Goal: Task Accomplishment & Management: Complete application form

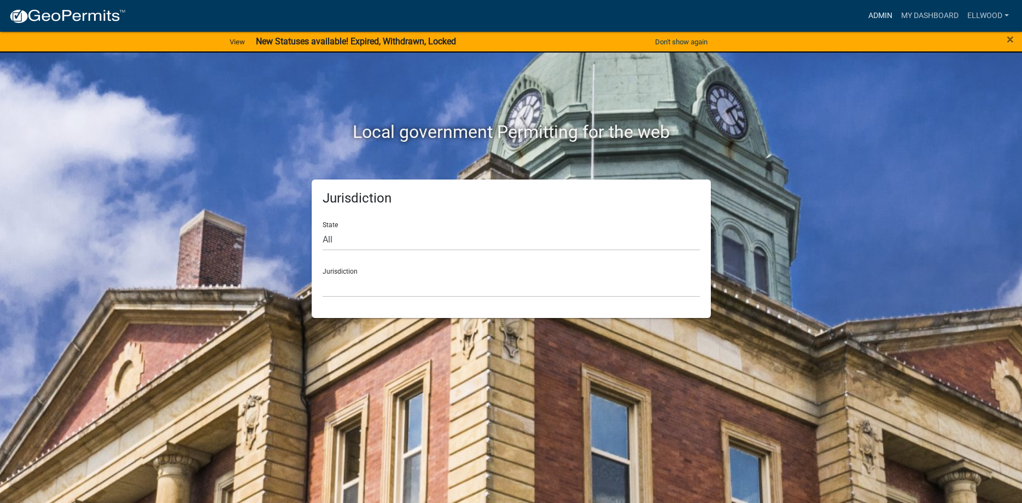
click at [877, 18] on link "Admin" at bounding box center [880, 15] width 33 height 21
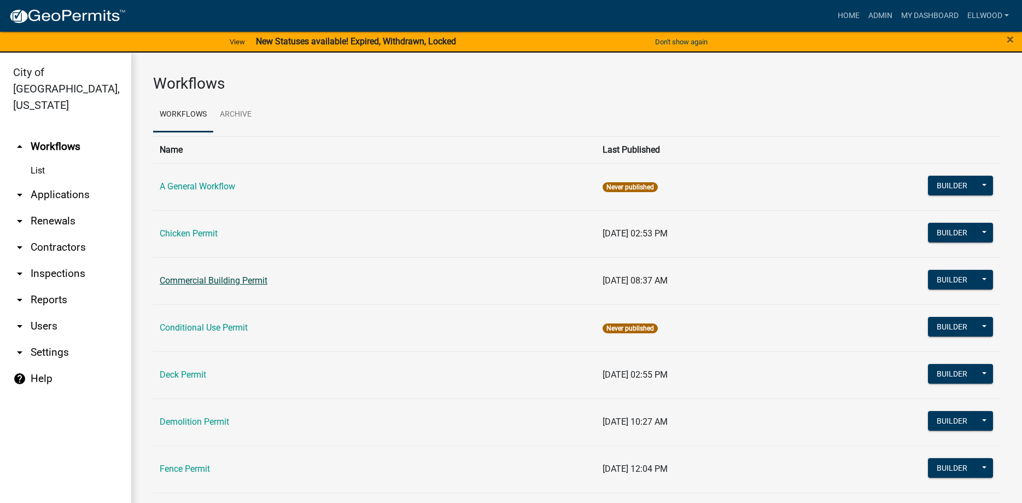
click at [215, 279] on link "Commercial Building Permit" at bounding box center [214, 280] width 108 height 10
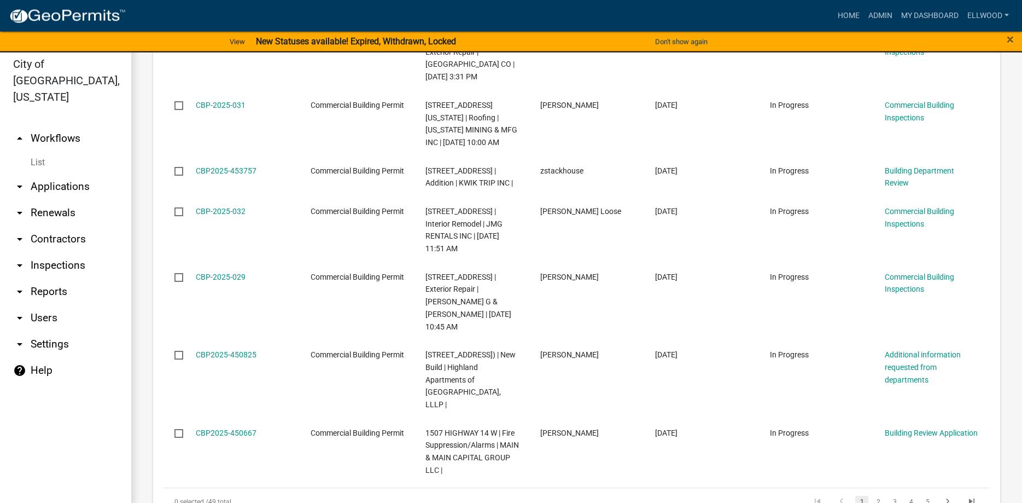
scroll to position [13, 0]
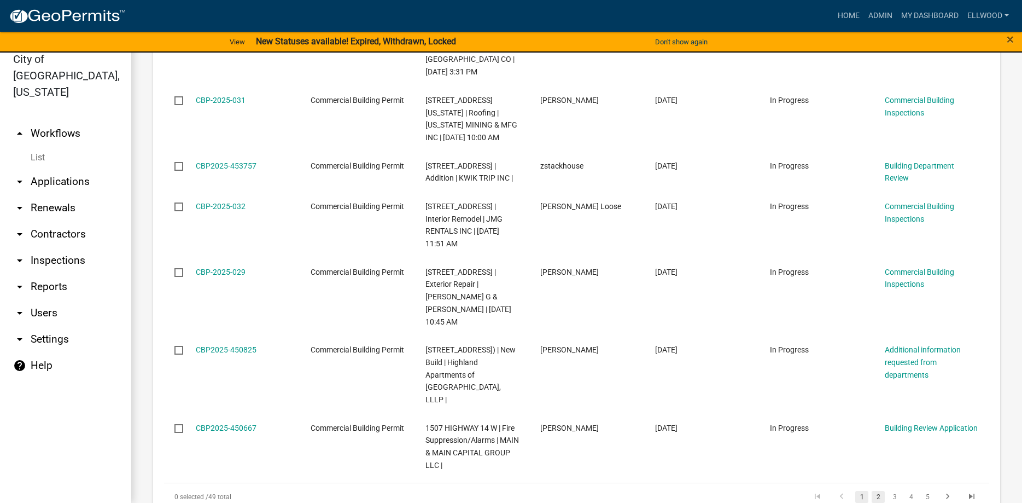
click at [881, 491] on link "2" at bounding box center [878, 497] width 13 height 12
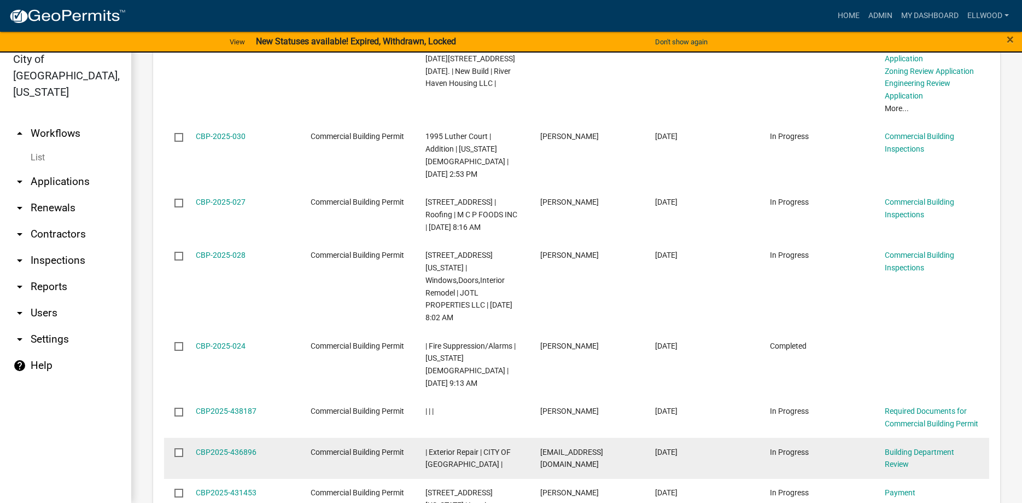
scroll to position [1379, 0]
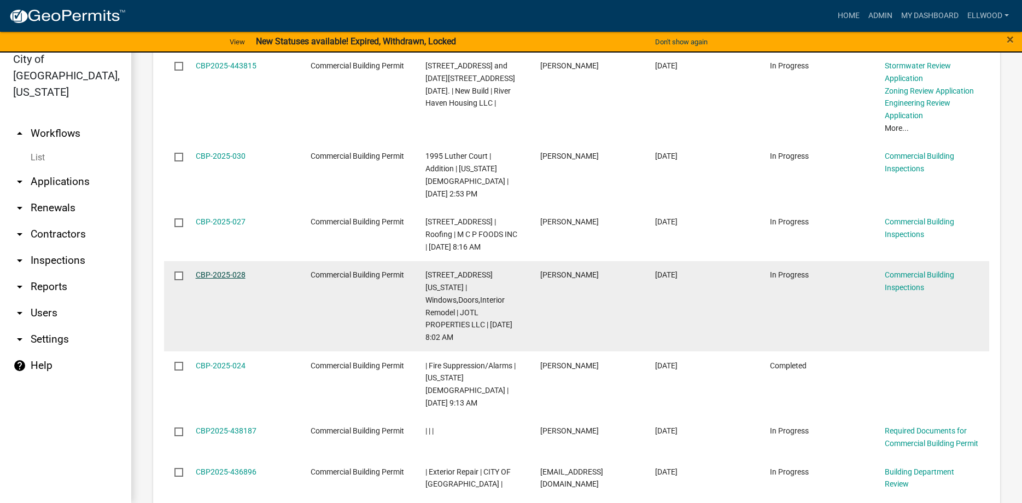
click at [209, 270] on link "CBP-2025-028" at bounding box center [221, 274] width 50 height 9
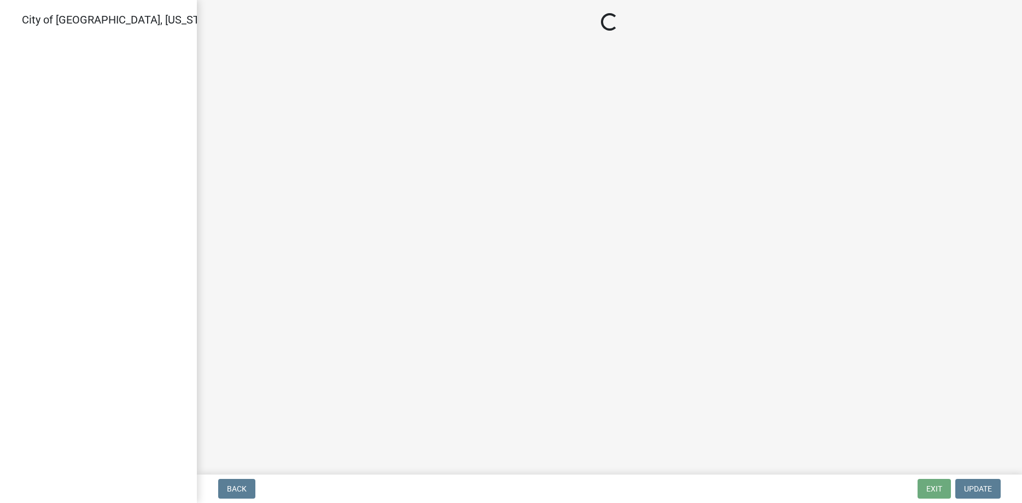
select select "805d55ac-e238-4e04-8f8e-acc067f36c3e"
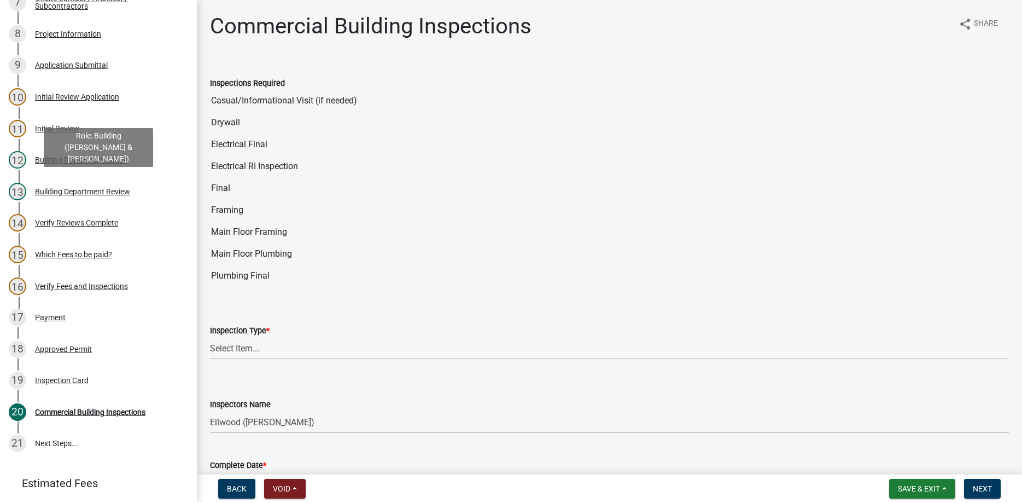
scroll to position [335, 0]
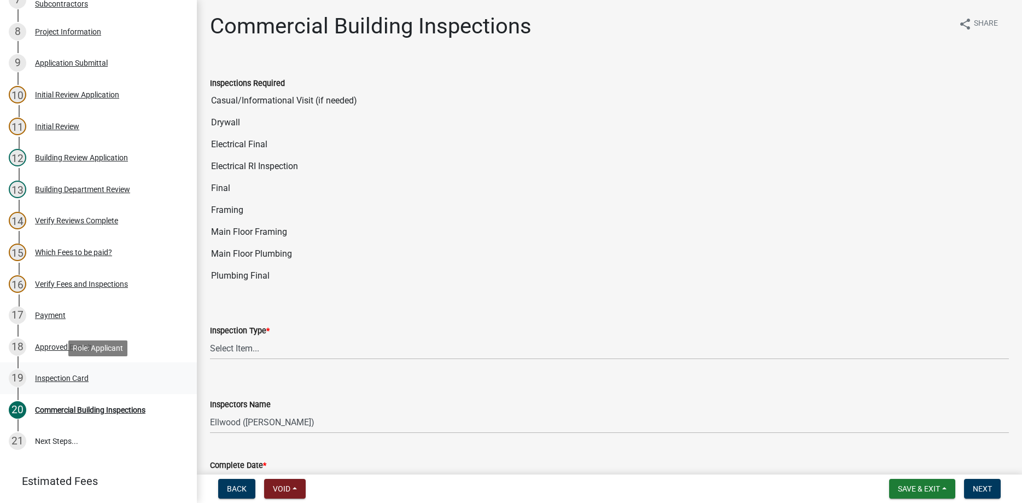
click at [84, 376] on div "Inspection Card" at bounding box center [62, 378] width 54 height 8
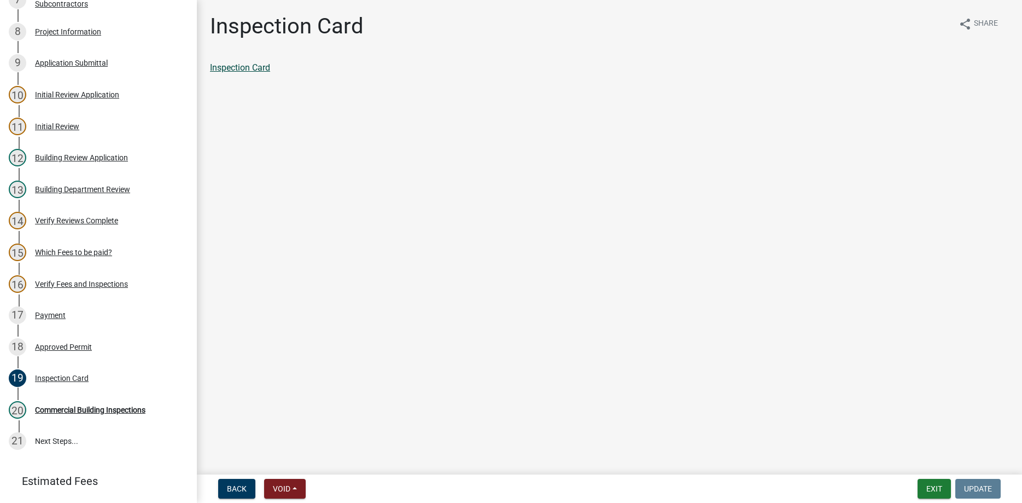
click at [257, 67] on link "Inspection Card" at bounding box center [240, 67] width 60 height 10
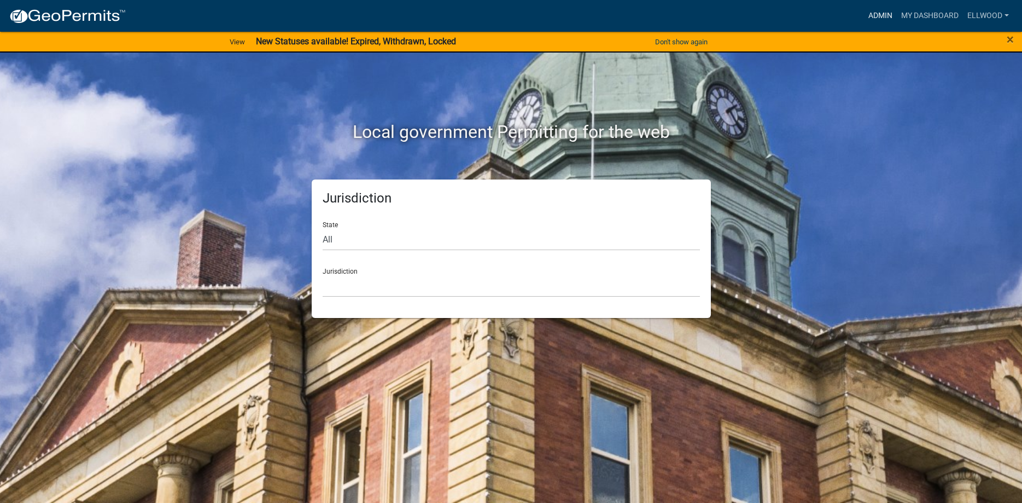
click at [882, 13] on link "Admin" at bounding box center [880, 15] width 33 height 21
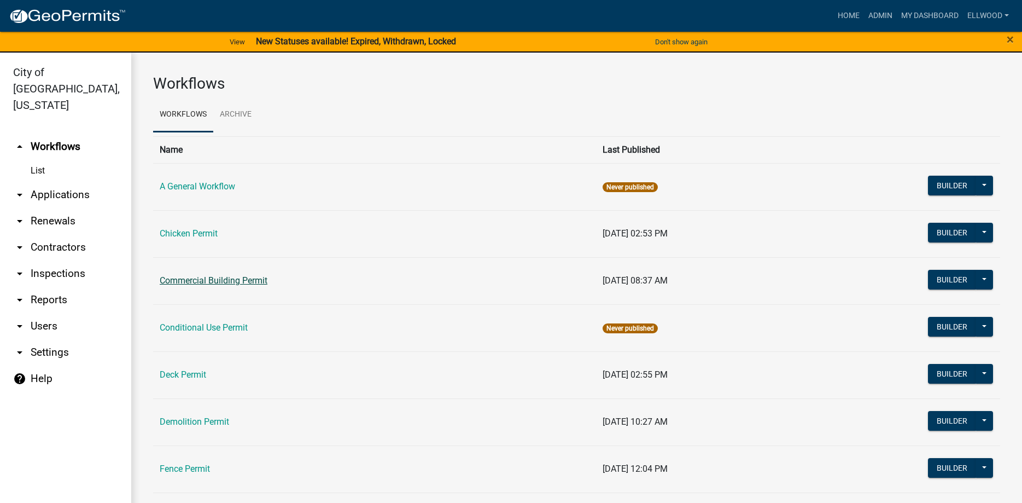
click at [204, 277] on link "Commercial Building Permit" at bounding box center [214, 280] width 108 height 10
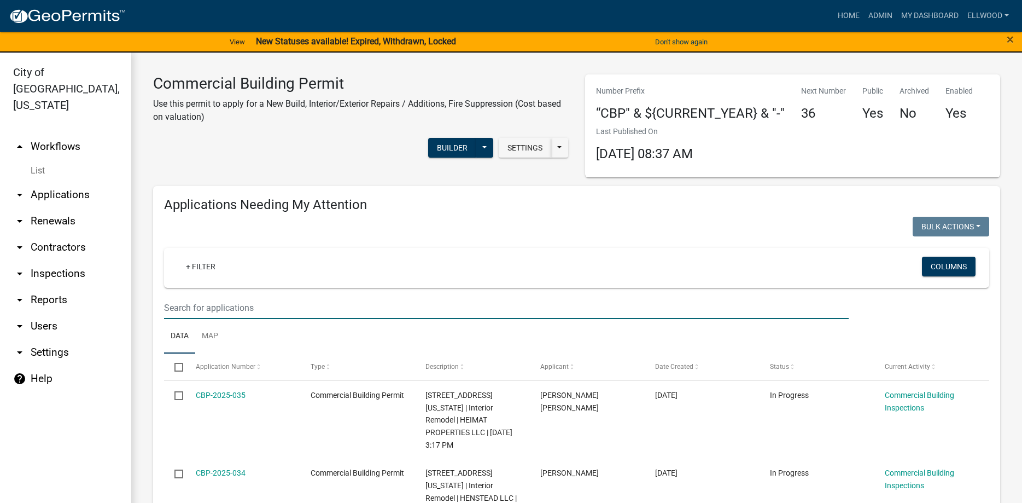
click at [201, 313] on input "text" at bounding box center [506, 307] width 685 height 22
type input "127"
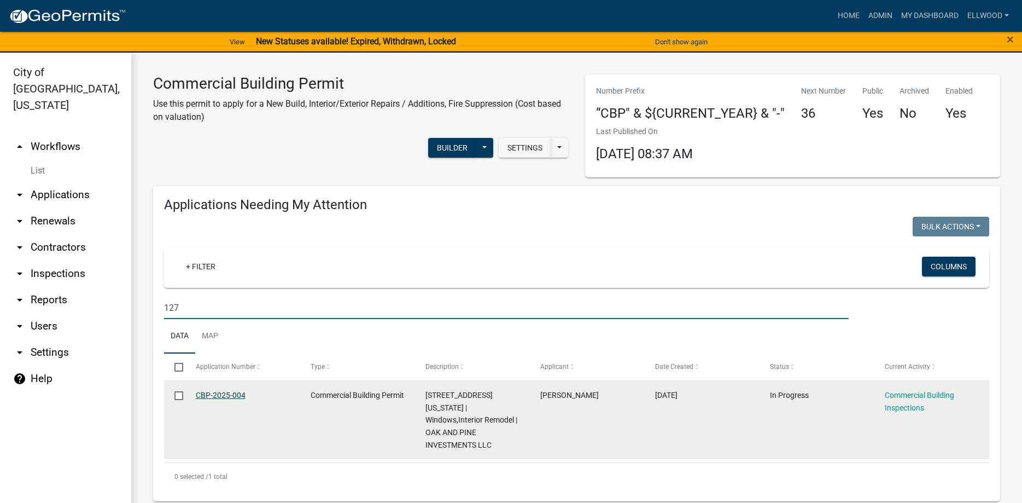
click at [224, 397] on link "CBP-2025-004" at bounding box center [221, 395] width 50 height 9
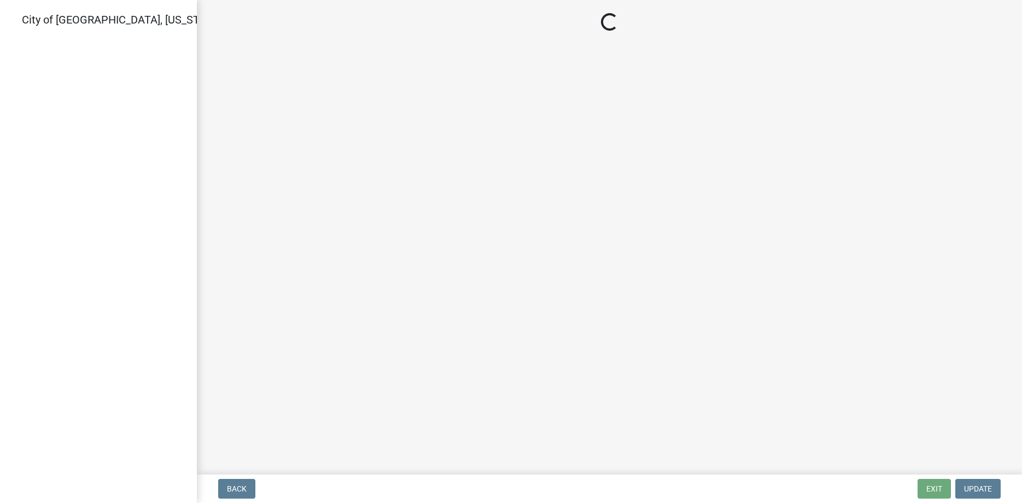
select select "805d55ac-e238-4e04-8f8e-acc067f36c3e"
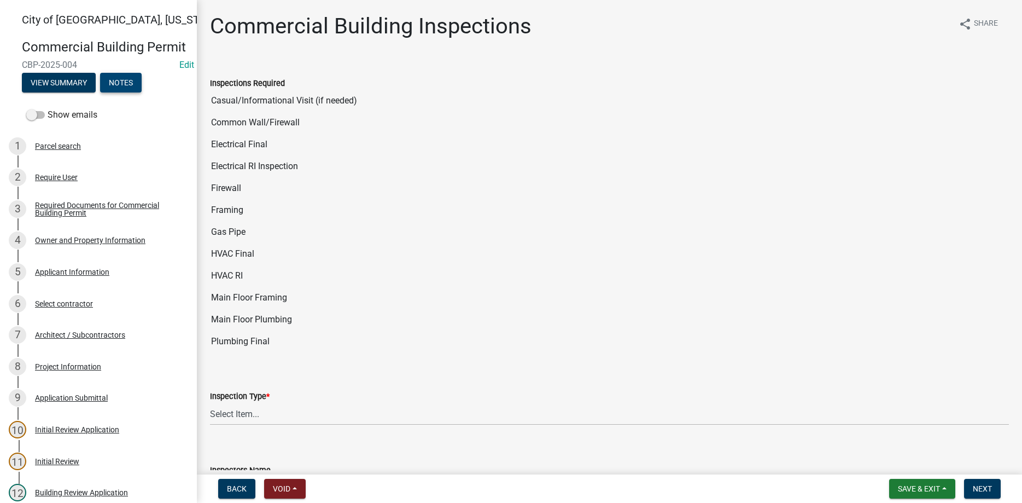
click at [125, 77] on button "Notes" at bounding box center [121, 83] width 42 height 20
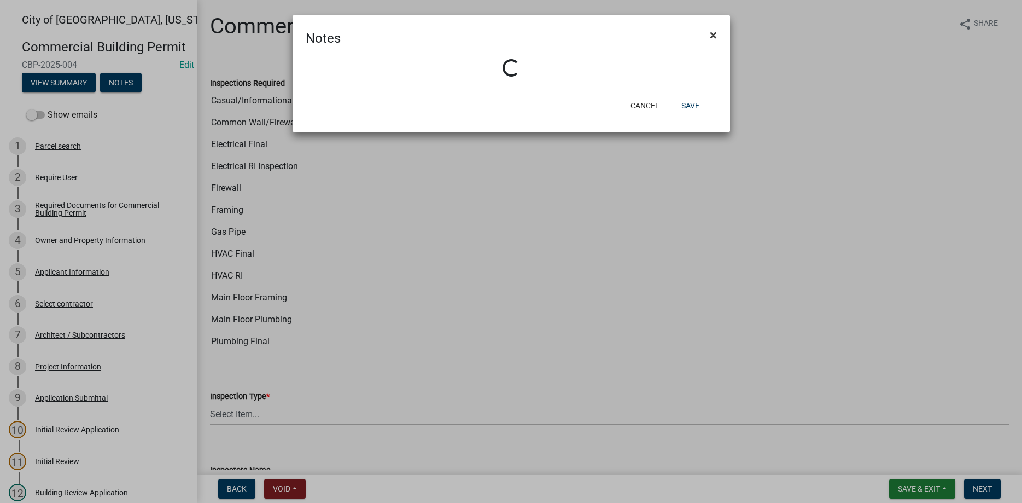
click at [709, 37] on button "×" at bounding box center [713, 35] width 25 height 31
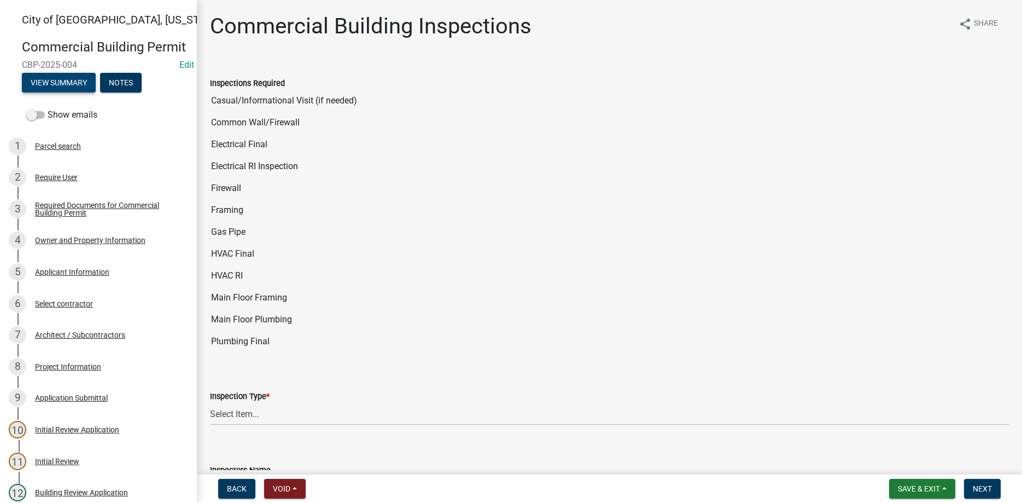
click at [53, 81] on button "View Summary" at bounding box center [59, 83] width 74 height 20
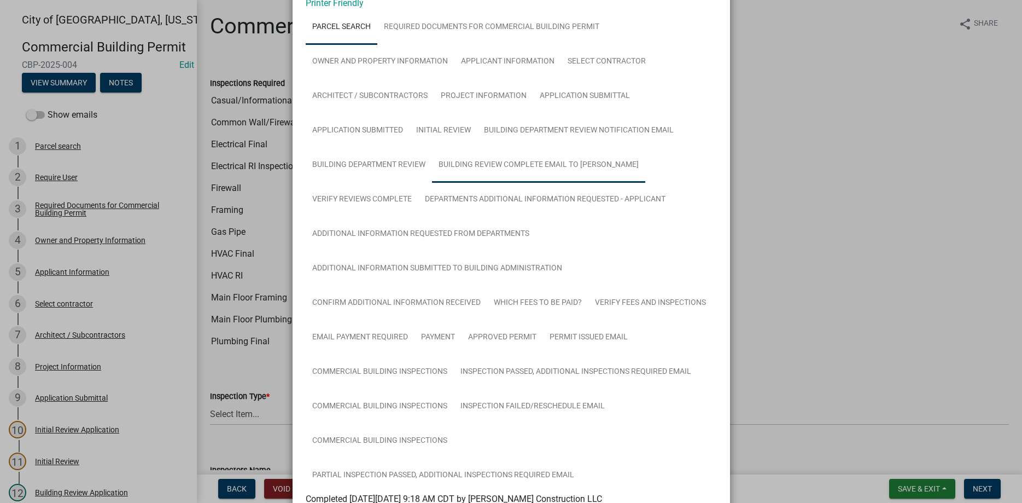
scroll to position [125, 0]
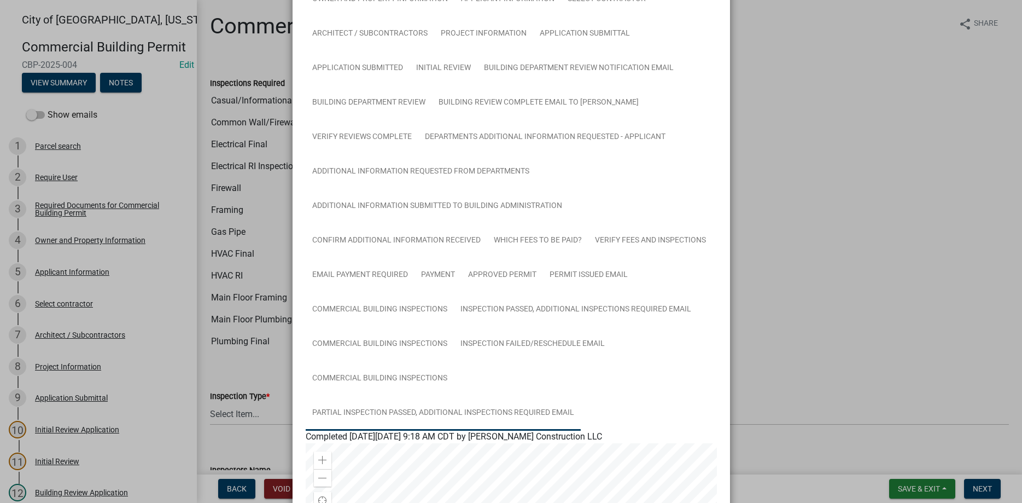
click at [410, 409] on link "Partial Inspection Passed, Additional Inspections Required Email" at bounding box center [443, 412] width 275 height 35
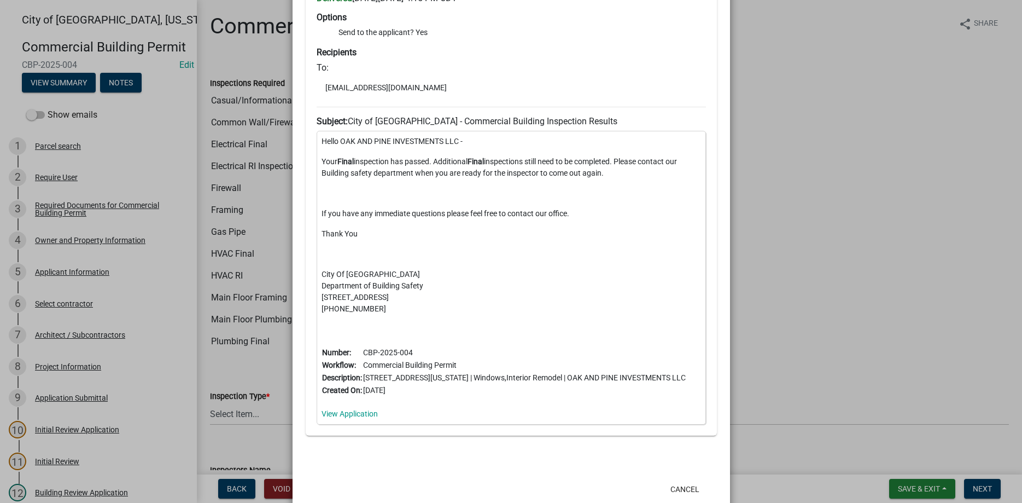
scroll to position [187, 0]
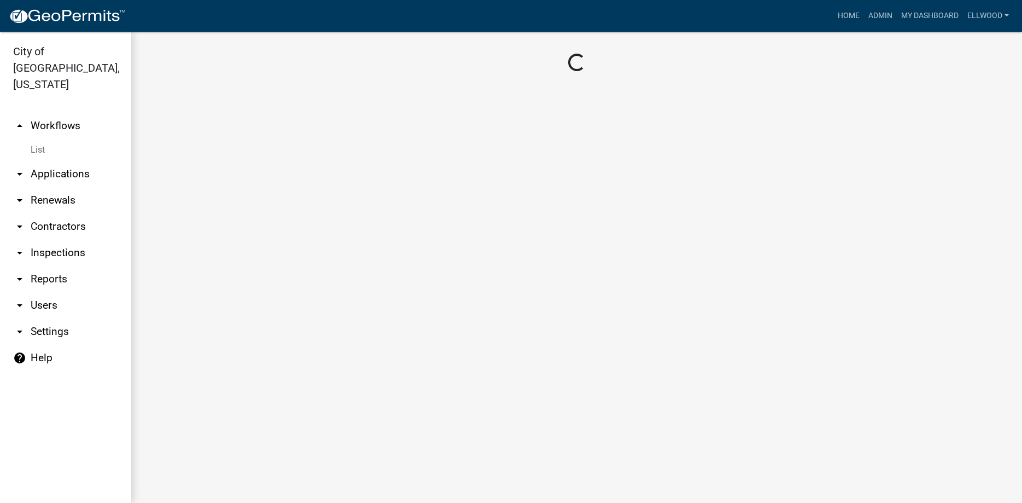
scroll to position [187, 0]
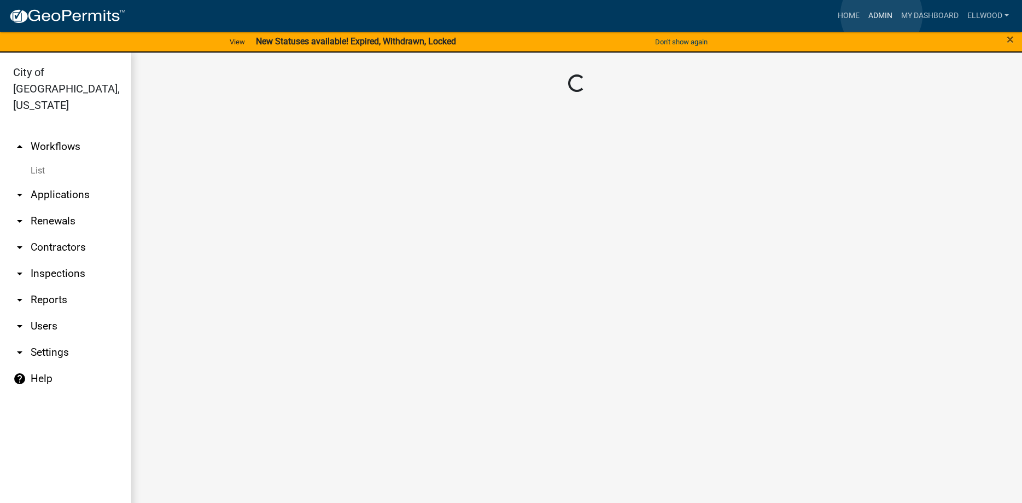
click at [882, 15] on link "Admin" at bounding box center [880, 15] width 33 height 21
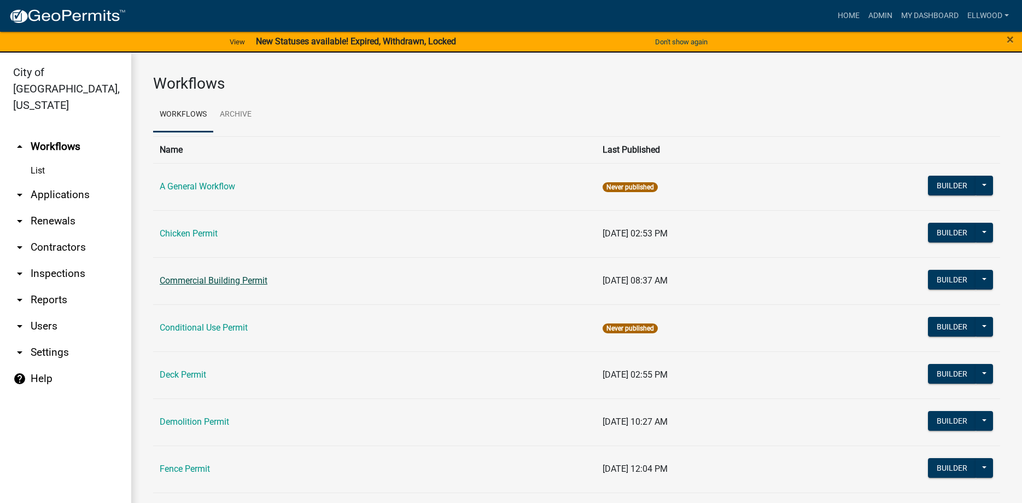
click at [202, 278] on link "Commercial Building Permit" at bounding box center [214, 280] width 108 height 10
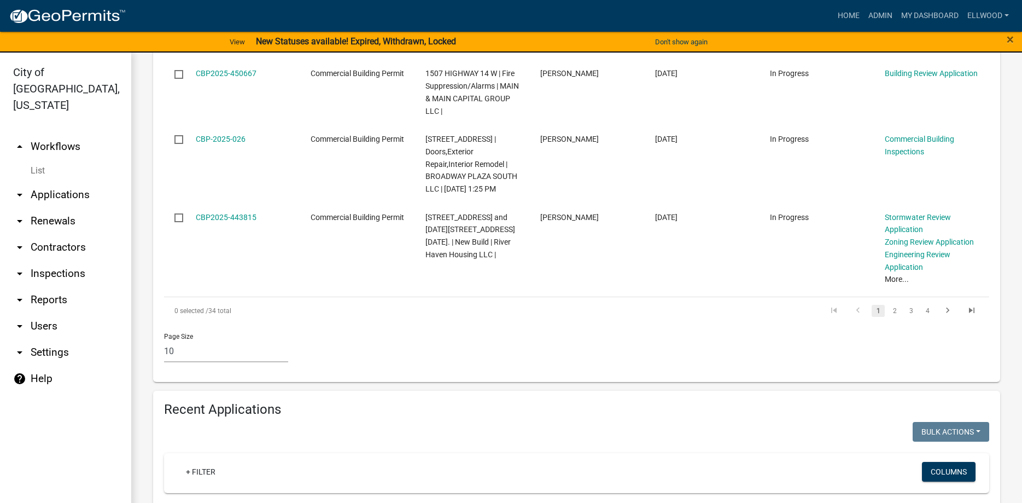
scroll to position [811, 0]
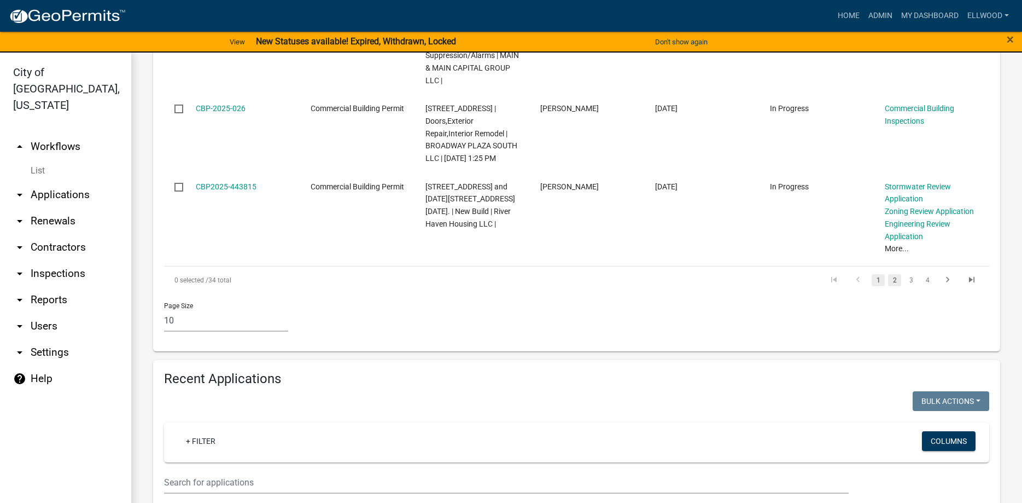
click at [895, 274] on link "2" at bounding box center [894, 280] width 13 height 12
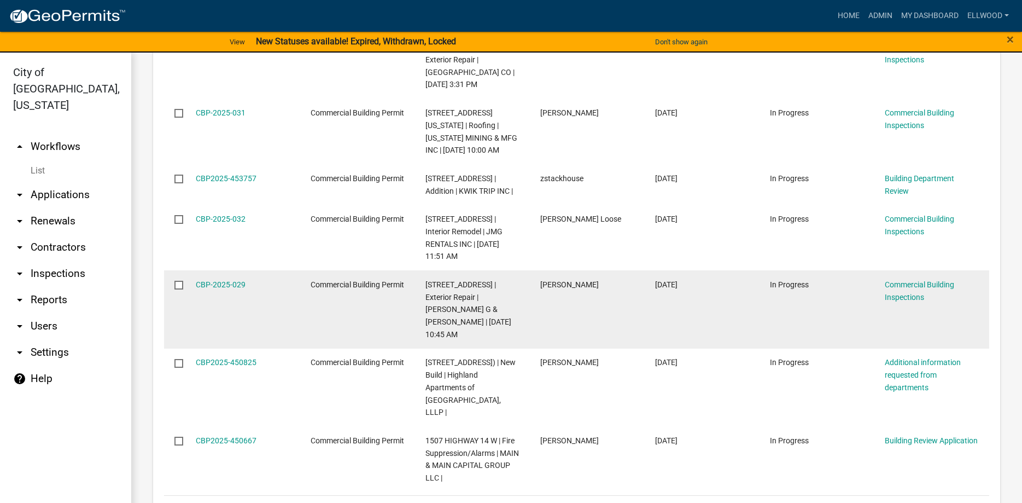
scroll to position [1479, 0]
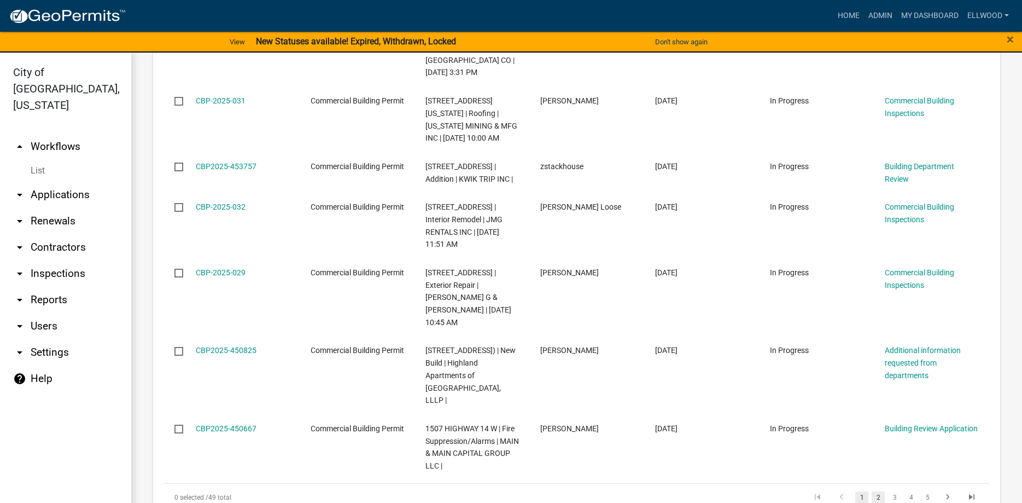
click at [876, 491] on link "2" at bounding box center [878, 497] width 13 height 12
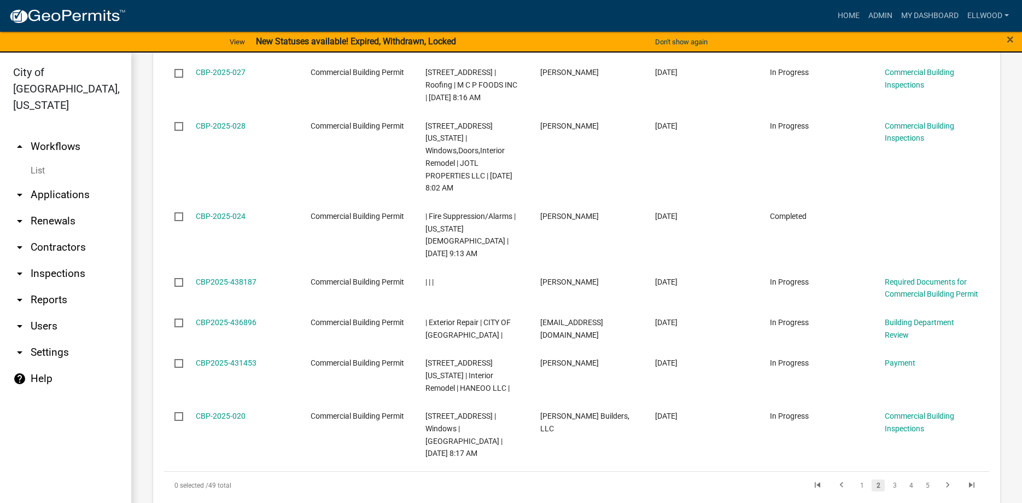
scroll to position [1516, 0]
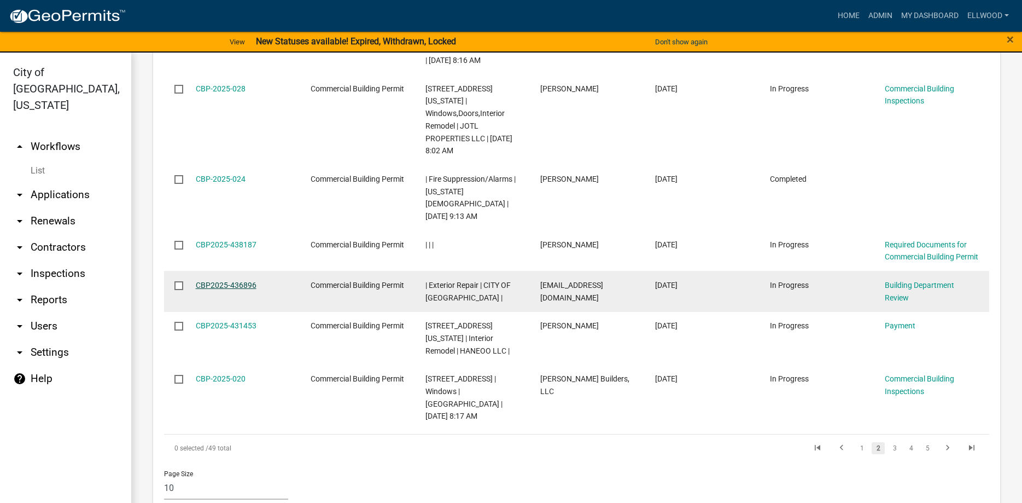
click at [222, 281] on link "CBP2025-436896" at bounding box center [226, 285] width 61 height 9
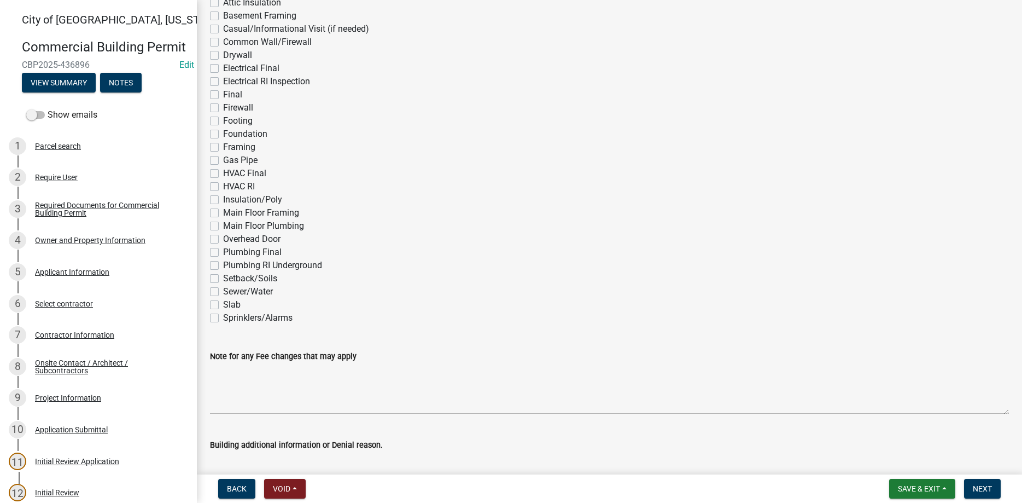
scroll to position [249, 0]
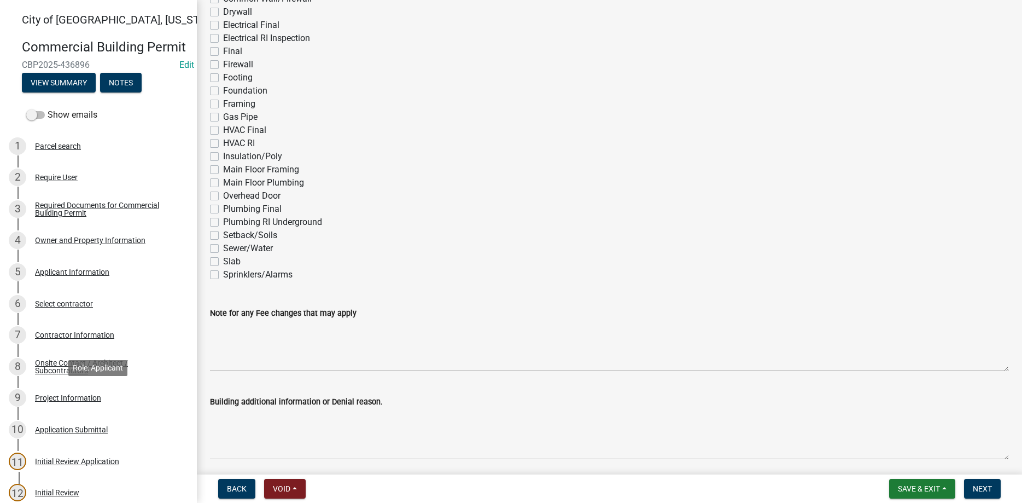
click at [87, 394] on div "Project Information" at bounding box center [68, 398] width 66 height 8
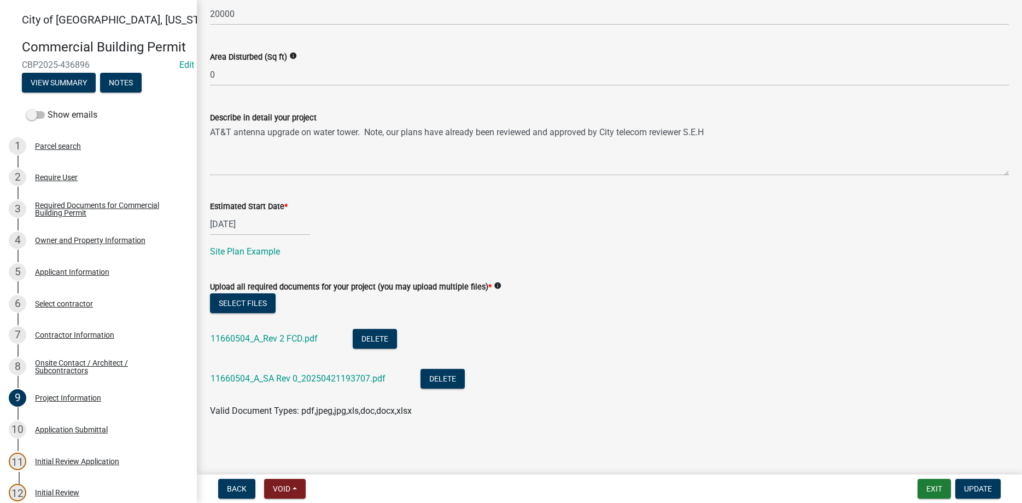
scroll to position [0, 0]
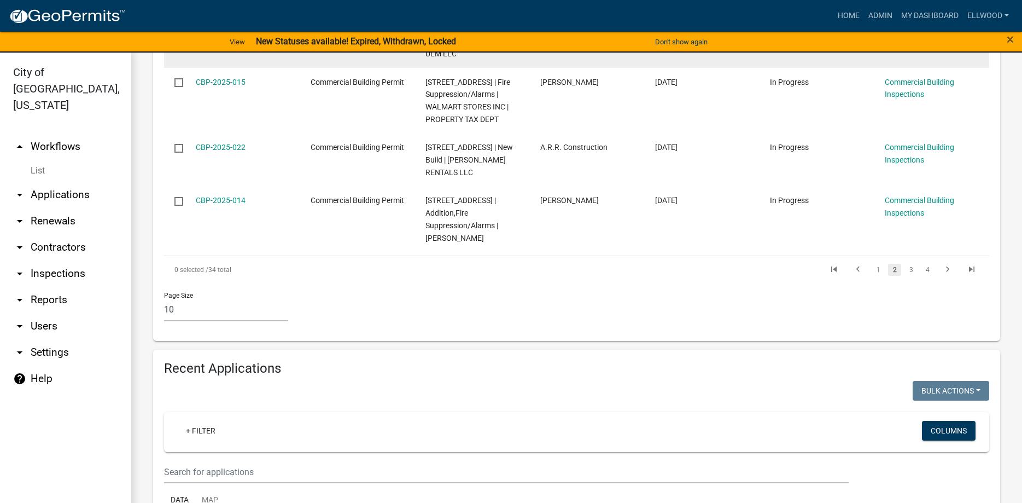
scroll to position [811, 0]
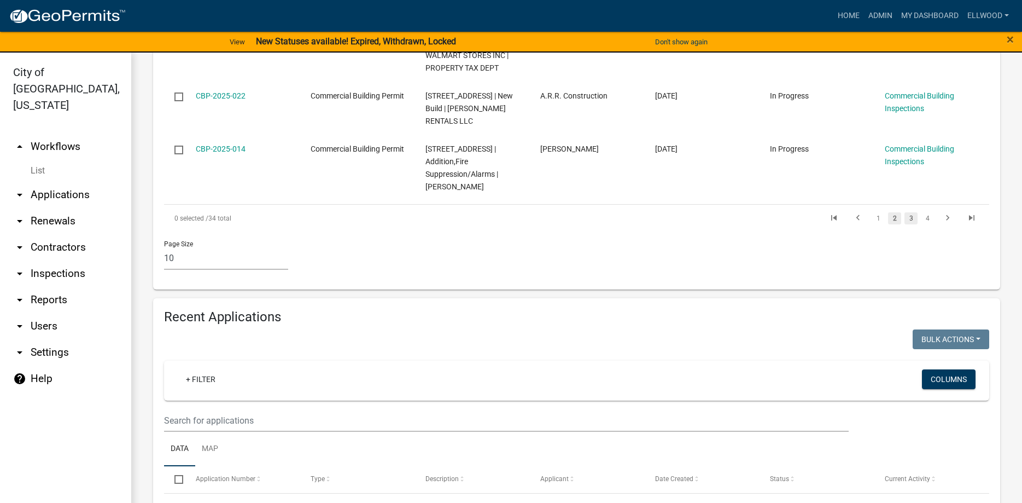
click at [910, 212] on link "3" at bounding box center [911, 218] width 13 height 12
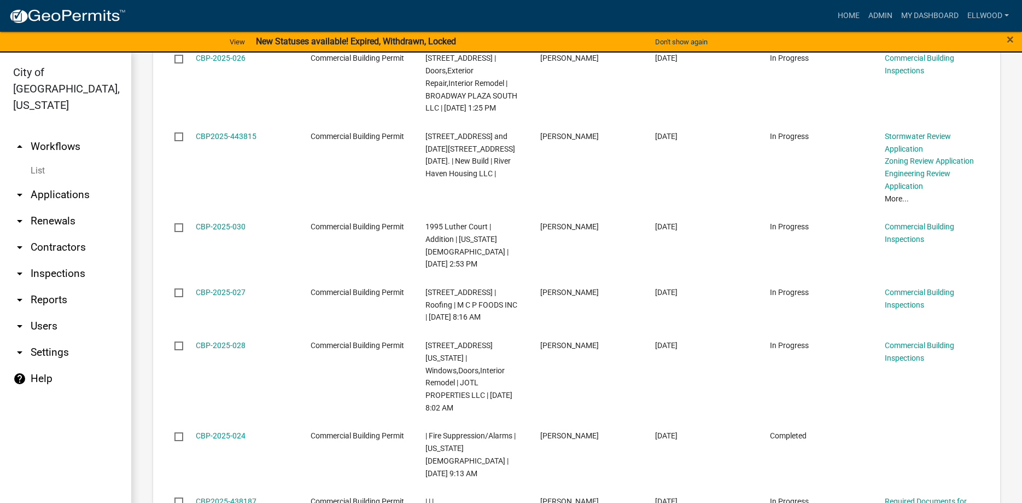
scroll to position [1247, 0]
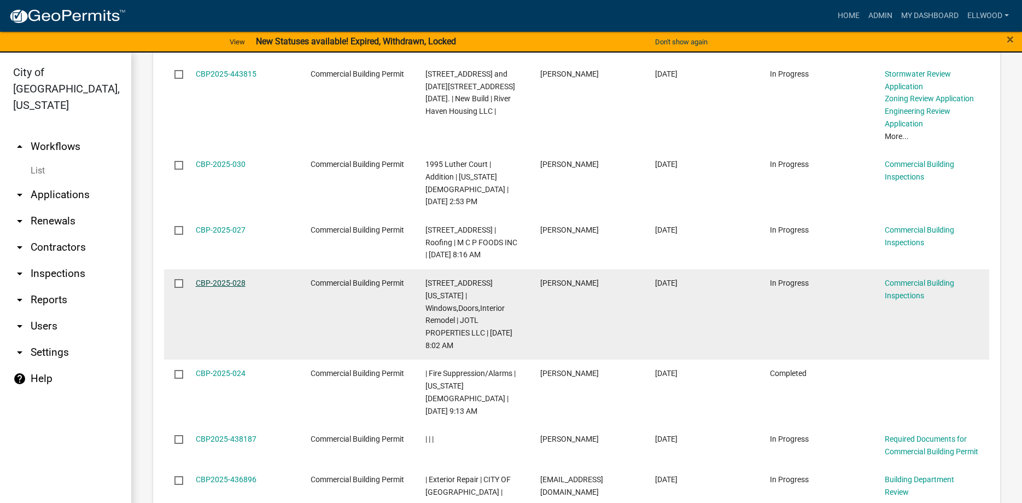
click at [212, 278] on link "CBP-2025-028" at bounding box center [221, 282] width 50 height 9
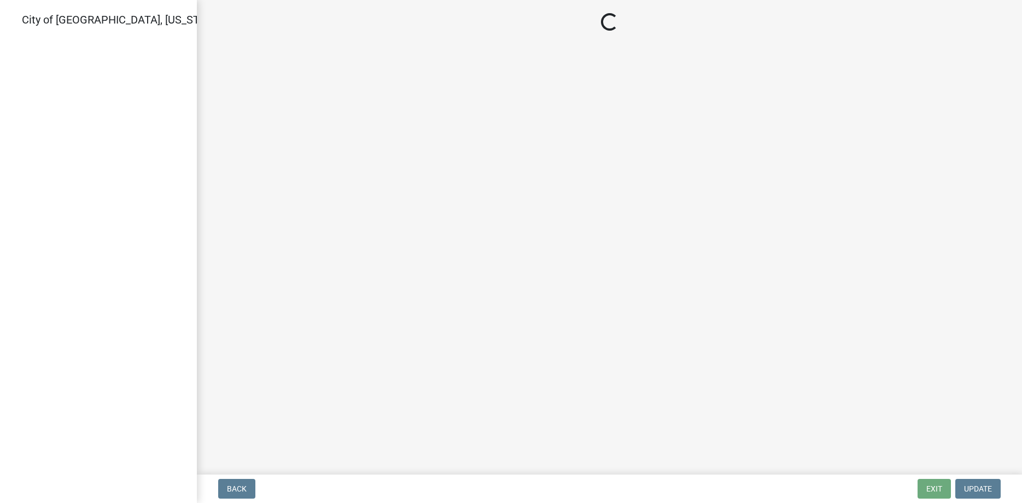
select select "805d55ac-e238-4e04-8f8e-acc067f36c3e"
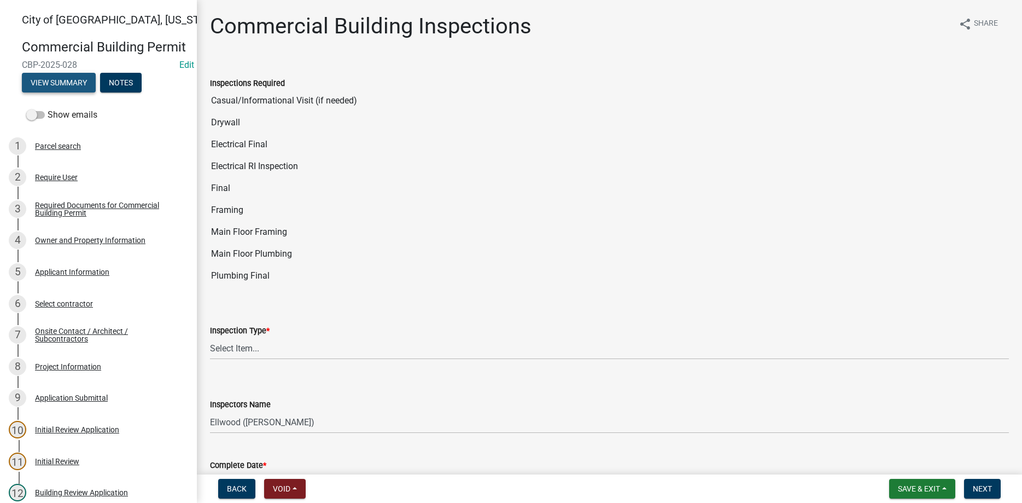
click at [73, 83] on button "View Summary" at bounding box center [59, 83] width 74 height 20
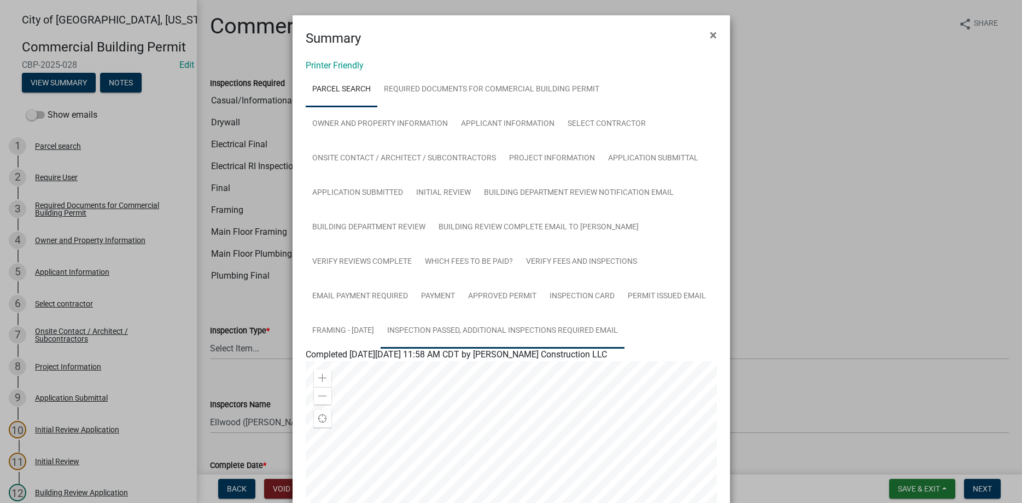
click at [508, 331] on link "Inspection Passed, Additional Inspections Required Email" at bounding box center [503, 330] width 244 height 35
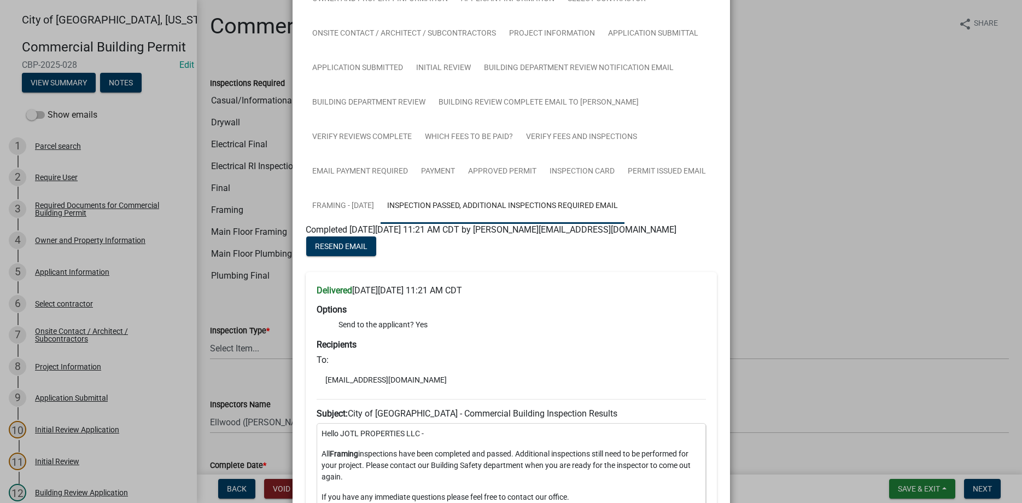
scroll to position [62, 0]
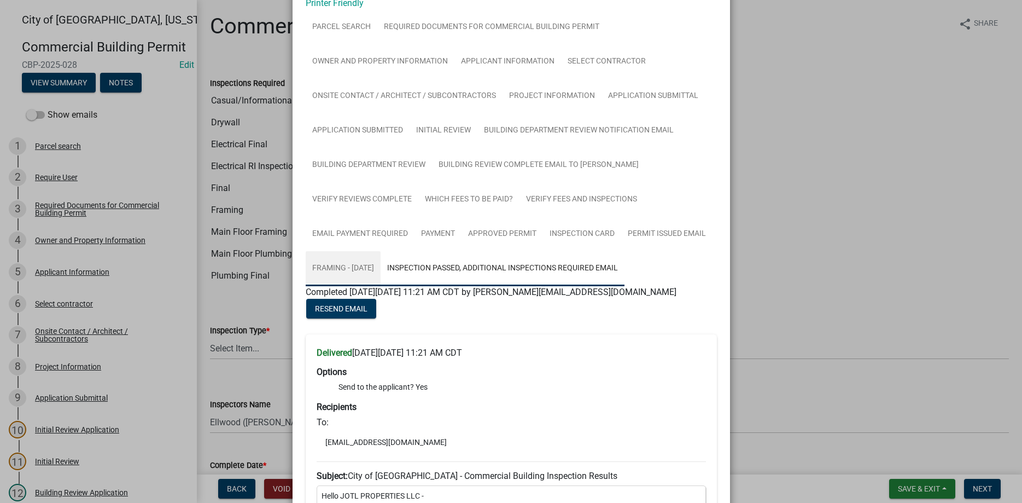
click at [351, 267] on link "Framing - [DATE]" at bounding box center [343, 268] width 75 height 35
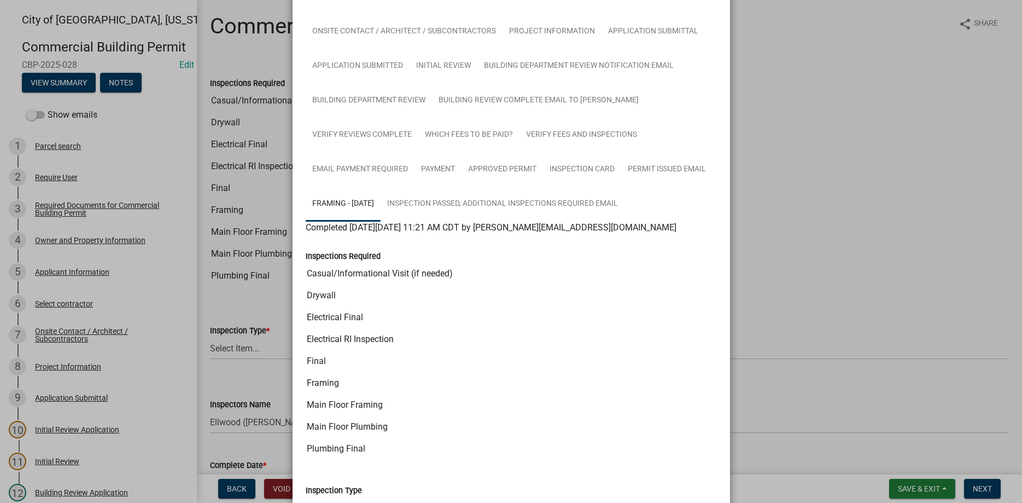
scroll to position [69, 0]
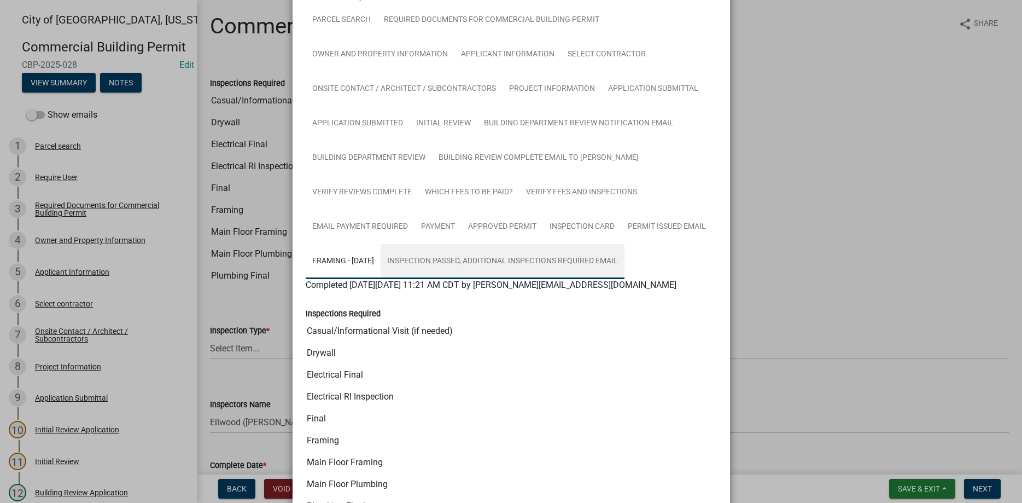
click at [479, 258] on link "Inspection Passed, Additional Inspections Required Email" at bounding box center [503, 261] width 244 height 35
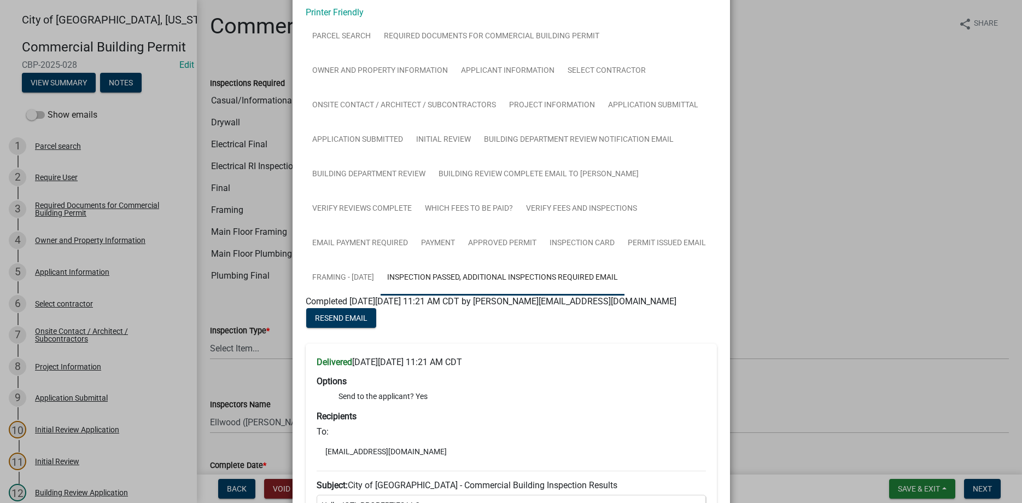
scroll to position [0, 0]
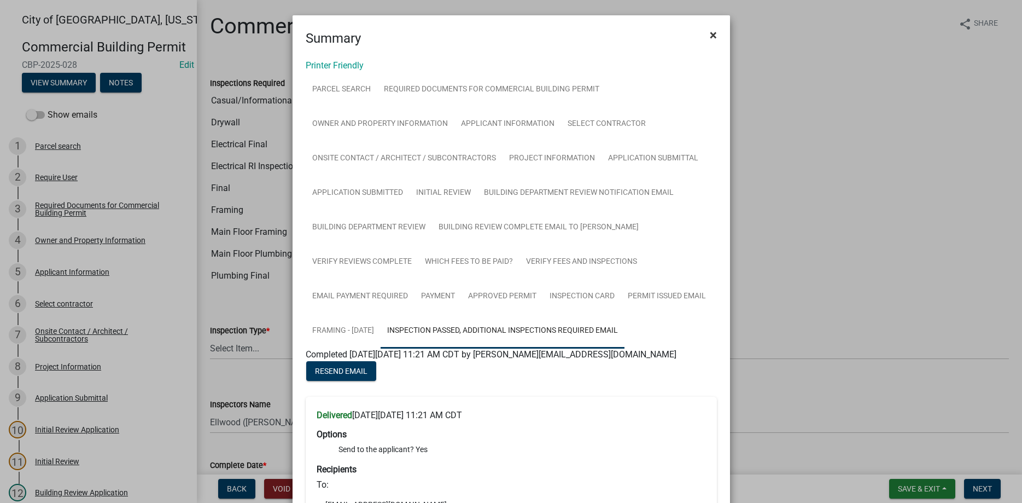
click at [712, 38] on span "×" at bounding box center [713, 34] width 7 height 15
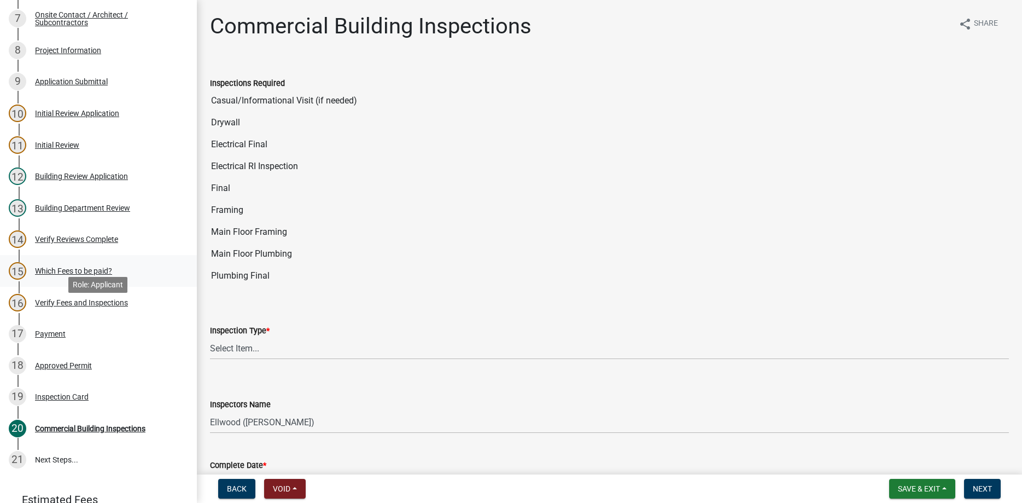
scroll to position [335, 0]
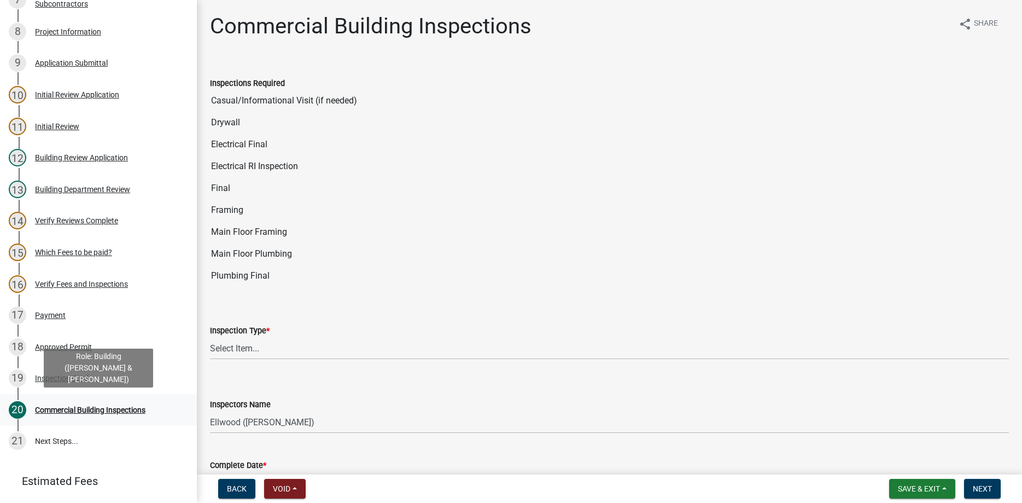
click at [94, 404] on div "20 Commercial Building Inspections" at bounding box center [94, 410] width 171 height 18
click option "Final" at bounding box center [0, 0] width 0 height 0
select select "16813b24-7b3c-4c6d-8513-7ee241861c6f"
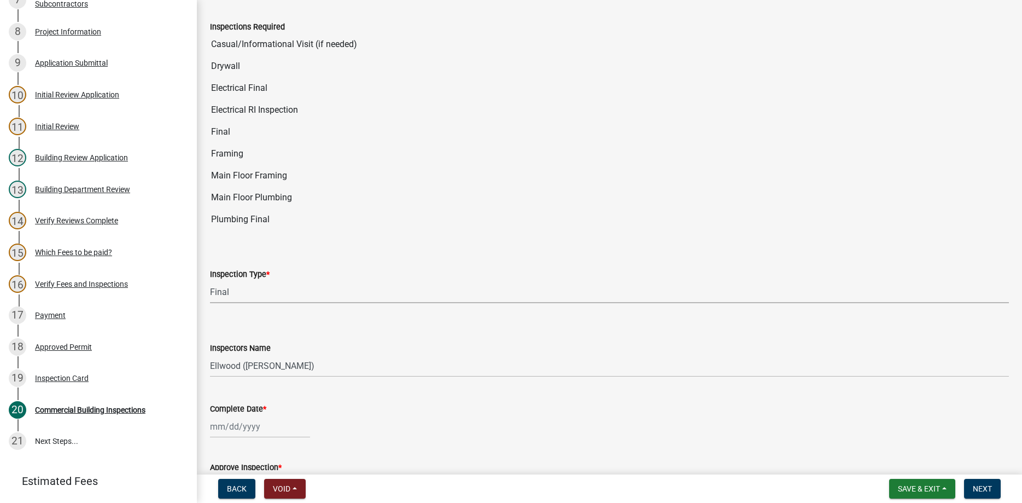
scroll to position [125, 0]
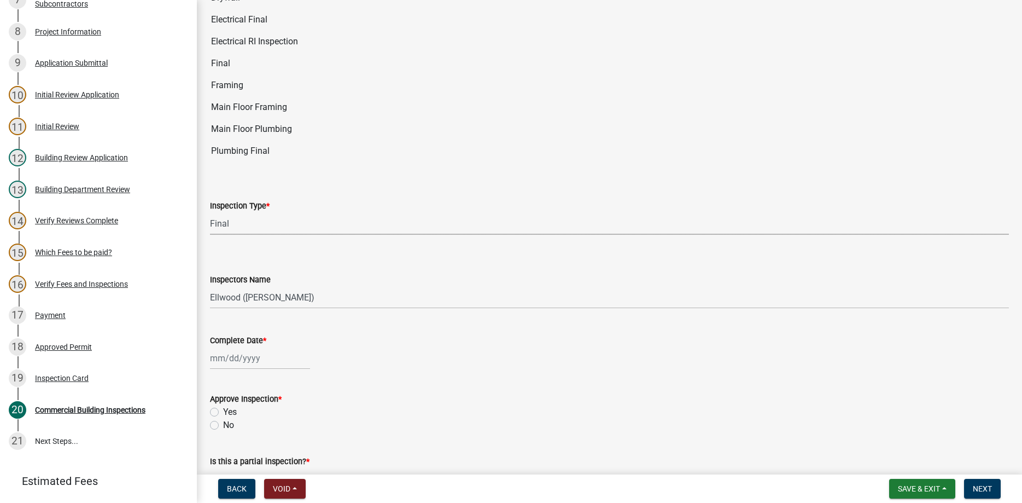
click at [263, 360] on input "Complete Date *" at bounding box center [260, 358] width 100 height 22
select select "8"
select select "2025"
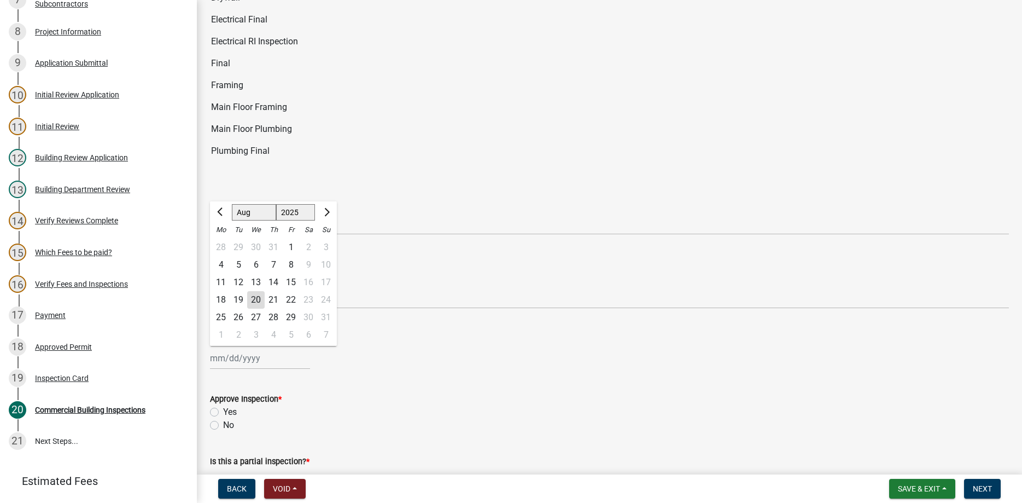
click at [252, 296] on div "20" at bounding box center [256, 300] width 18 height 18
type input "[DATE]"
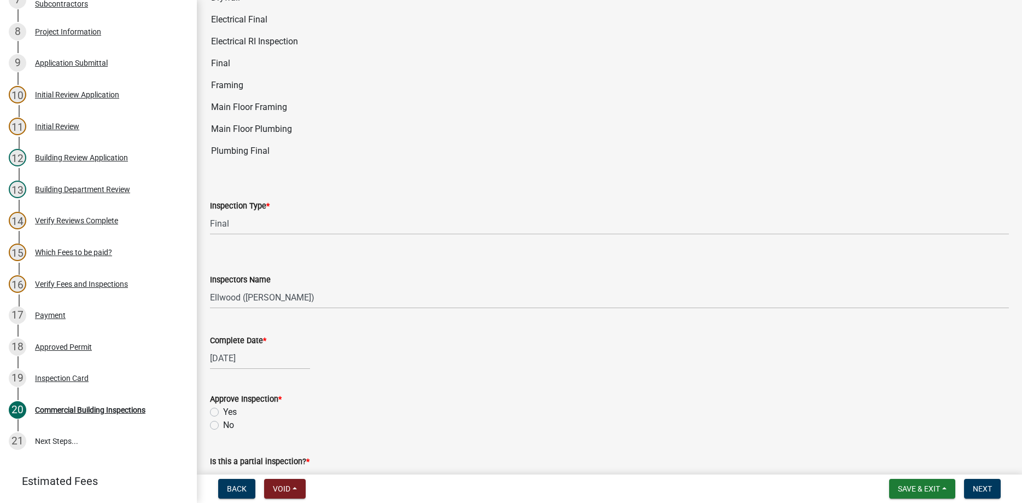
click at [223, 410] on label "Yes" at bounding box center [230, 411] width 14 height 13
click at [223, 410] on input "Yes" at bounding box center [226, 408] width 7 height 7
radio input "true"
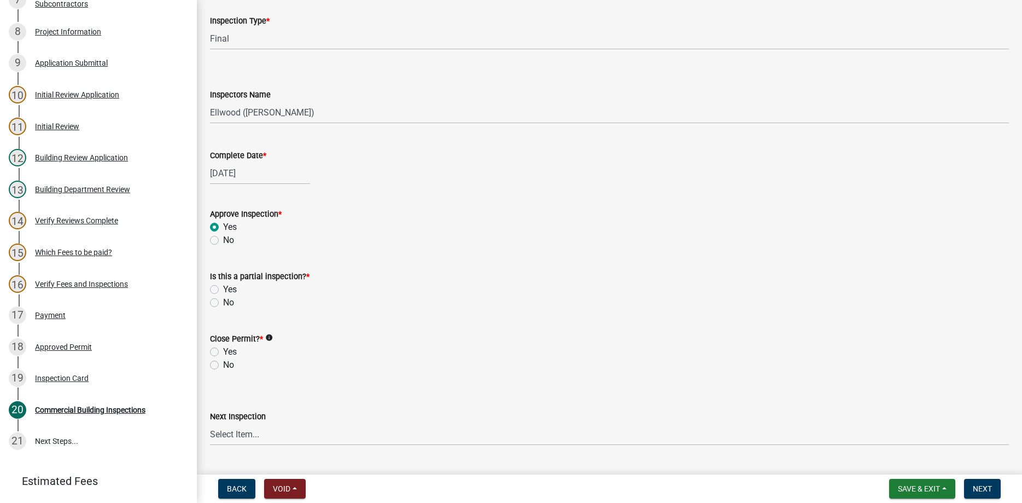
scroll to position [312, 0]
click at [223, 300] on label "No" at bounding box center [228, 300] width 11 height 13
click at [223, 300] on input "No" at bounding box center [226, 297] width 7 height 7
radio input "true"
click at [223, 350] on label "Yes" at bounding box center [230, 349] width 14 height 13
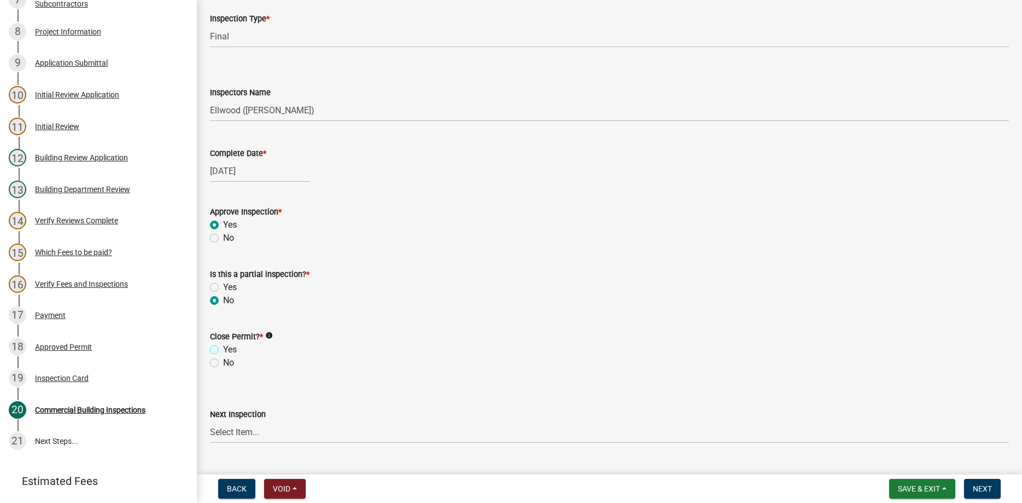
click at [223, 350] on input "Yes" at bounding box center [226, 346] width 7 height 7
radio input "true"
click at [928, 488] on span "Save & Exit" at bounding box center [919, 488] width 42 height 9
click at [910, 462] on button "Save & Exit" at bounding box center [912, 460] width 88 height 26
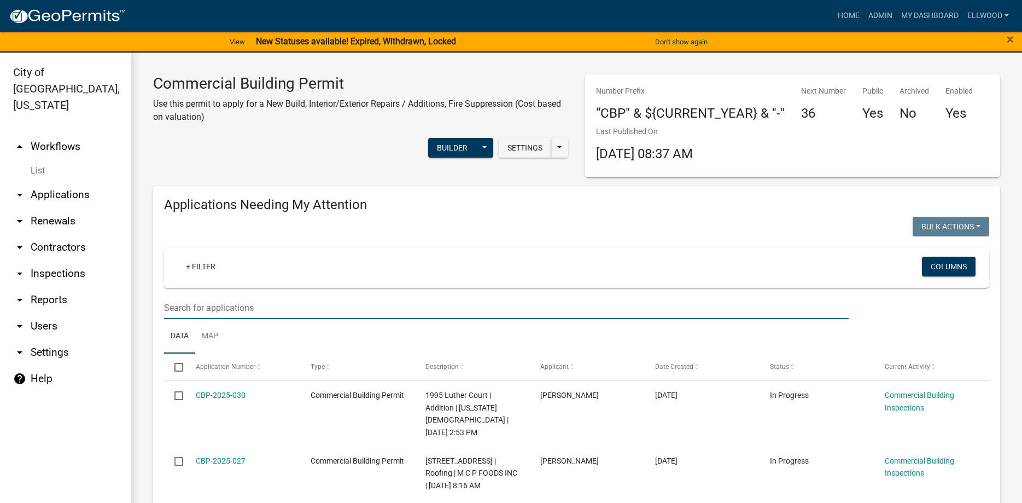
click at [232, 308] on input "text" at bounding box center [506, 307] width 685 height 22
type input "27"
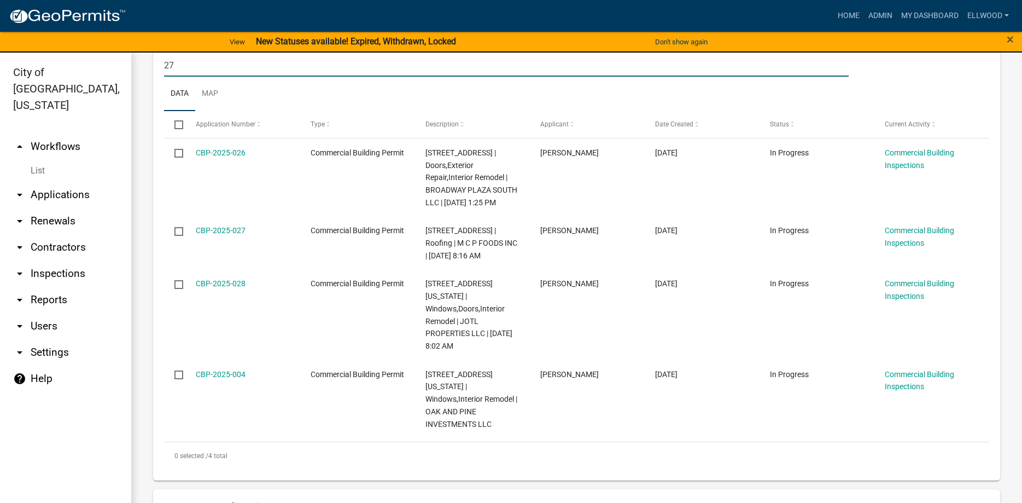
scroll to position [249, 0]
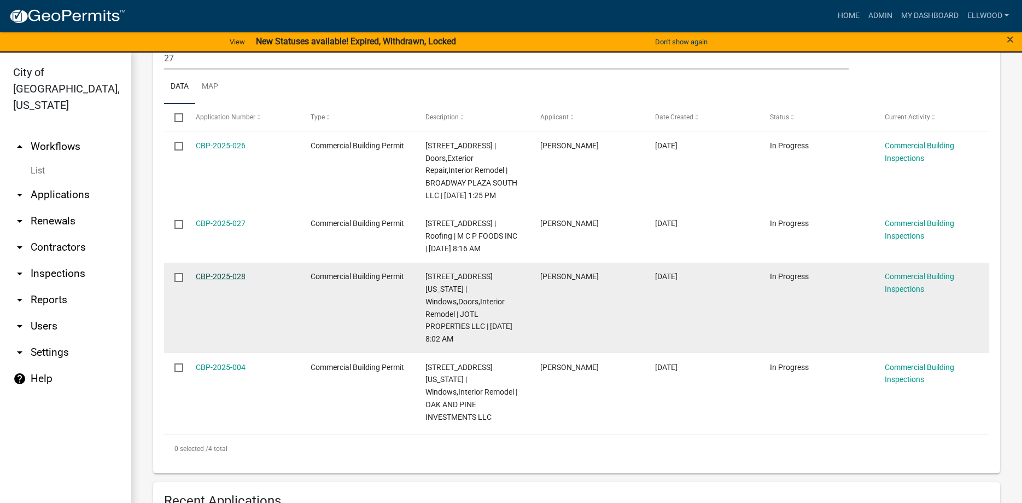
click at [225, 278] on link "CBP-2025-028" at bounding box center [221, 276] width 50 height 9
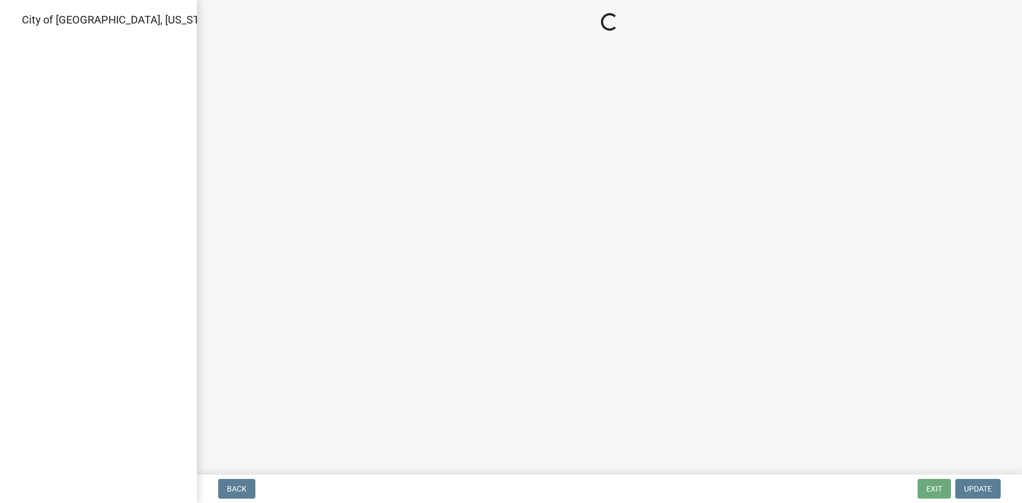
select select "16813b24-7b3c-4c6d-8513-7ee241861c6f"
select select "805d55ac-e238-4e04-8f8e-acc067f36c3e"
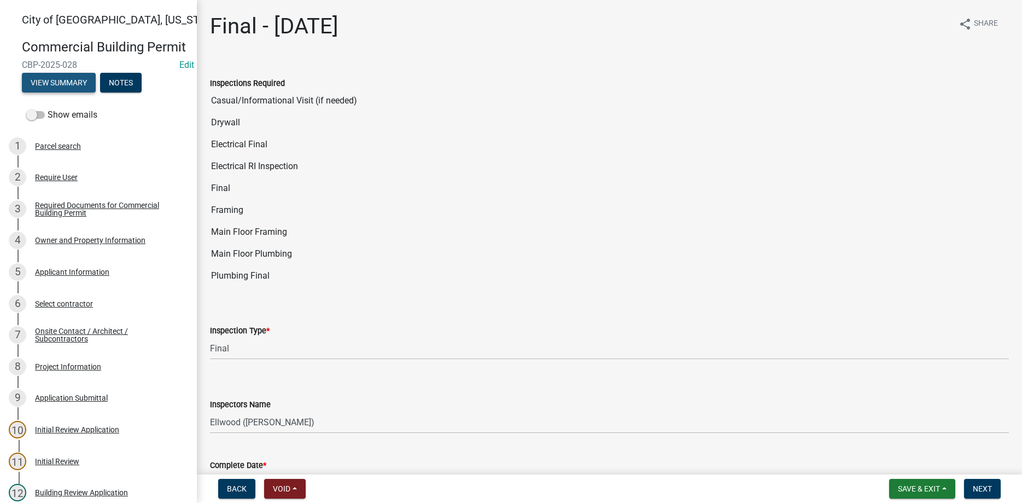
click at [49, 82] on button "View Summary" at bounding box center [59, 83] width 74 height 20
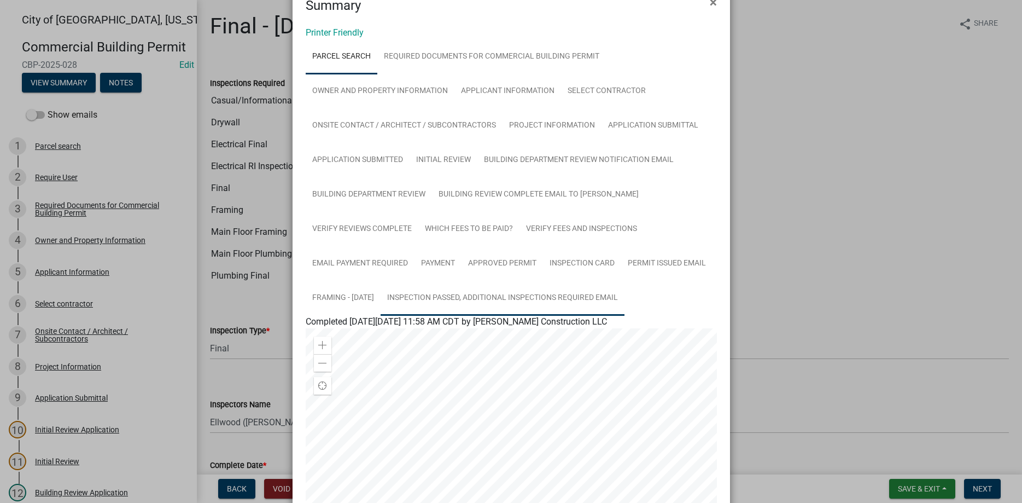
scroll to position [27, 0]
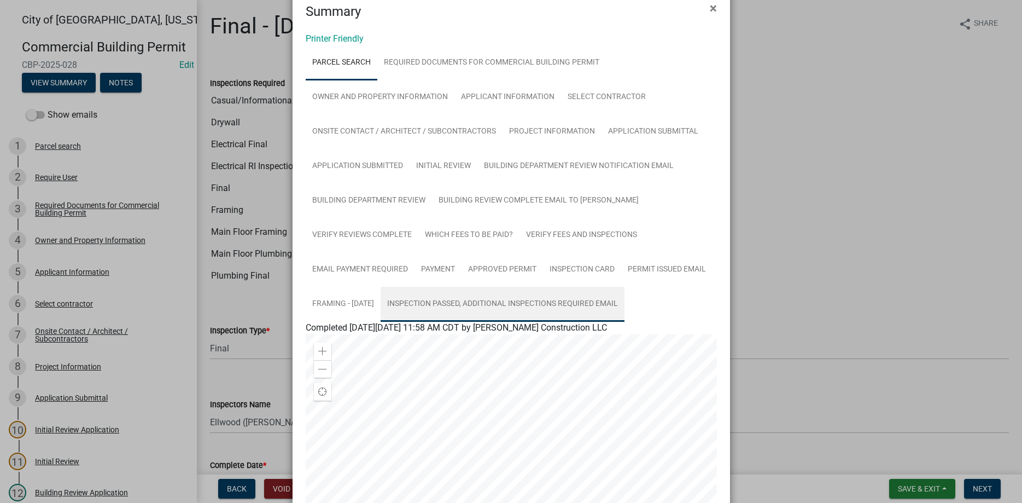
click at [512, 298] on link "Inspection Passed, Additional Inspections Required Email" at bounding box center [503, 304] width 244 height 35
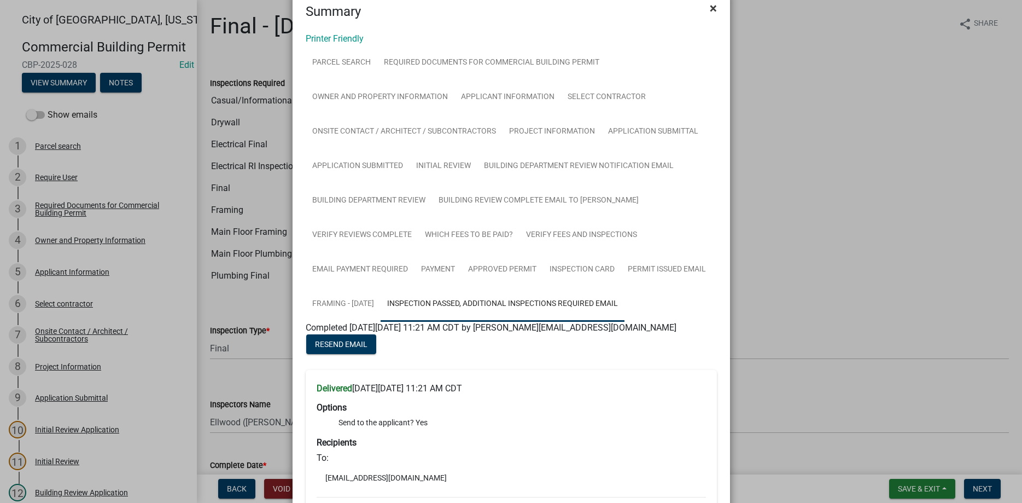
click at [717, 8] on button "×" at bounding box center [713, 8] width 25 height 31
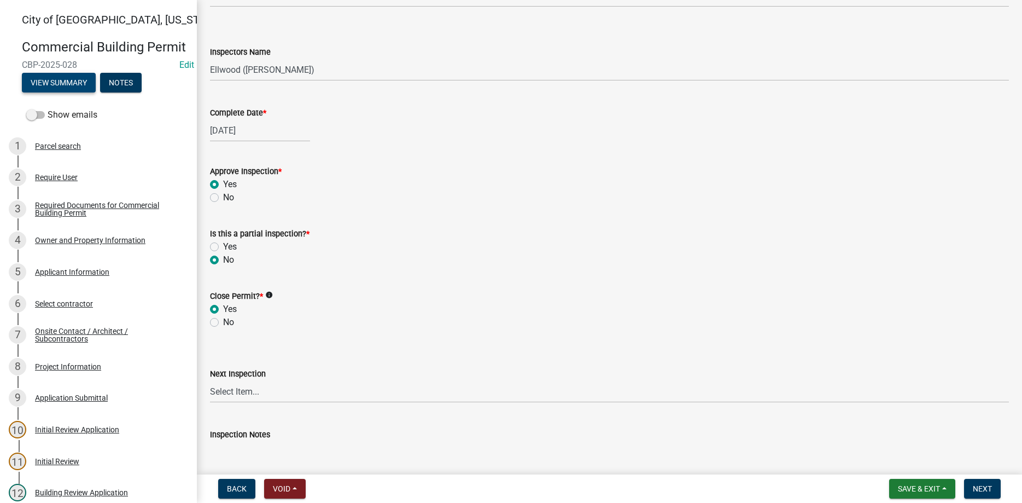
scroll to position [374, 0]
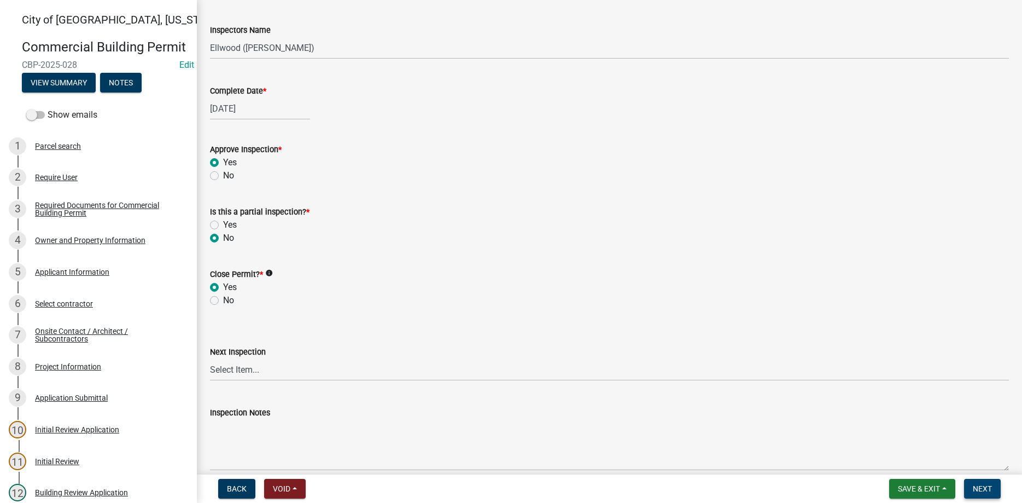
click at [981, 485] on span "Next" at bounding box center [982, 488] width 19 height 9
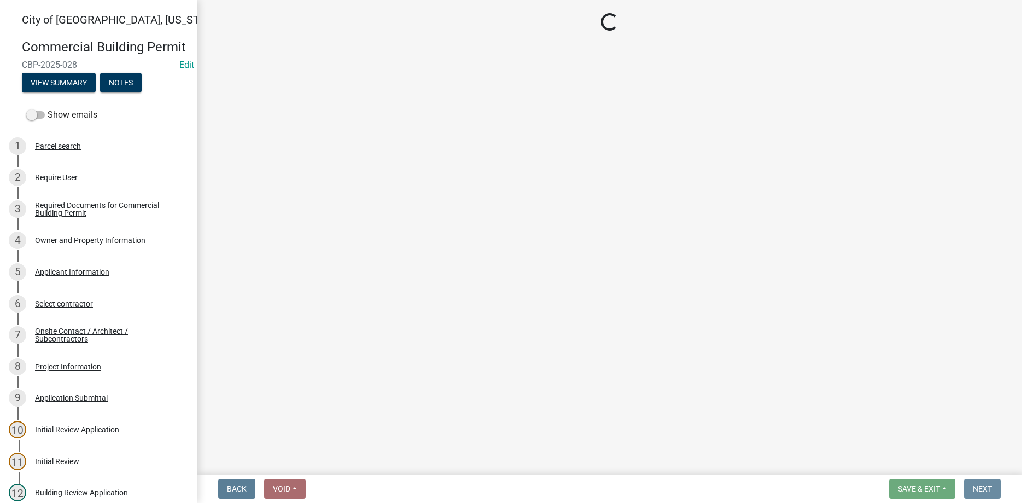
scroll to position [0, 0]
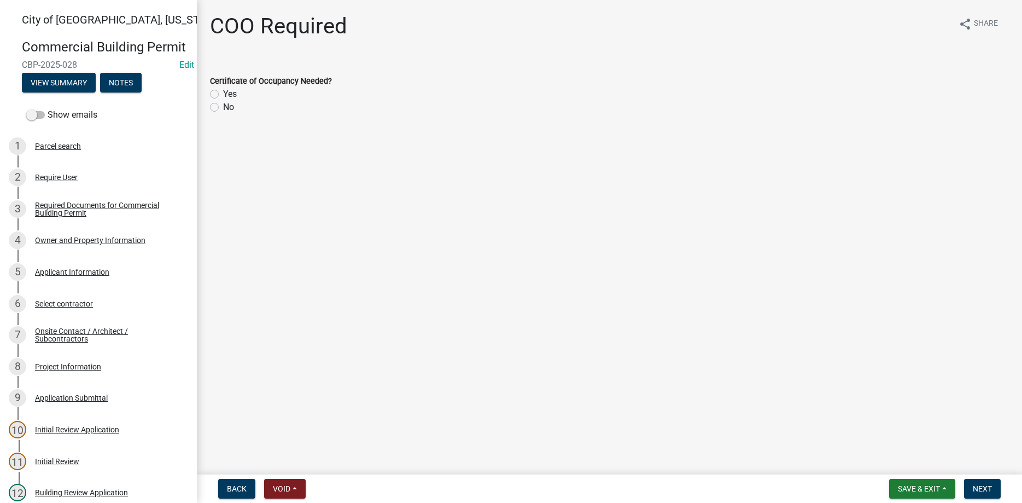
click at [223, 108] on label "No" at bounding box center [228, 107] width 11 height 13
click at [223, 108] on input "No" at bounding box center [226, 104] width 7 height 7
radio input "true"
click at [980, 489] on span "Next" at bounding box center [982, 488] width 19 height 9
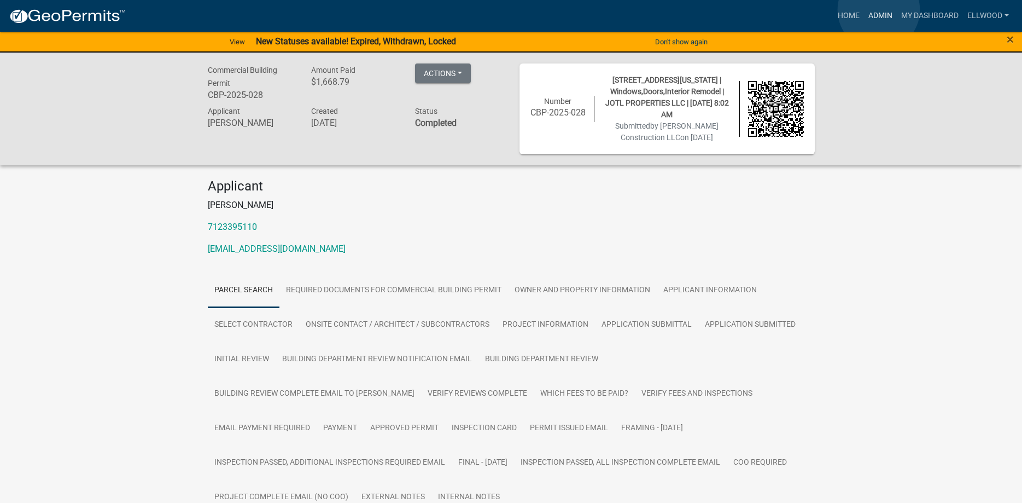
click at [879, 10] on link "Admin" at bounding box center [880, 15] width 33 height 21
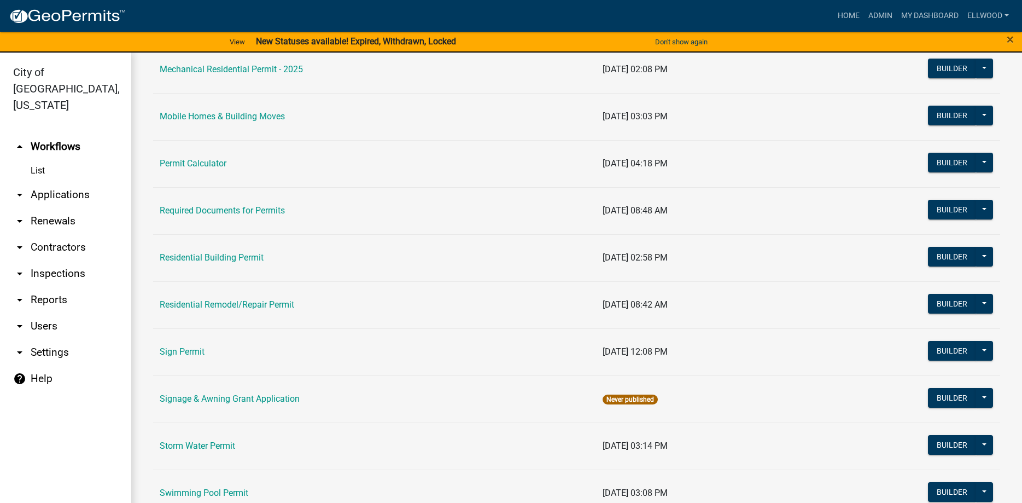
scroll to position [686, 0]
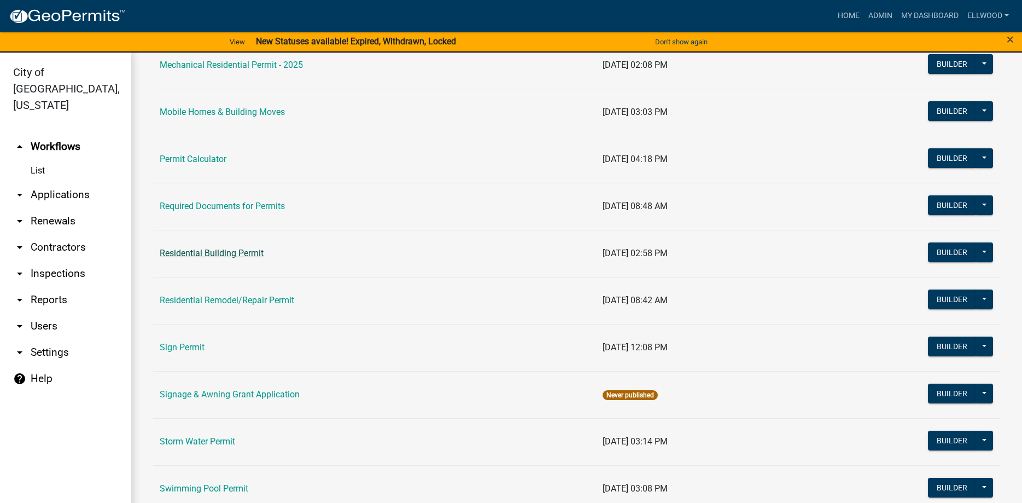
click at [205, 256] on link "Residential Building Permit" at bounding box center [212, 253] width 104 height 10
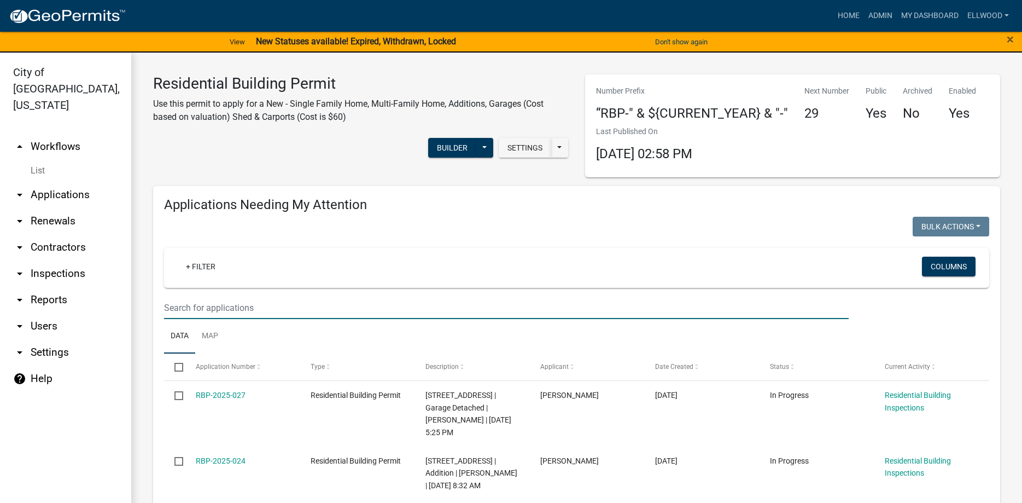
click at [211, 302] on input "text" at bounding box center [506, 307] width 685 height 22
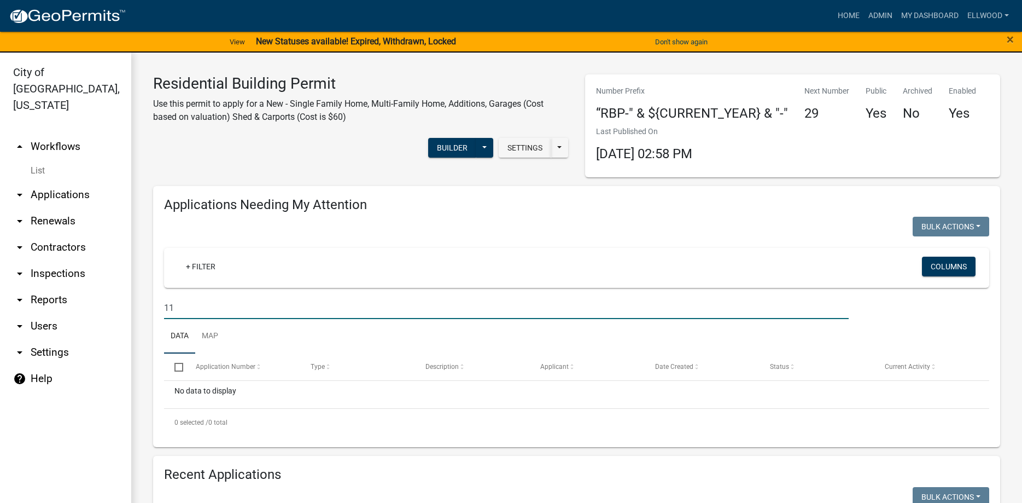
type input "1"
type input "6"
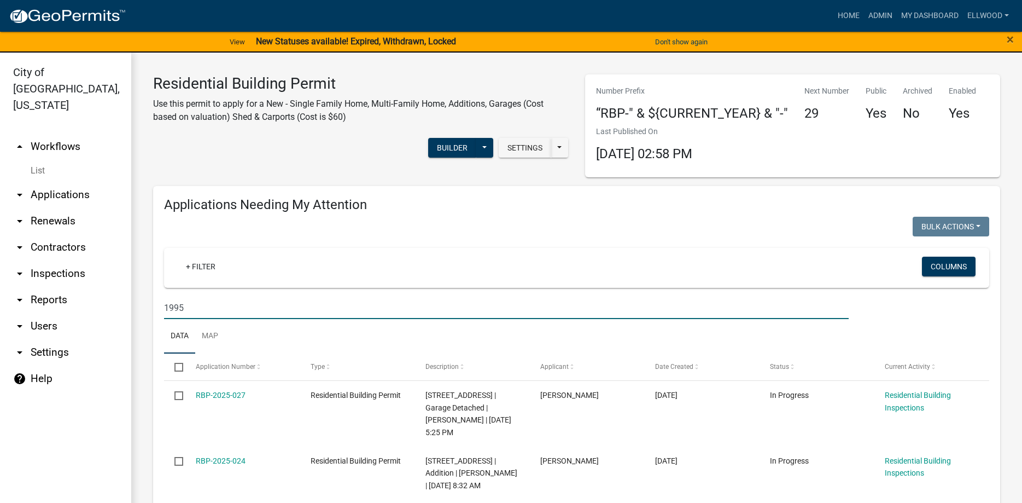
type input "1995"
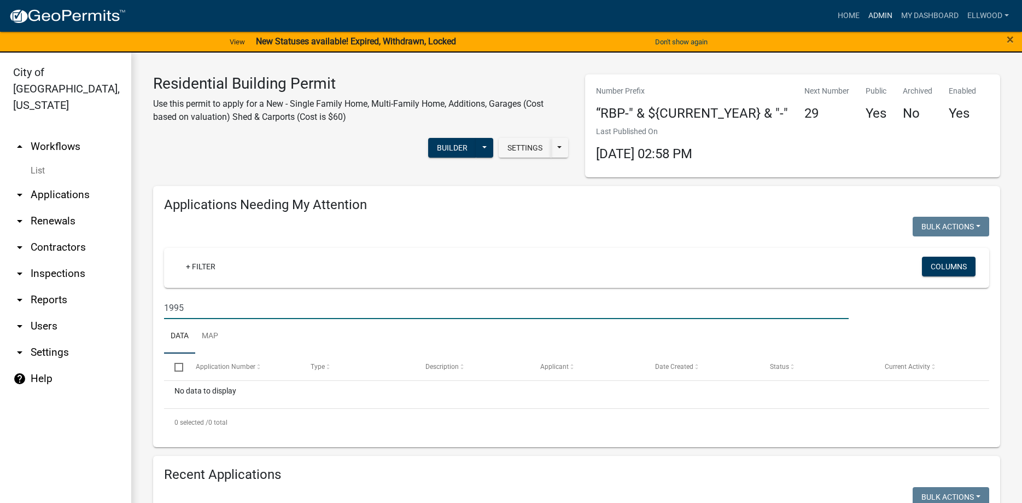
click at [883, 12] on link "Admin" at bounding box center [880, 15] width 33 height 21
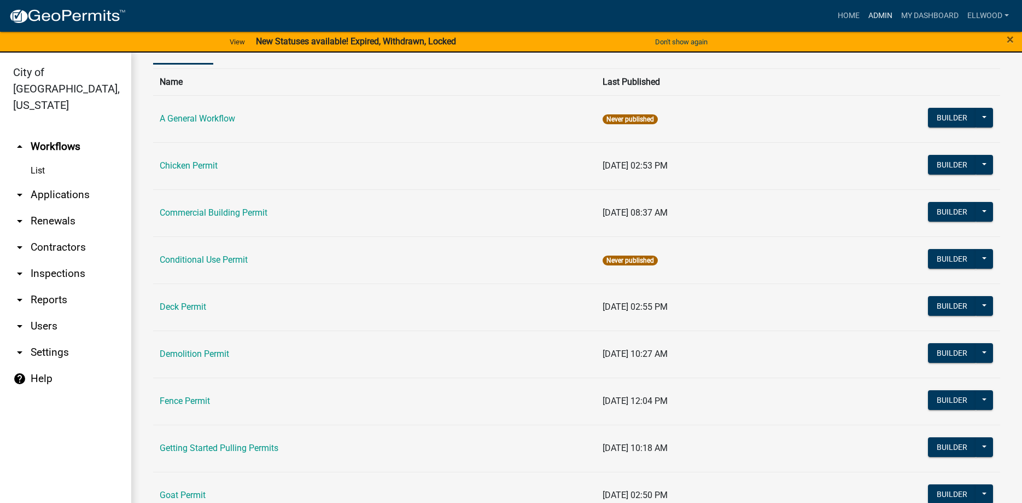
scroll to position [187, 0]
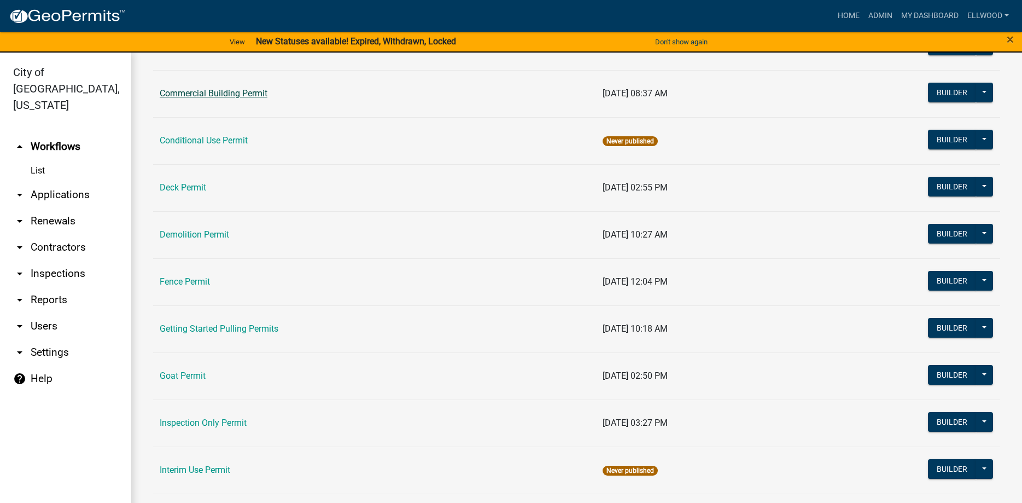
click at [213, 95] on link "Commercial Building Permit" at bounding box center [214, 93] width 108 height 10
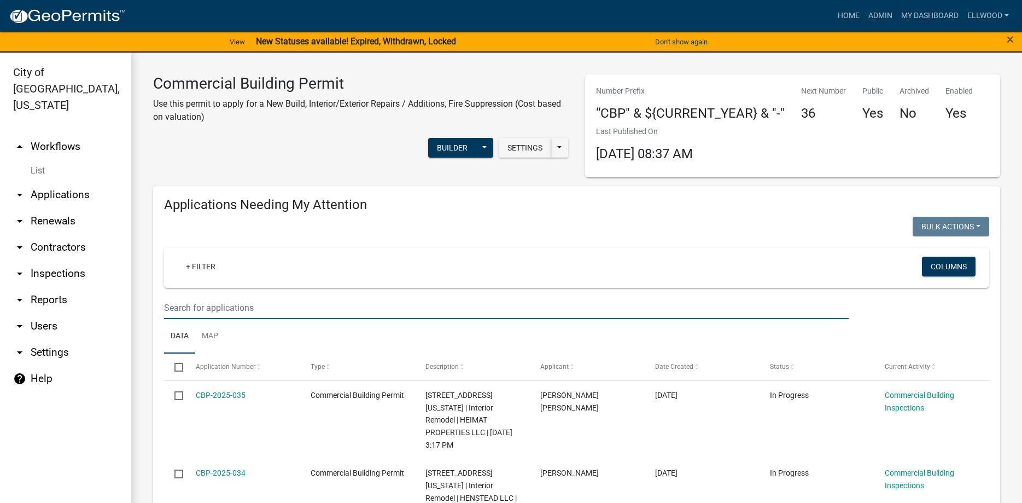
click at [198, 309] on input "text" at bounding box center [506, 307] width 685 height 22
type input "1995"
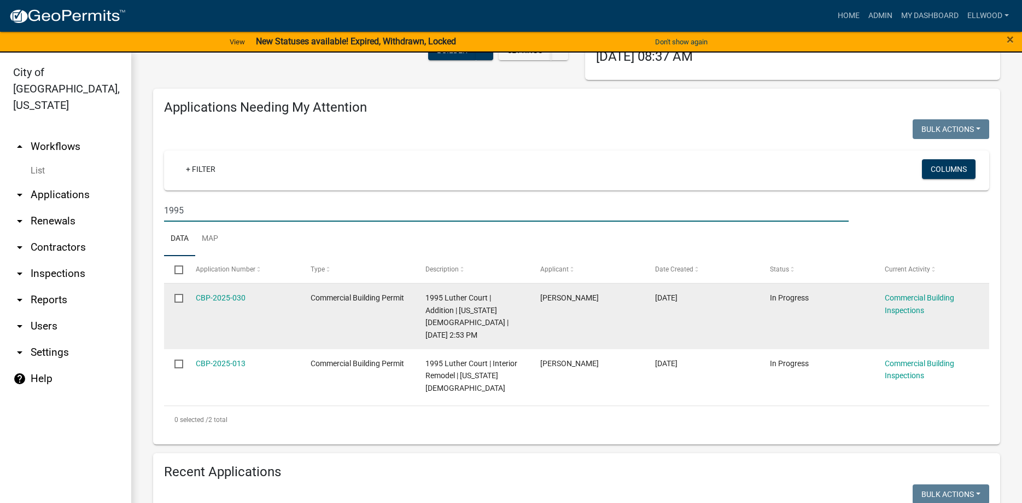
scroll to position [125, 0]
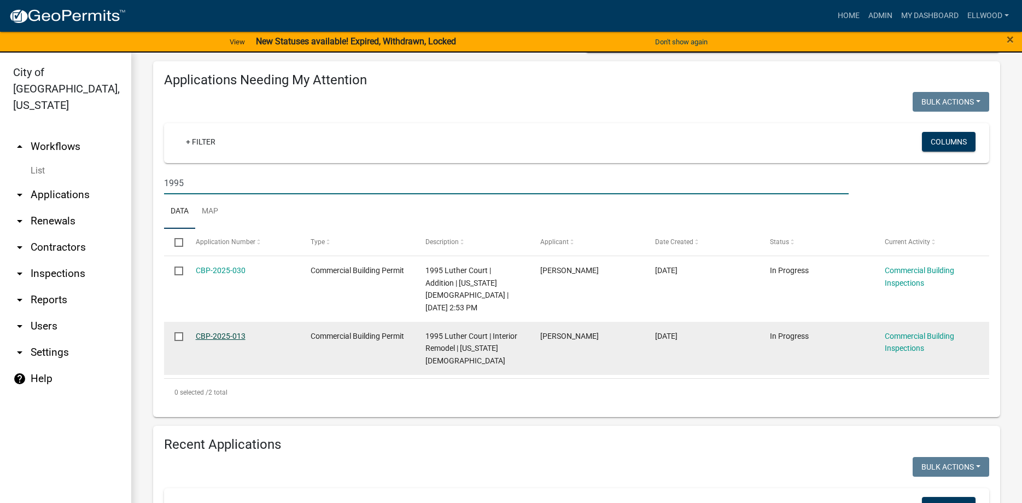
click at [223, 332] on link "CBP-2025-013" at bounding box center [221, 335] width 50 height 9
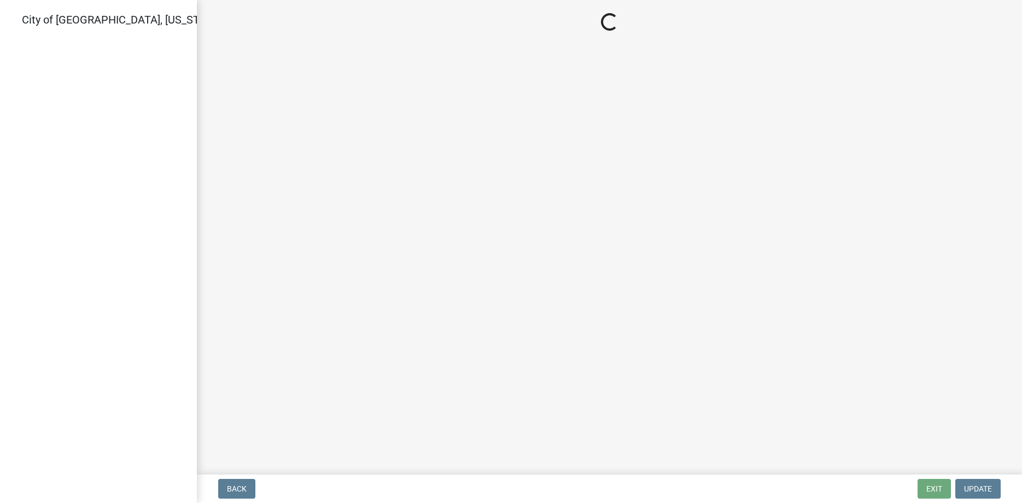
select select "805d55ac-e238-4e04-8f8e-acc067f36c3e"
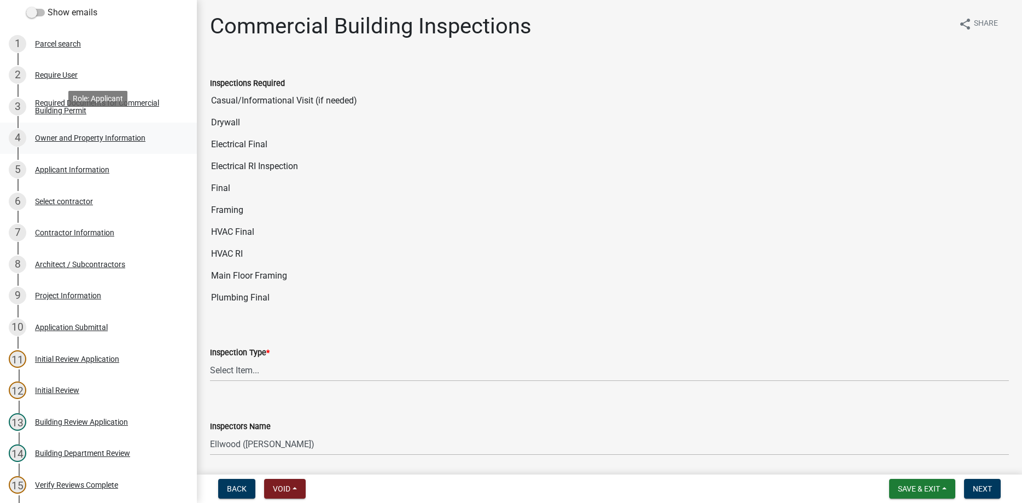
scroll to position [112, 0]
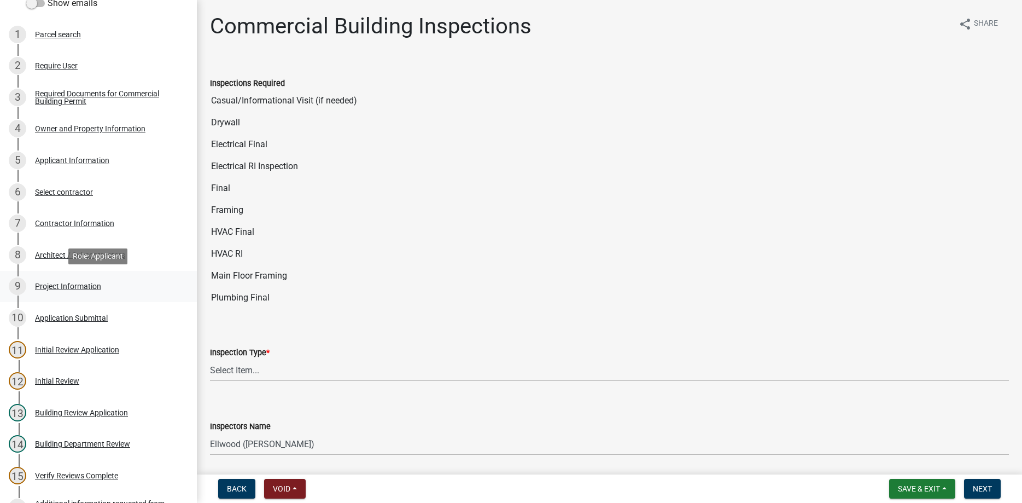
click at [96, 283] on div "Project Information" at bounding box center [68, 286] width 66 height 8
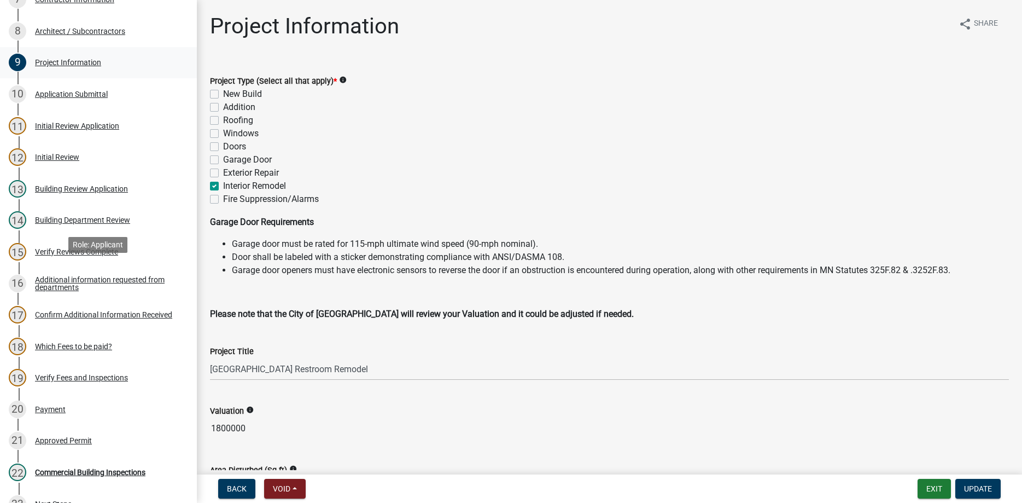
scroll to position [391, 0]
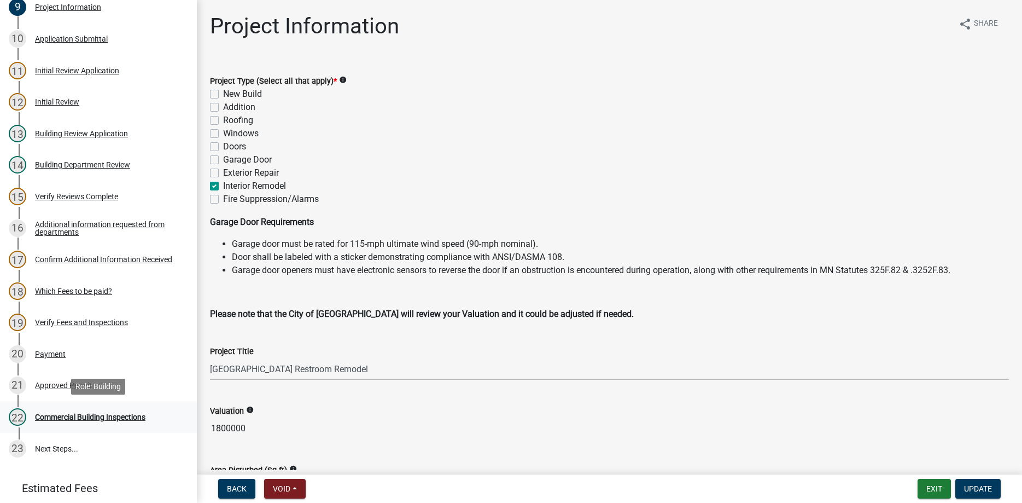
click at [101, 410] on div "22 Commercial Building Inspections" at bounding box center [94, 417] width 171 height 18
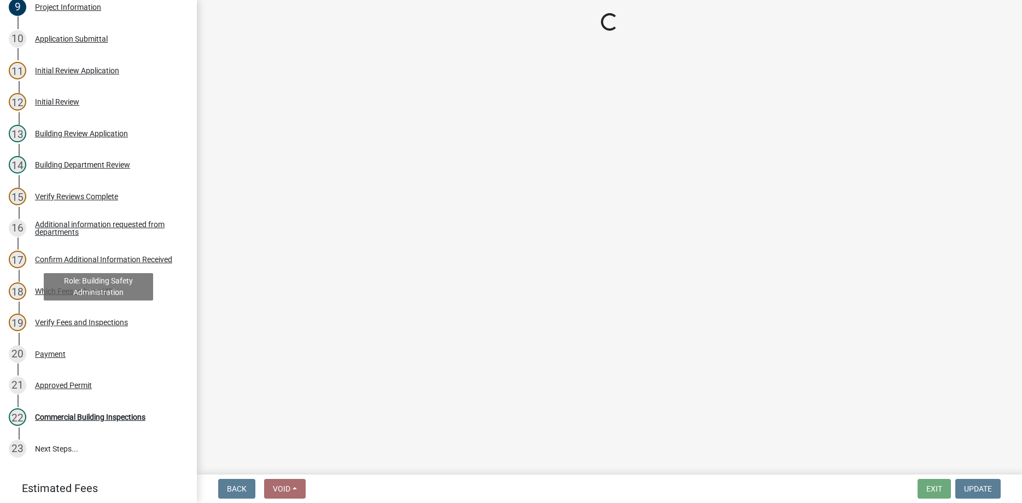
select select "805d55ac-e238-4e04-8f8e-acc067f36c3e"
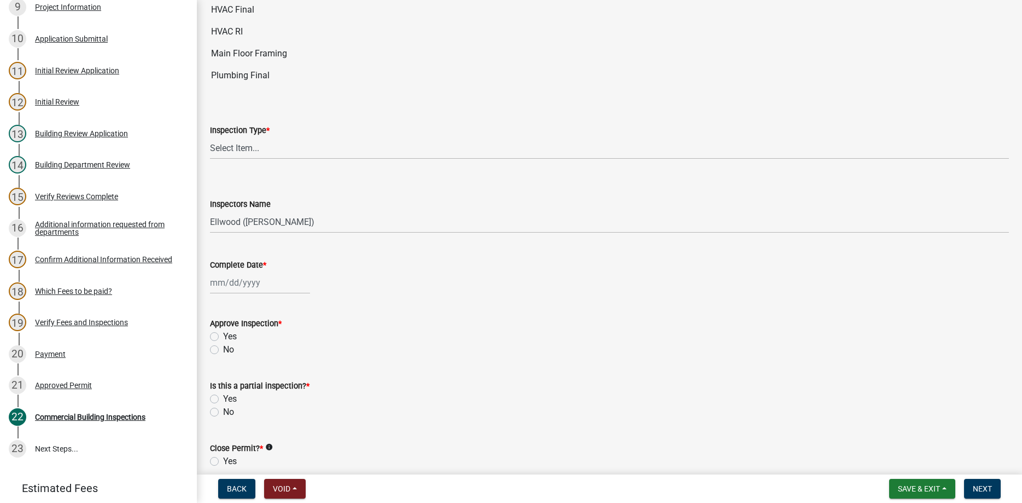
scroll to position [187, 0]
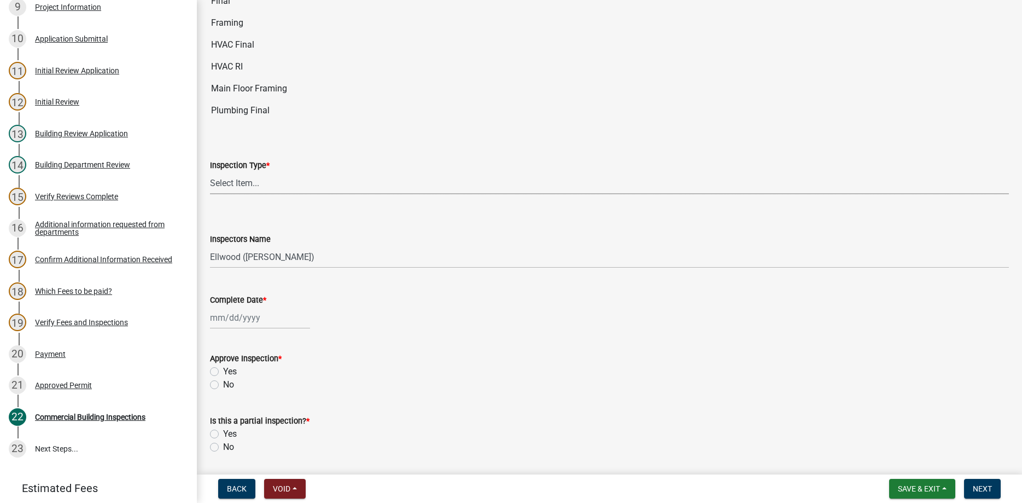
click at [210, 172] on select "Select Item... All Inspections Required 200 # 2Hr Hydro Test Meters (all) Attic…" at bounding box center [609, 183] width 799 height 22
click option "Final" at bounding box center [0, 0] width 0 height 0
select select "16813b24-7b3c-4c6d-8513-7ee241861c6f"
click at [257, 316] on input "Complete Date *" at bounding box center [260, 317] width 100 height 22
select select "8"
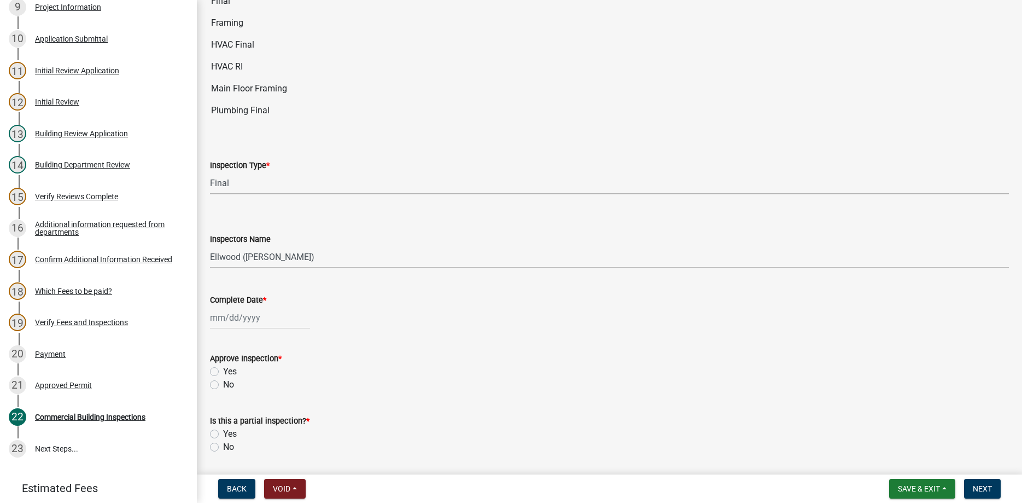
select select "2025"
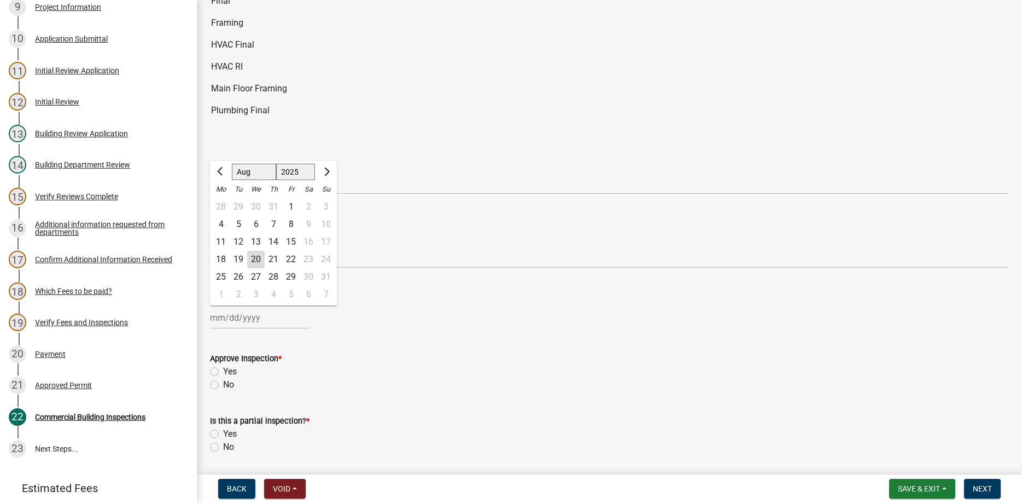
click at [253, 258] on div "20" at bounding box center [256, 260] width 18 height 18
type input "[DATE]"
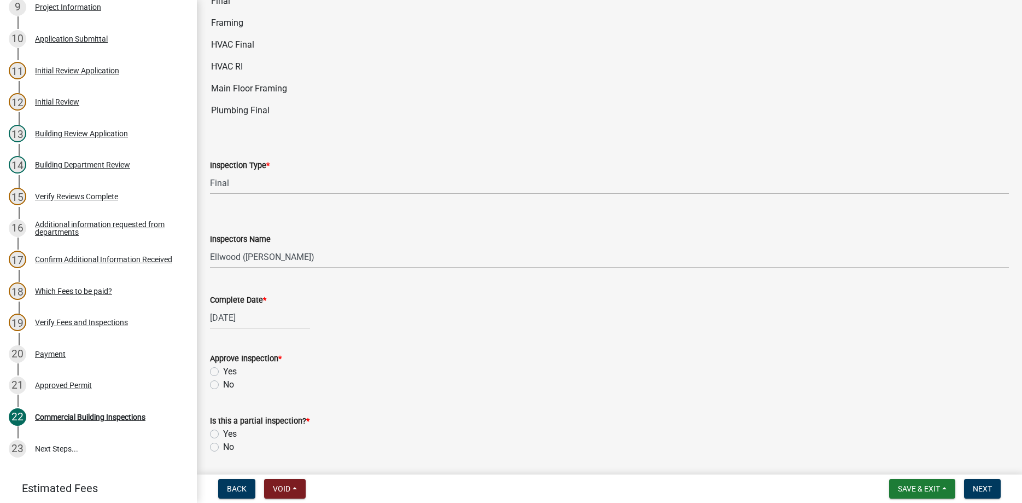
click at [219, 373] on div "Yes" at bounding box center [609, 371] width 799 height 13
click at [223, 371] on label "Yes" at bounding box center [230, 371] width 14 height 13
click at [223, 371] on input "Yes" at bounding box center [226, 368] width 7 height 7
radio input "true"
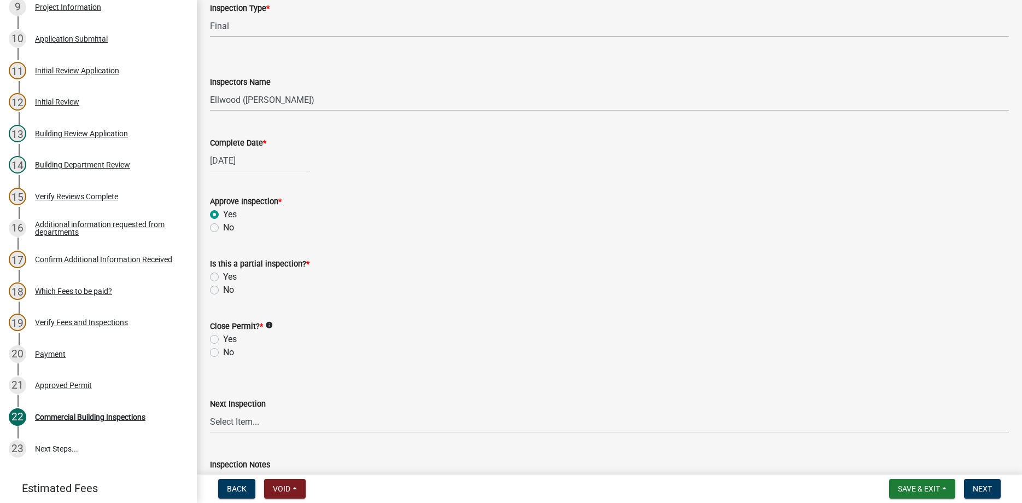
scroll to position [374, 0]
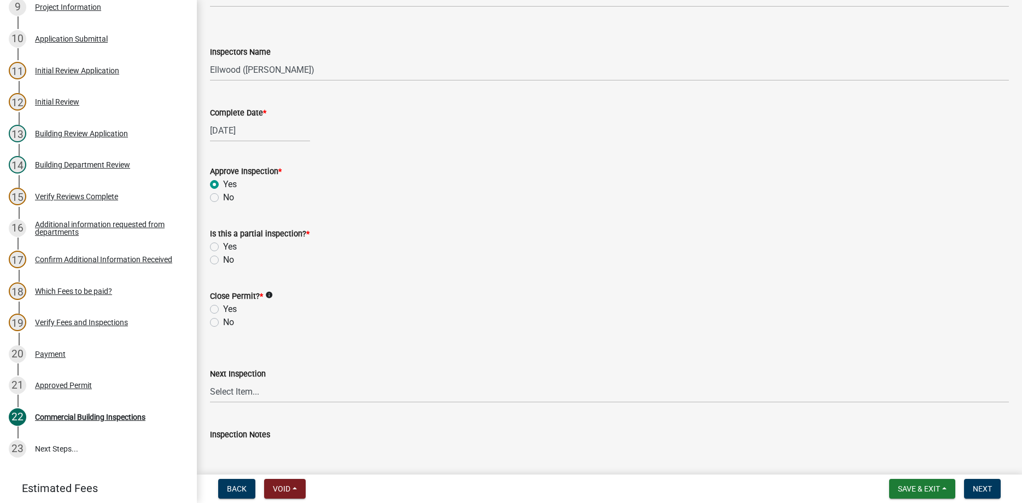
click at [223, 245] on label "Yes" at bounding box center [230, 246] width 14 height 13
click at [223, 245] on input "Yes" at bounding box center [226, 243] width 7 height 7
radio input "true"
click at [223, 323] on label "No" at bounding box center [228, 322] width 11 height 13
click at [223, 323] on input "No" at bounding box center [226, 319] width 7 height 7
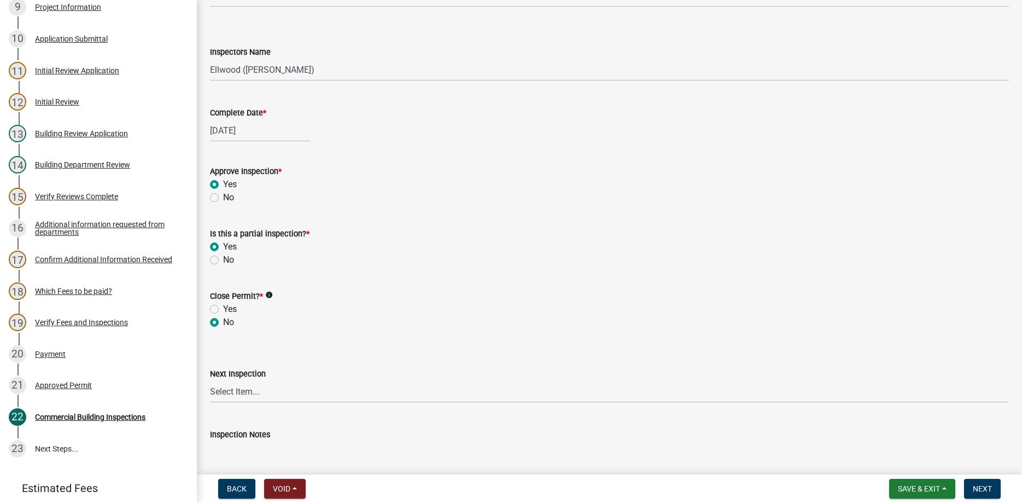
radio input "true"
click at [262, 433] on label "Inspection Notes" at bounding box center [240, 435] width 60 height 8
click at [262, 441] on textarea "Inspection Notes" at bounding box center [609, 466] width 799 height 51
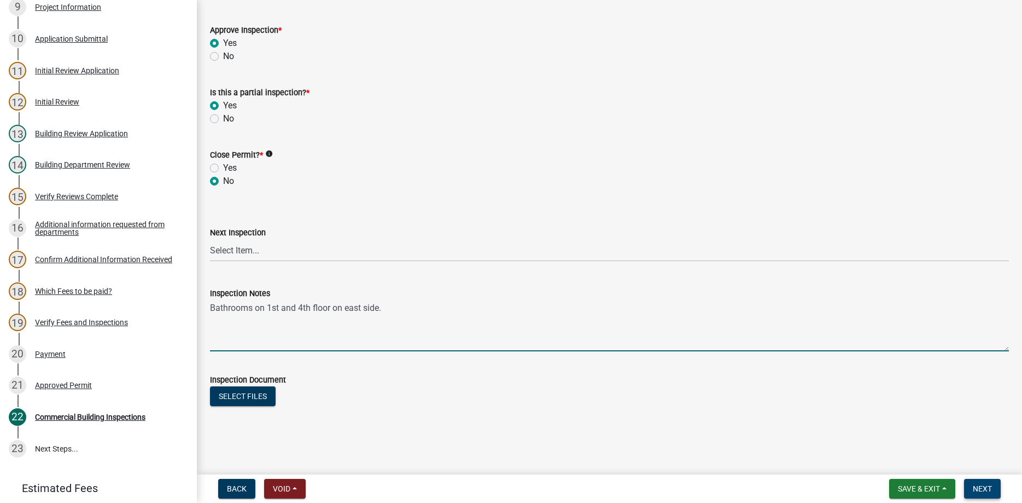
type textarea "Bathrooms on 1st and 4th floor on east side."
click at [993, 481] on button "Next" at bounding box center [982, 489] width 37 height 20
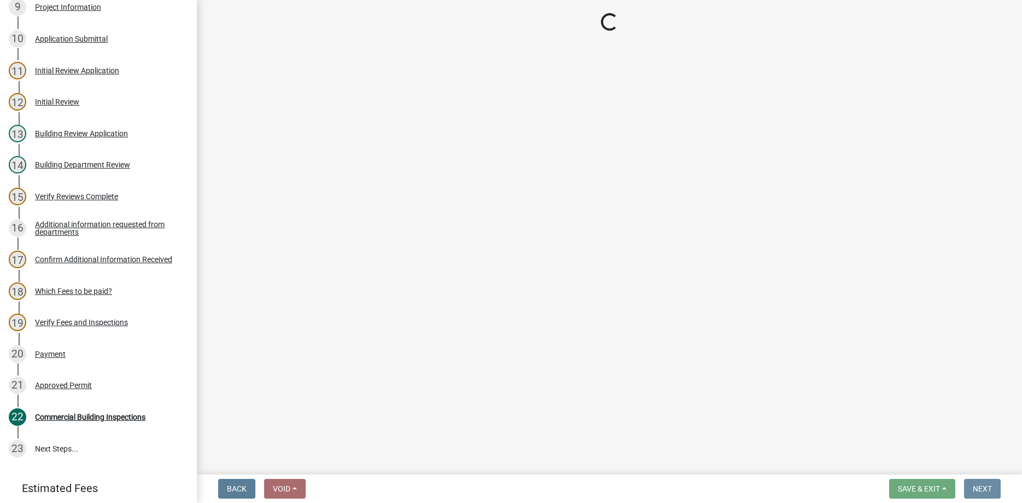
scroll to position [0, 0]
select select "805d55ac-e238-4e04-8f8e-acc067f36c3e"
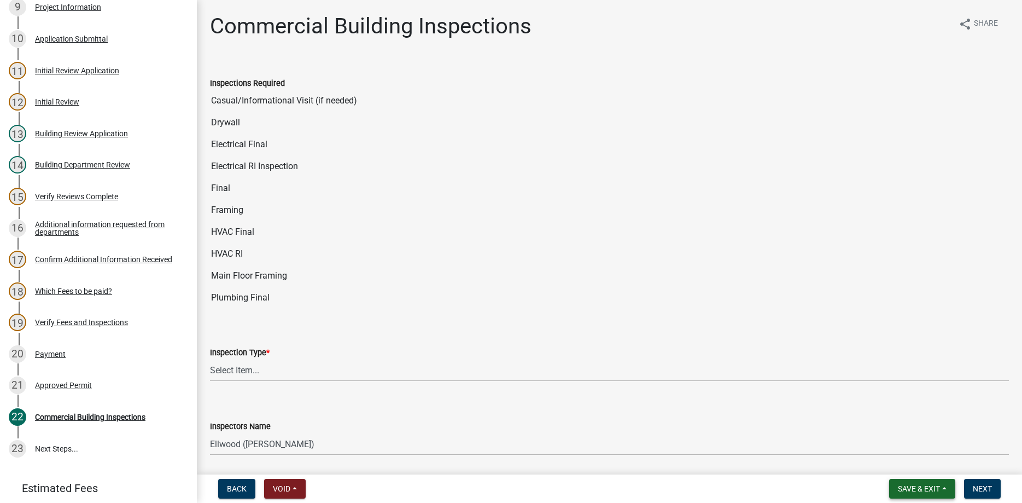
click at [924, 487] on span "Save & Exit" at bounding box center [919, 488] width 42 height 9
click at [906, 458] on button "Save & Exit" at bounding box center [912, 460] width 88 height 26
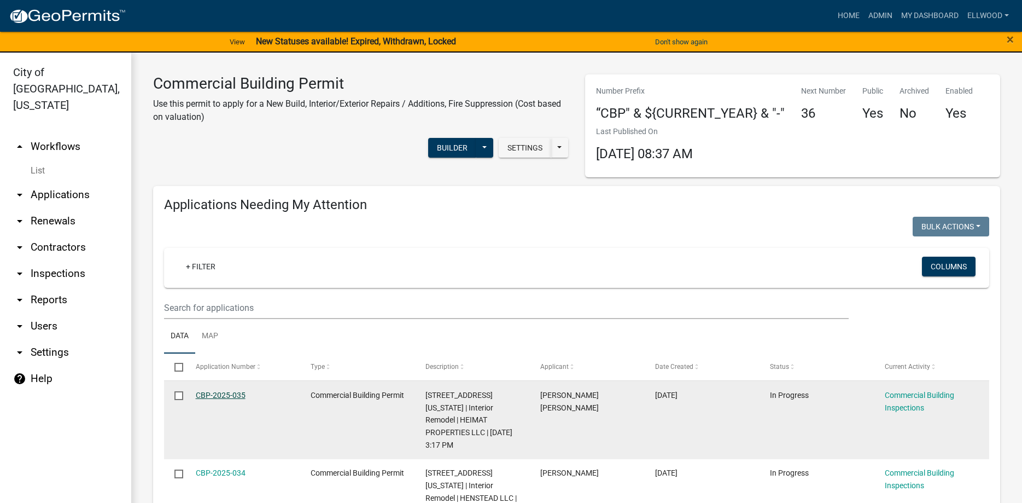
click at [234, 393] on link "CBP-2025-035" at bounding box center [221, 395] width 50 height 9
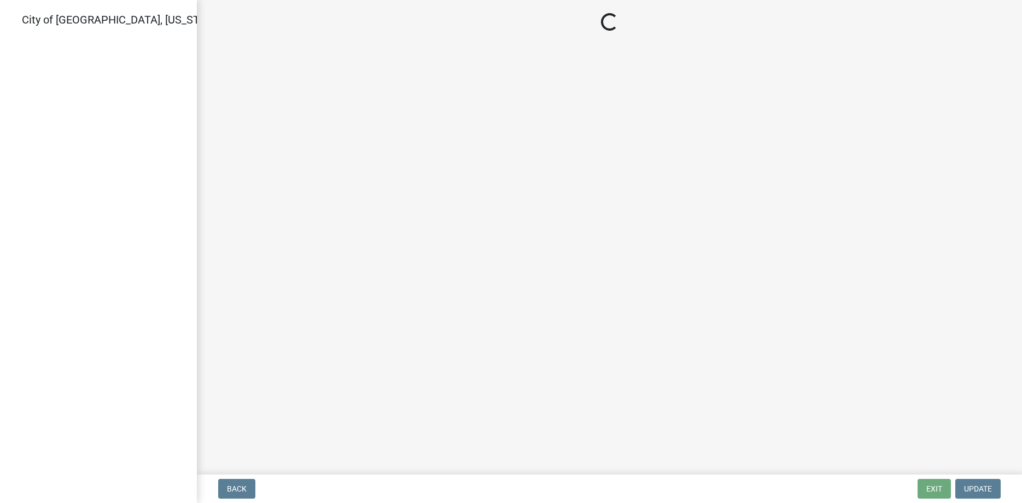
select select "805d55ac-e238-4e04-8f8e-acc067f36c3e"
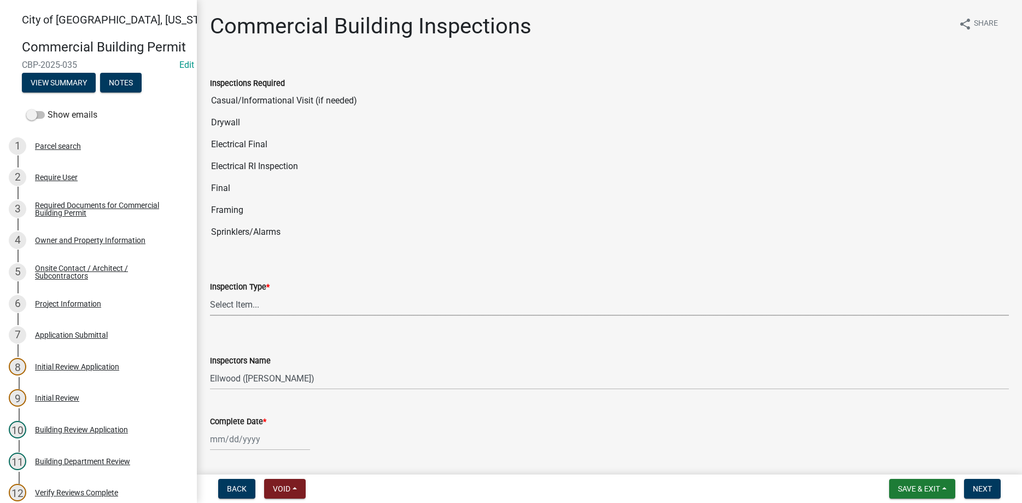
click at [210, 293] on select "Select Item... All Inspections Required 200 # 2Hr Hydro Test Meters (all) Attic…" at bounding box center [609, 304] width 799 height 22
click option "Casual/Informational Visit (if needed)" at bounding box center [0, 0] width 0 height 0
select select "97d976c2-c322-40f9-a203-75ff8d86654d"
click at [265, 434] on input "Complete Date *" at bounding box center [260, 439] width 100 height 22
select select "8"
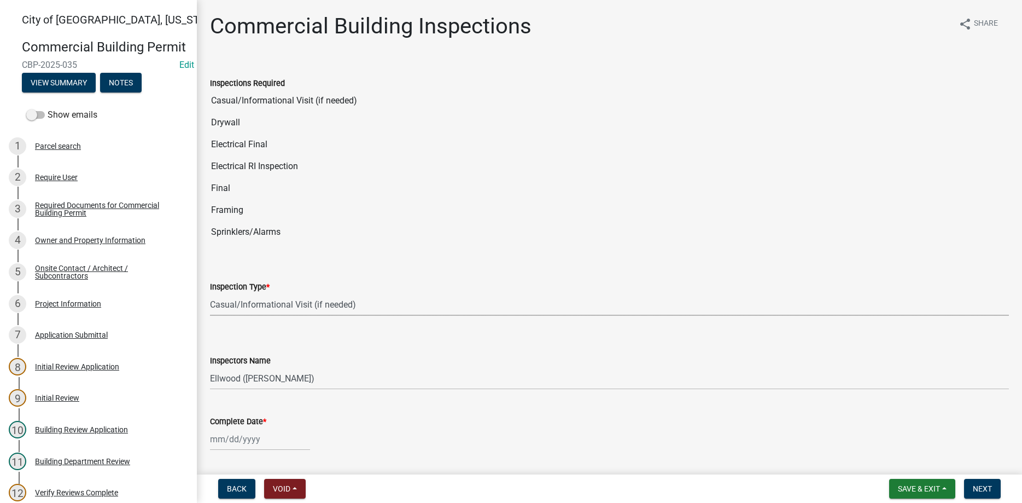
select select "2025"
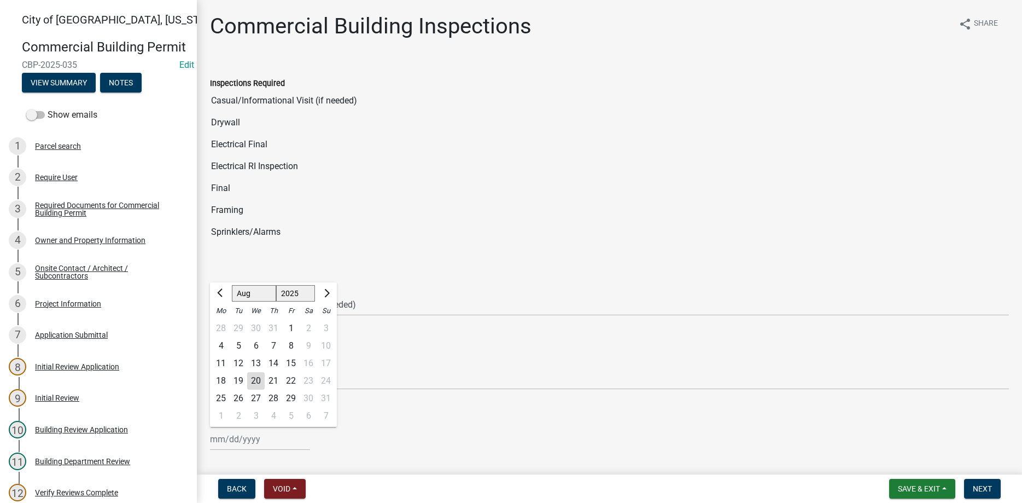
click at [262, 380] on div "20" at bounding box center [256, 381] width 18 height 18
type input "[DATE]"
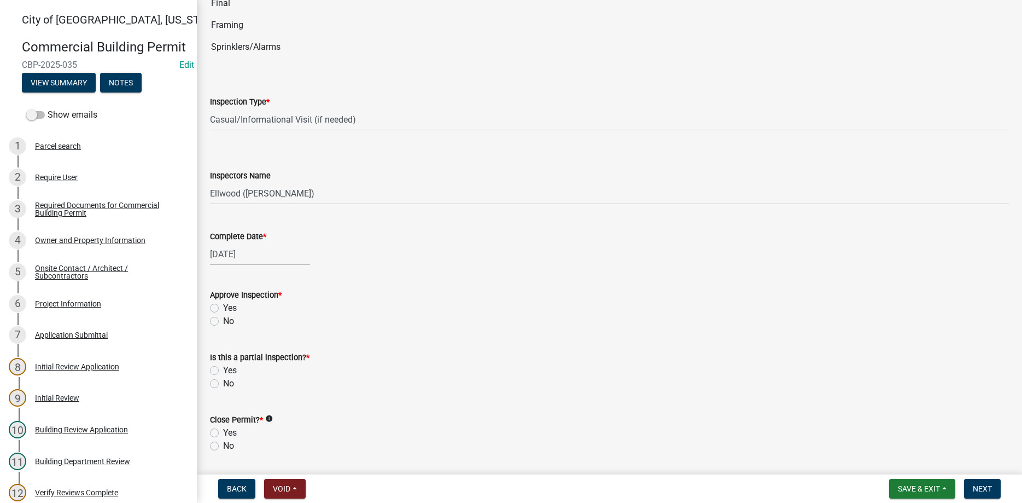
scroll to position [187, 0]
click at [223, 321] on label "No" at bounding box center [228, 318] width 11 height 13
click at [223, 319] on input "No" at bounding box center [226, 315] width 7 height 7
radio input "true"
click at [223, 380] on label "No" at bounding box center [228, 381] width 11 height 13
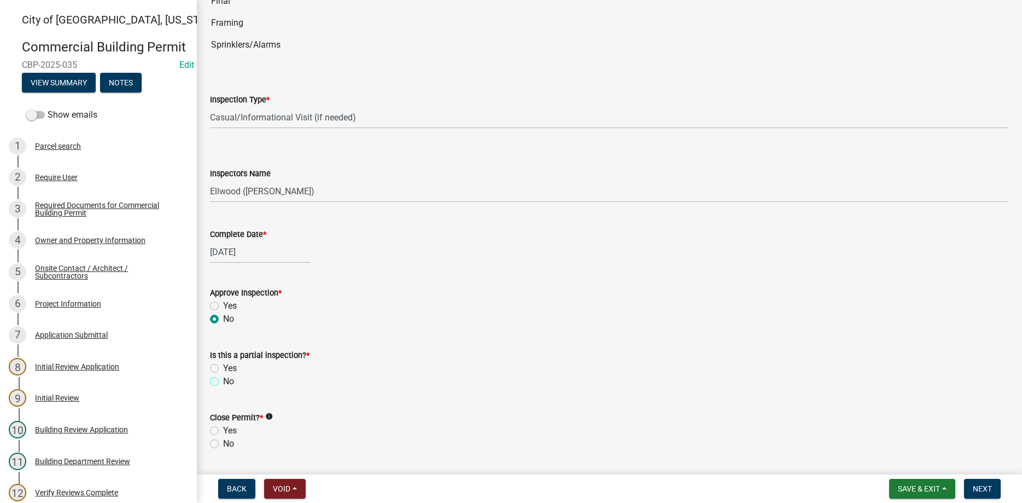
click at [223, 380] on input "No" at bounding box center [226, 378] width 7 height 7
radio input "true"
click at [223, 443] on label "No" at bounding box center [228, 443] width 11 height 13
click at [223, 443] on input "No" at bounding box center [226, 440] width 7 height 7
radio input "true"
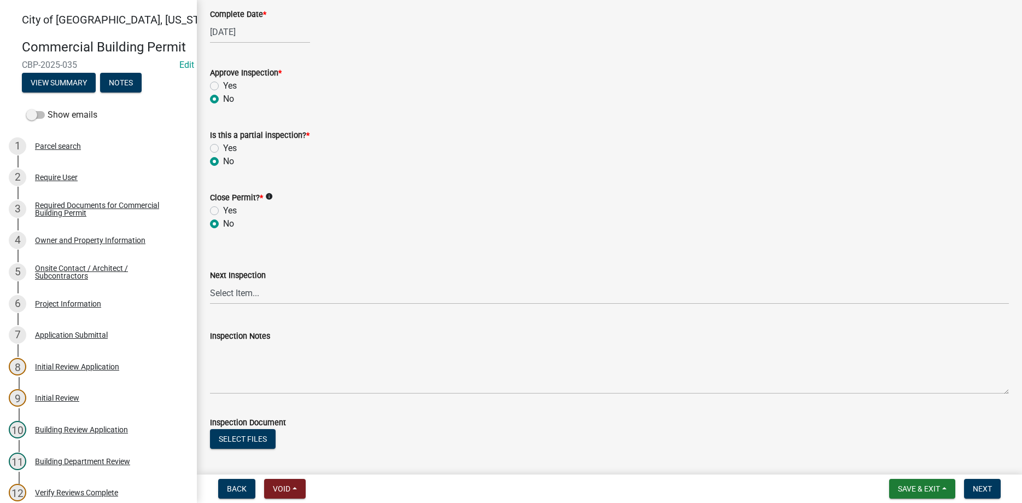
scroll to position [436, 0]
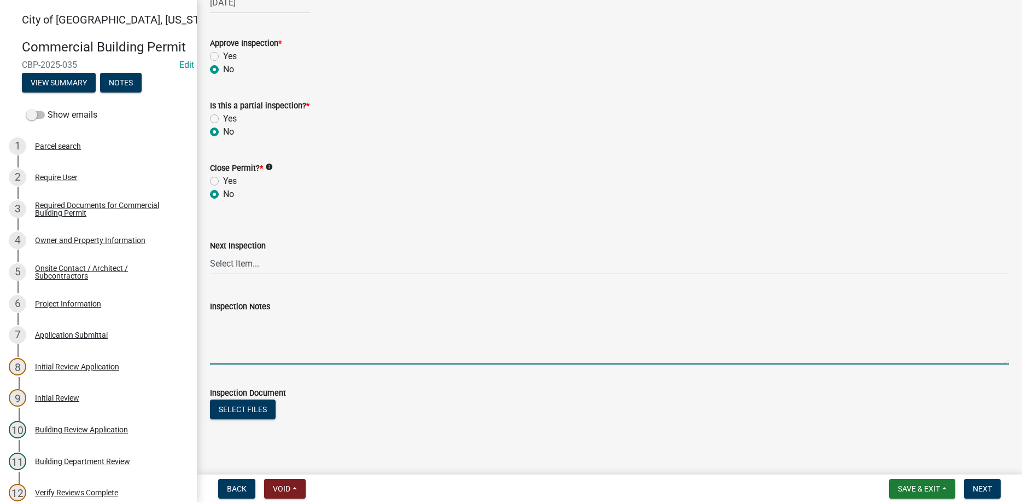
click at [248, 336] on textarea "Inspection Notes" at bounding box center [609, 338] width 799 height 51
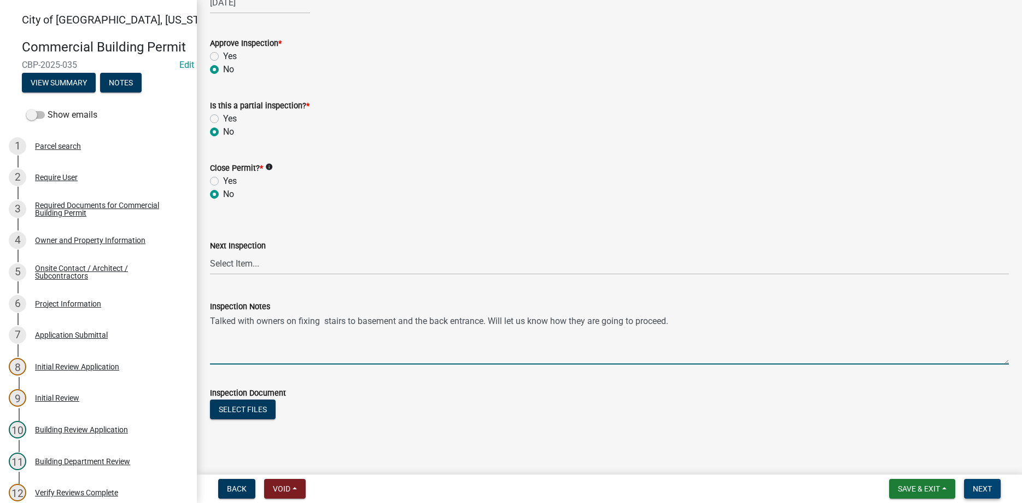
type textarea "Talked with owners on fixing stairs to basement and the back entrance. Will let…"
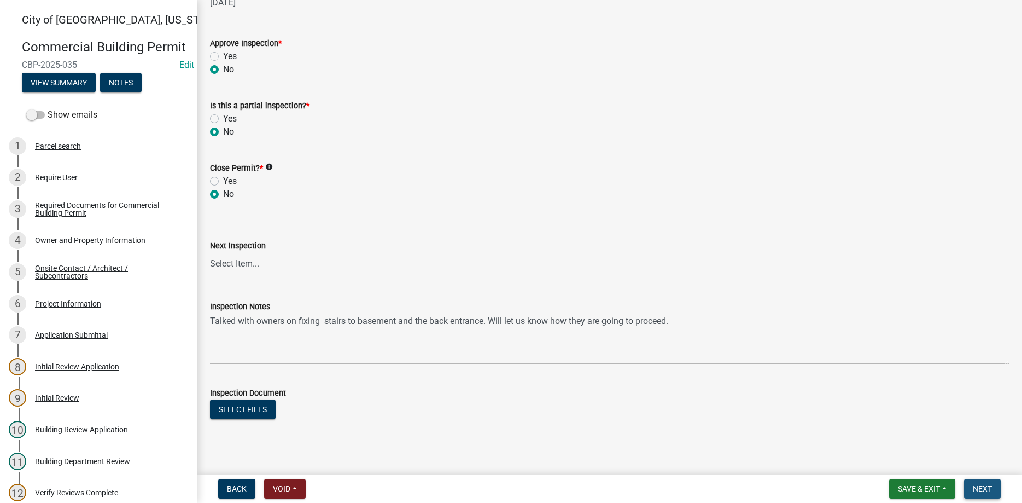
click at [986, 491] on span "Next" at bounding box center [982, 488] width 19 height 9
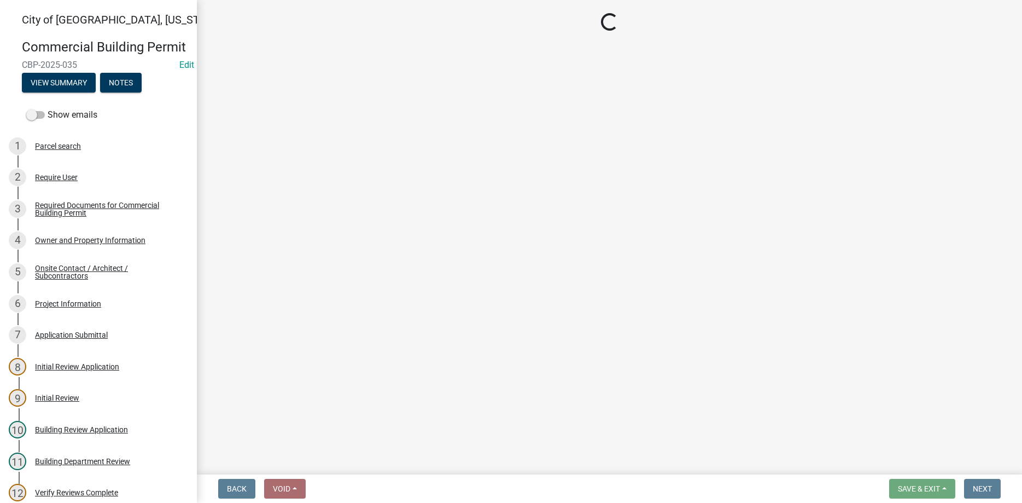
select select "805d55ac-e238-4e04-8f8e-acc067f36c3e"
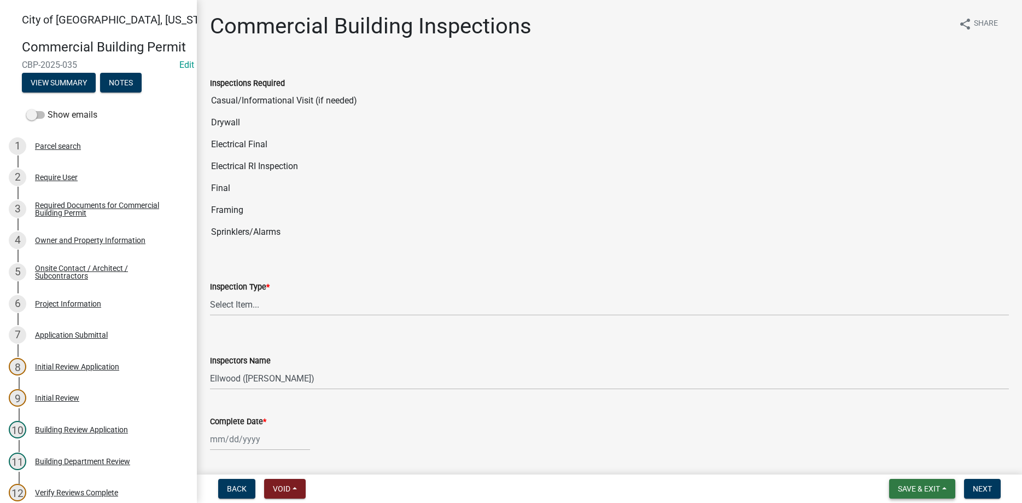
click at [929, 487] on span "Save & Exit" at bounding box center [919, 488] width 42 height 9
click at [901, 459] on button "Save & Exit" at bounding box center [912, 460] width 88 height 26
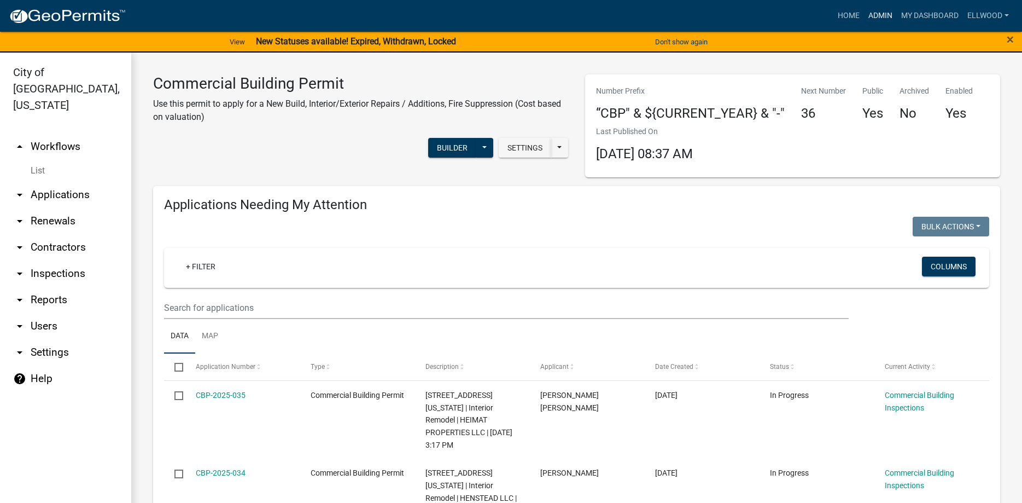
click at [887, 18] on link "Admin" at bounding box center [880, 15] width 33 height 21
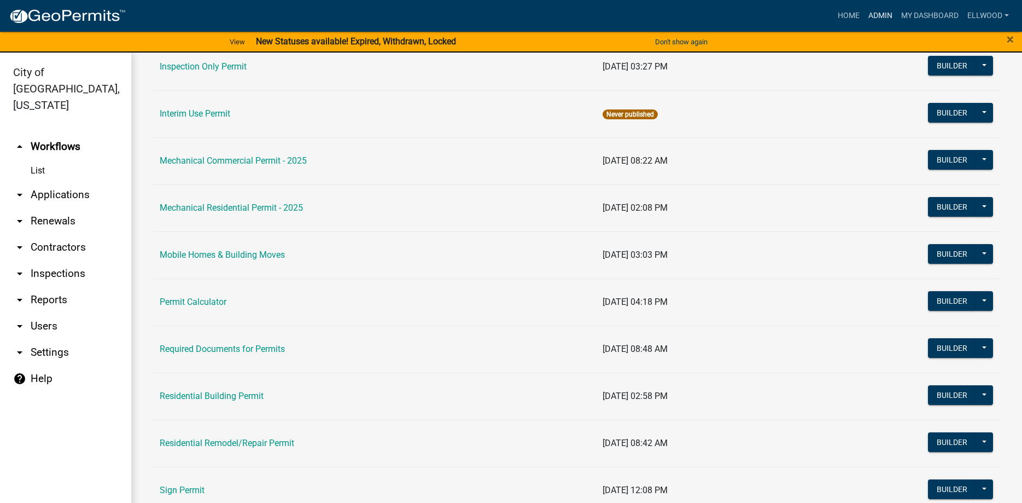
scroll to position [561, 0]
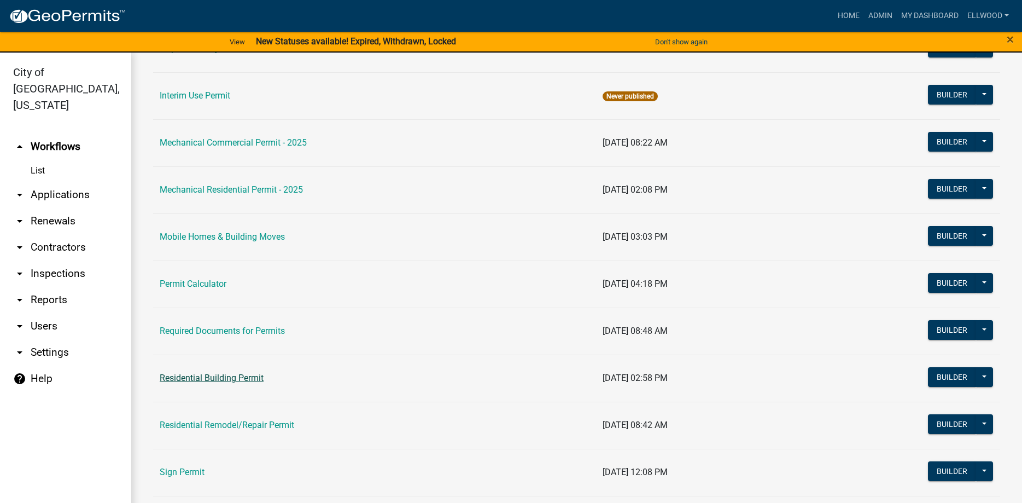
click at [232, 377] on link "Residential Building Permit" at bounding box center [212, 377] width 104 height 10
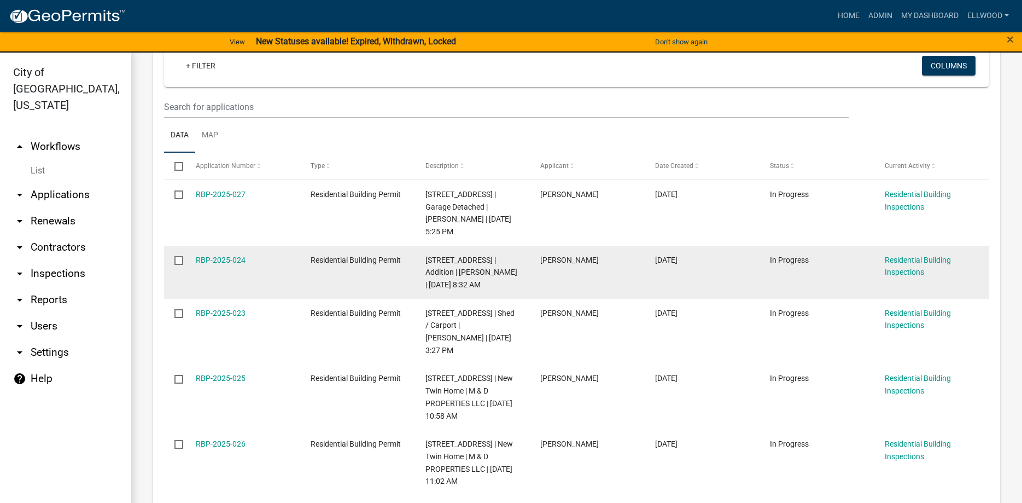
scroll to position [62, 0]
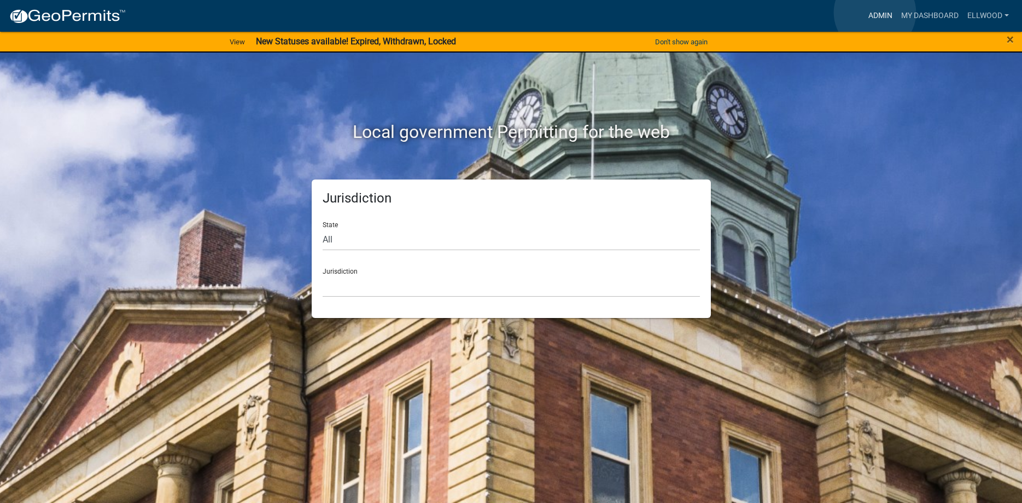
click at [875, 13] on link "Admin" at bounding box center [880, 15] width 33 height 21
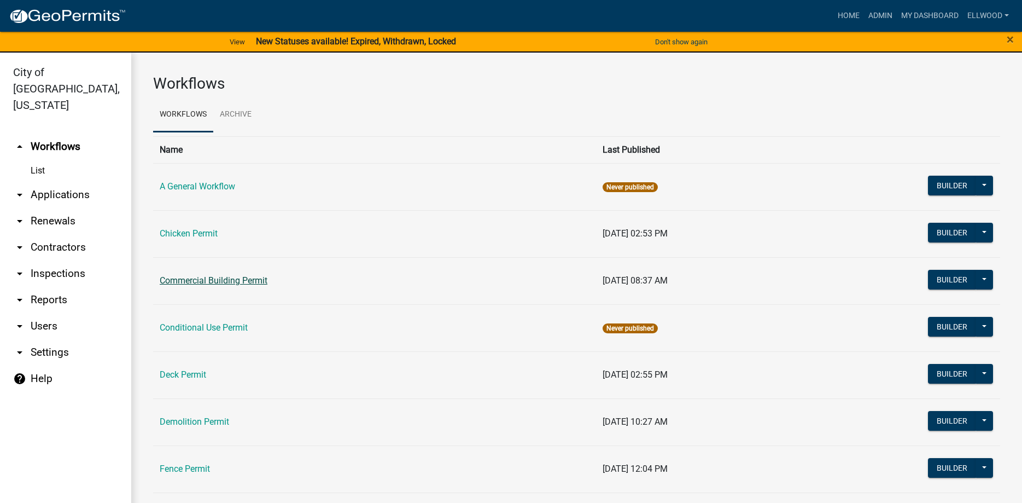
click at [224, 278] on link "Commercial Building Permit" at bounding box center [214, 280] width 108 height 10
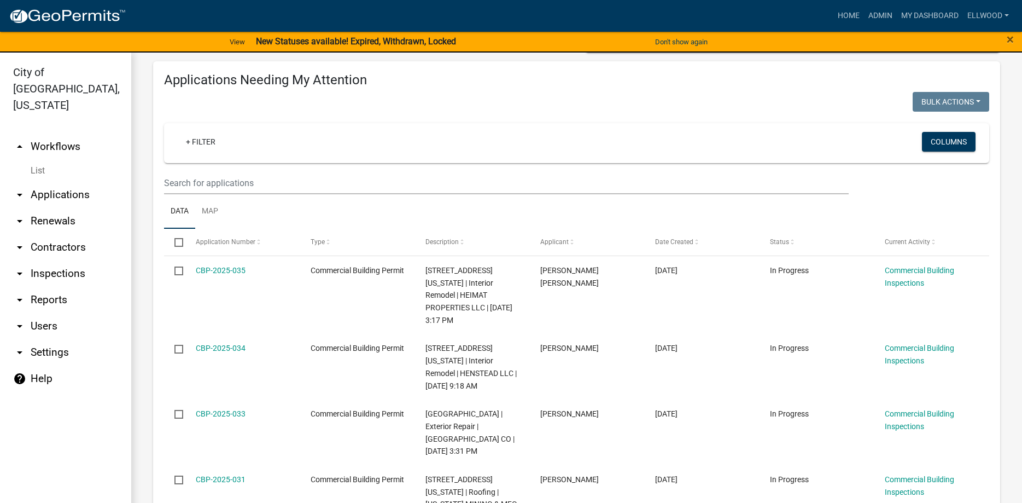
scroll to position [187, 0]
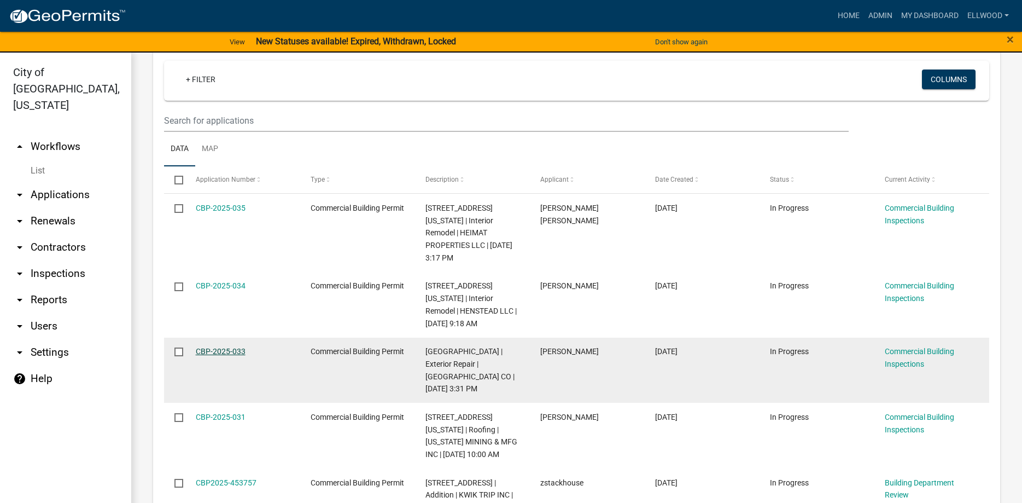
click at [231, 347] on link "CBP-2025-033" at bounding box center [221, 351] width 50 height 9
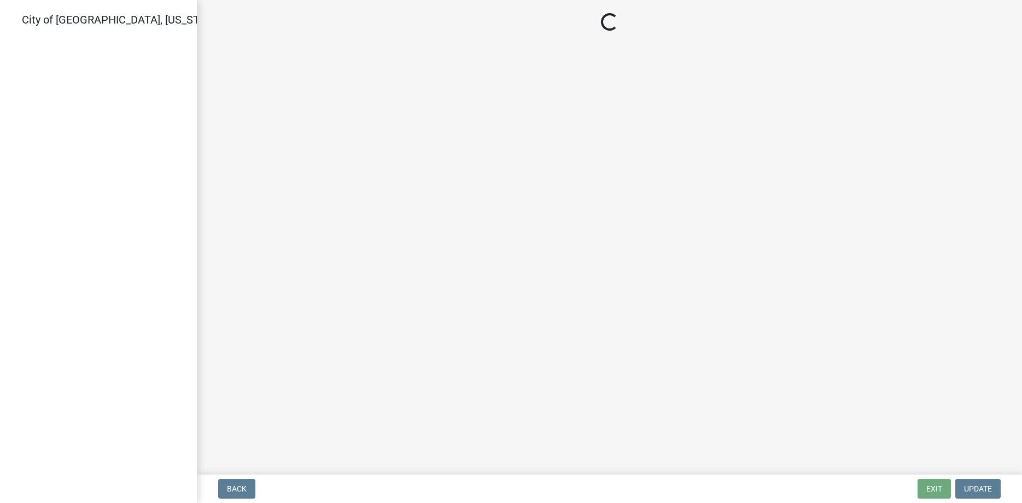
select select "805d55ac-e238-4e04-8f8e-acc067f36c3e"
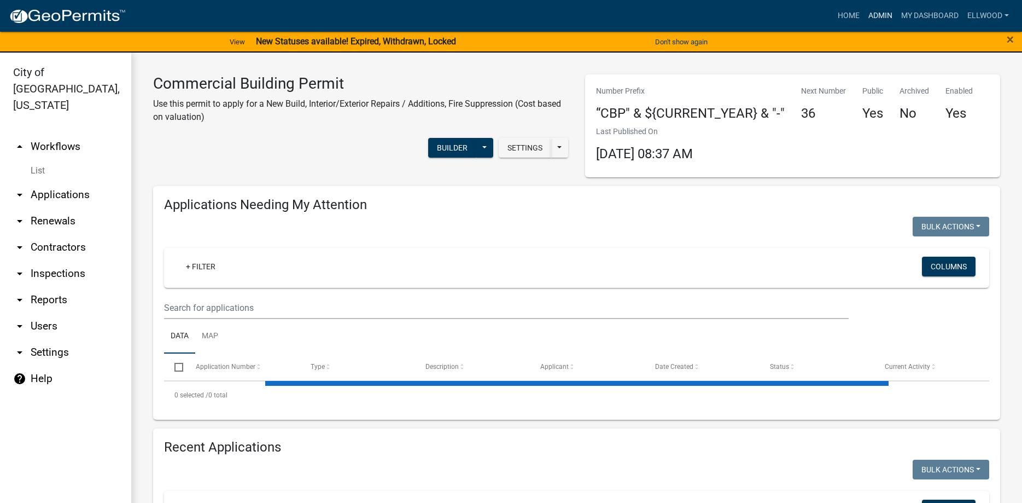
click at [882, 8] on link "Admin" at bounding box center [880, 15] width 33 height 21
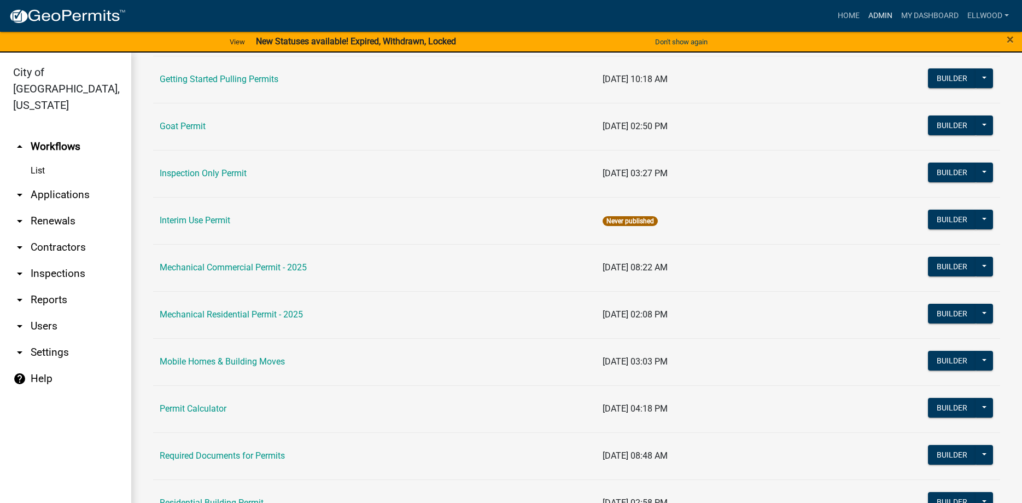
scroll to position [561, 0]
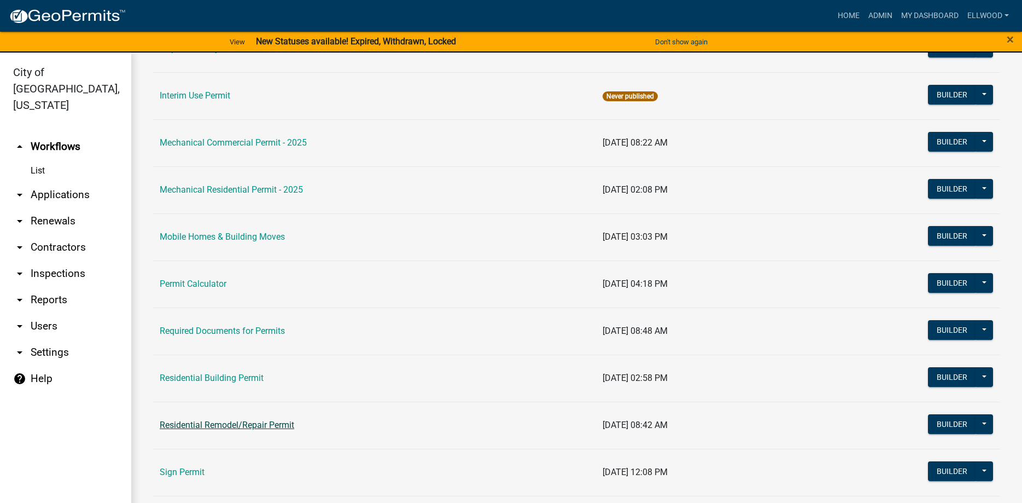
click at [217, 428] on link "Residential Remodel/Repair Permit" at bounding box center [227, 425] width 135 height 10
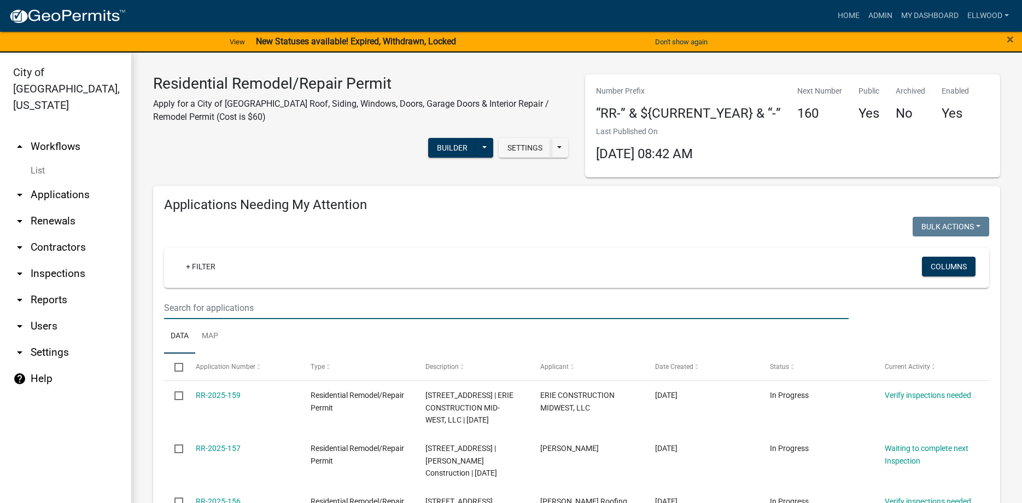
click at [198, 309] on input "text" at bounding box center [506, 307] width 685 height 22
type input "1200"
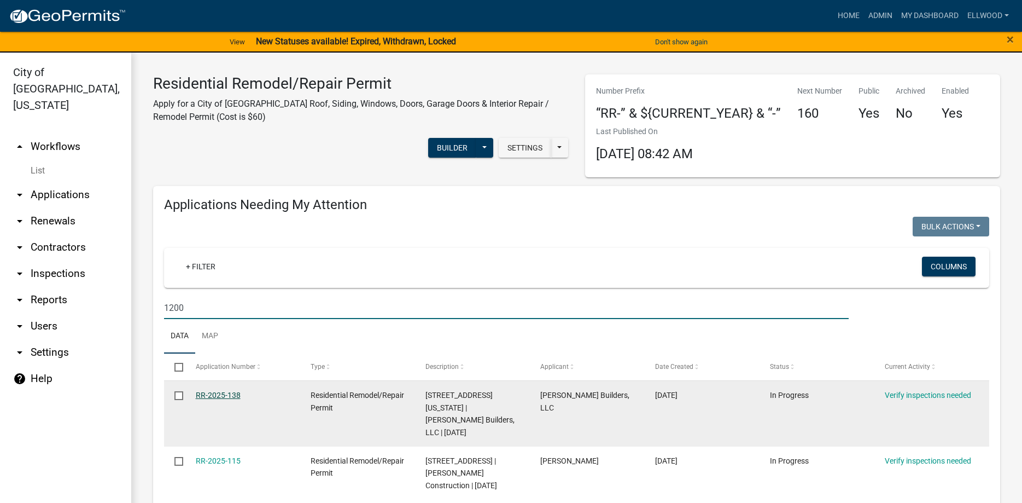
click at [229, 394] on link "RR-2025-138" at bounding box center [218, 395] width 45 height 9
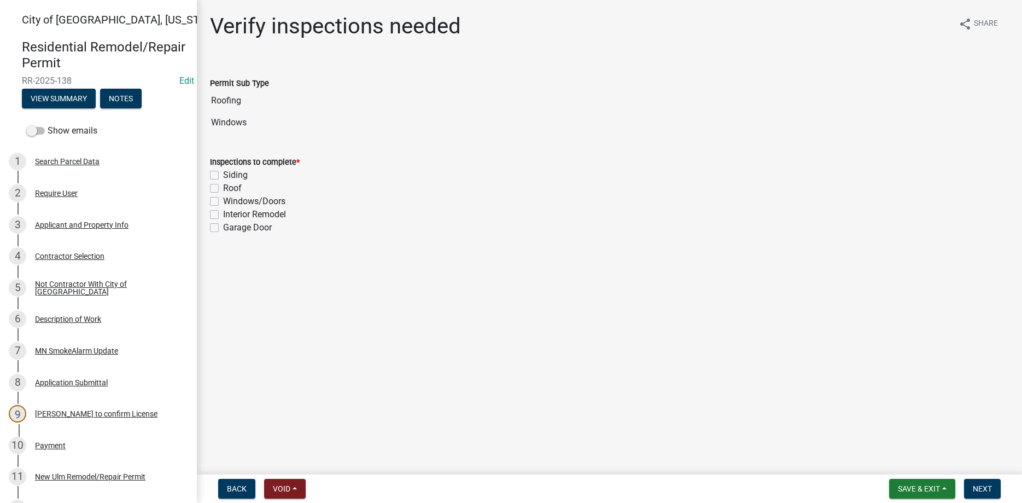
click at [223, 214] on label "Interior Remodel" at bounding box center [254, 214] width 63 height 13
click at [223, 214] on input "Interior Remodel" at bounding box center [226, 211] width 7 height 7
checkbox input "true"
checkbox input "false"
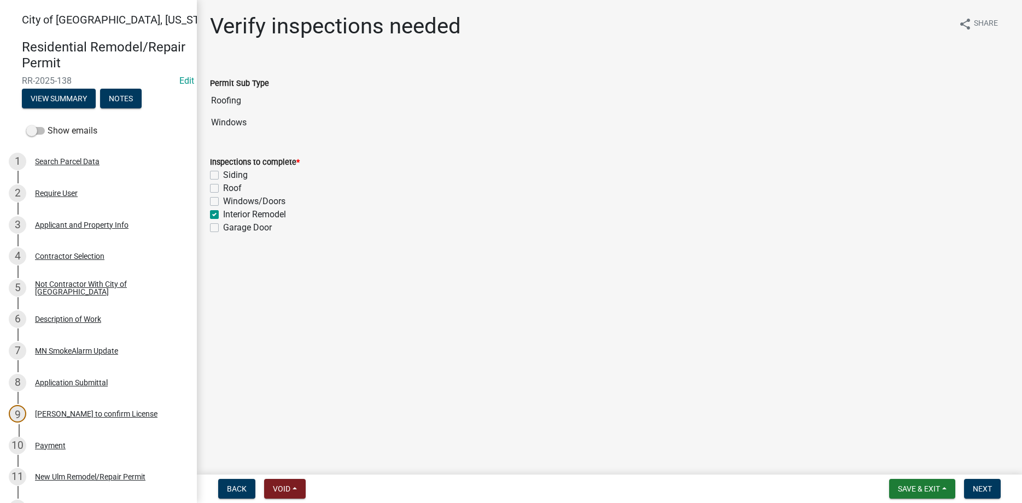
checkbox input "false"
checkbox input "true"
checkbox input "false"
click at [991, 486] on span "Next" at bounding box center [982, 488] width 19 height 9
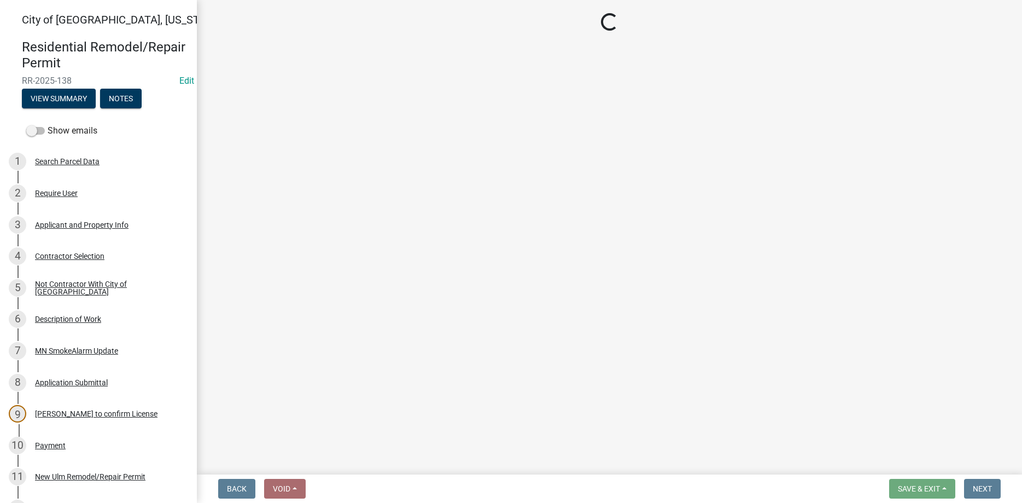
select select "805d55ac-e238-4e04-8f8e-acc067f36c3e"
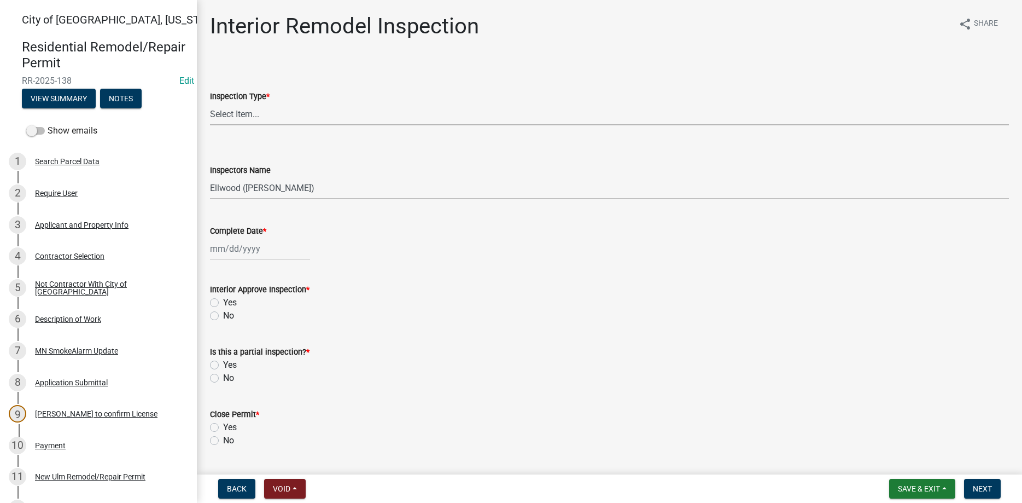
click at [210, 103] on select "Select Item... Plumbing Rough-In Electrical RI Inspection Framing Insulation/Po…" at bounding box center [609, 114] width 799 height 22
click option "Framing" at bounding box center [0, 0] width 0 height 0
select select "87f46a92-c401-482b-87f8-f46bbe608b42"
click at [241, 257] on input "Complete Date *" at bounding box center [260, 248] width 100 height 22
select select "8"
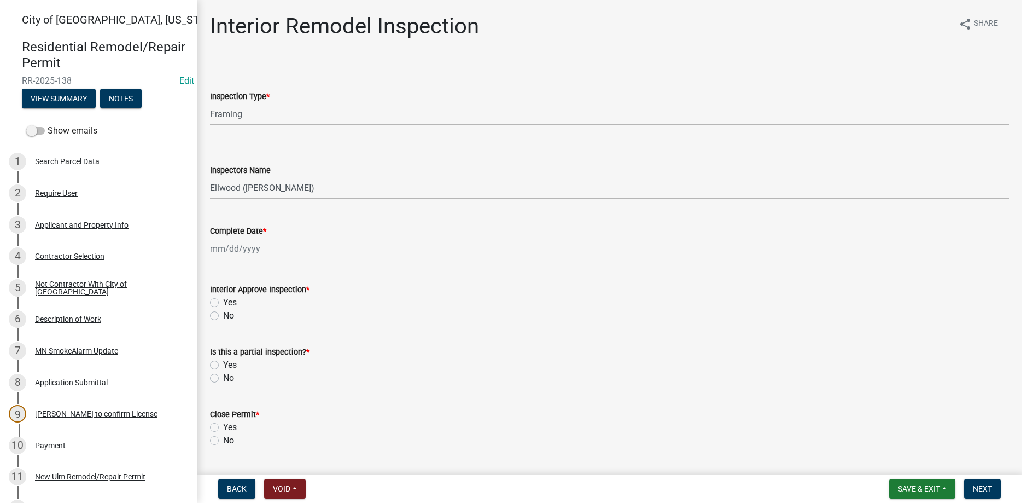
select select "2025"
click at [261, 356] on div "20" at bounding box center [256, 360] width 18 height 18
type input "[DATE]"
click at [223, 301] on label "Yes" at bounding box center [230, 302] width 14 height 13
click at [223, 301] on input "Yes" at bounding box center [226, 299] width 7 height 7
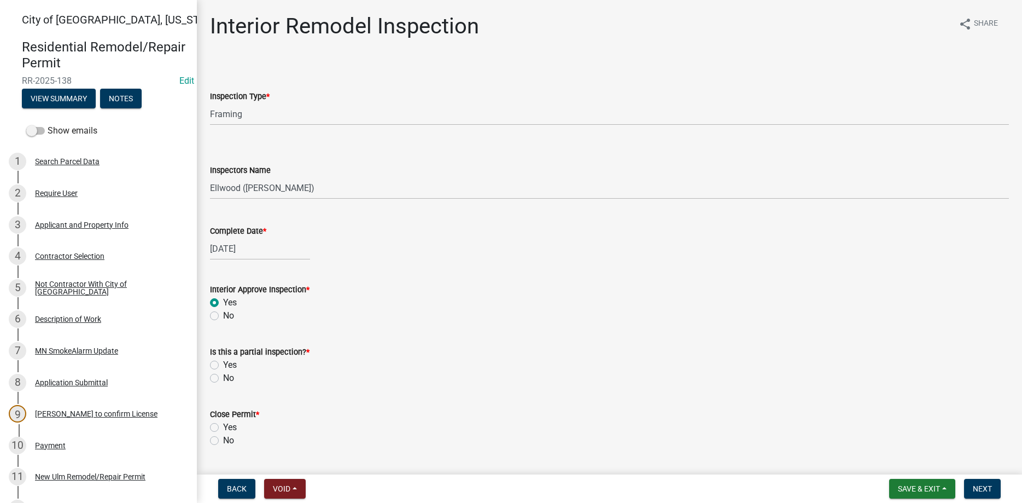
radio input "true"
click at [223, 378] on label "No" at bounding box center [228, 377] width 11 height 13
click at [223, 378] on input "No" at bounding box center [226, 374] width 7 height 7
radio input "true"
click at [223, 426] on label "Yes" at bounding box center [230, 427] width 14 height 13
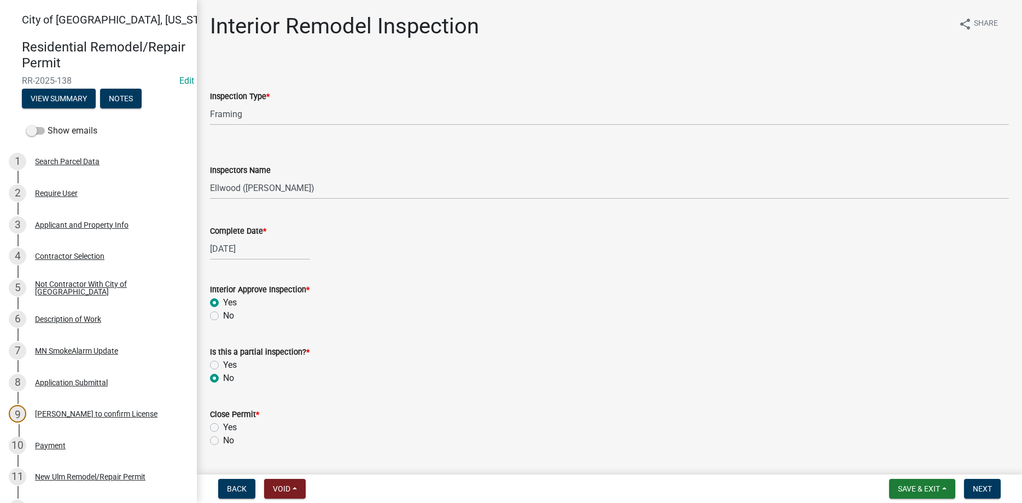
click at [223, 426] on input "Yes" at bounding box center [226, 424] width 7 height 7
radio input "true"
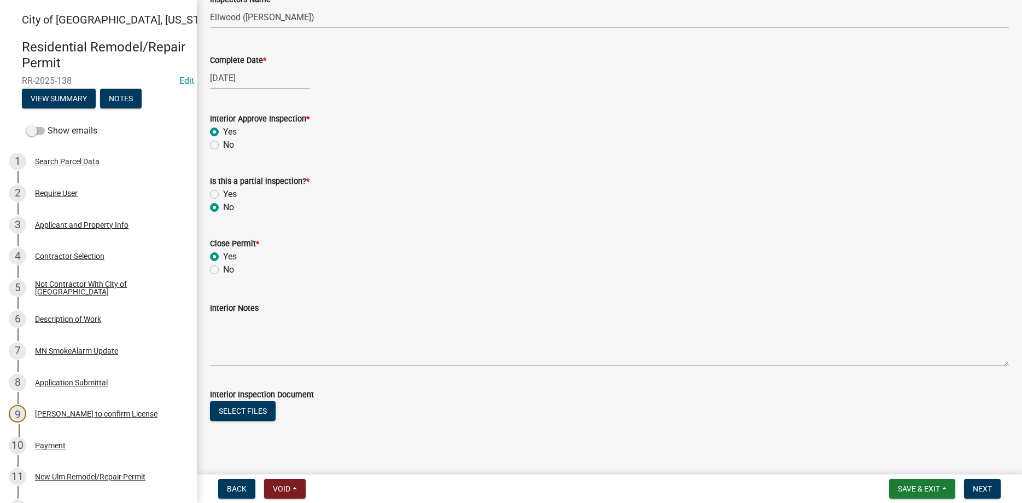
scroll to position [185, 0]
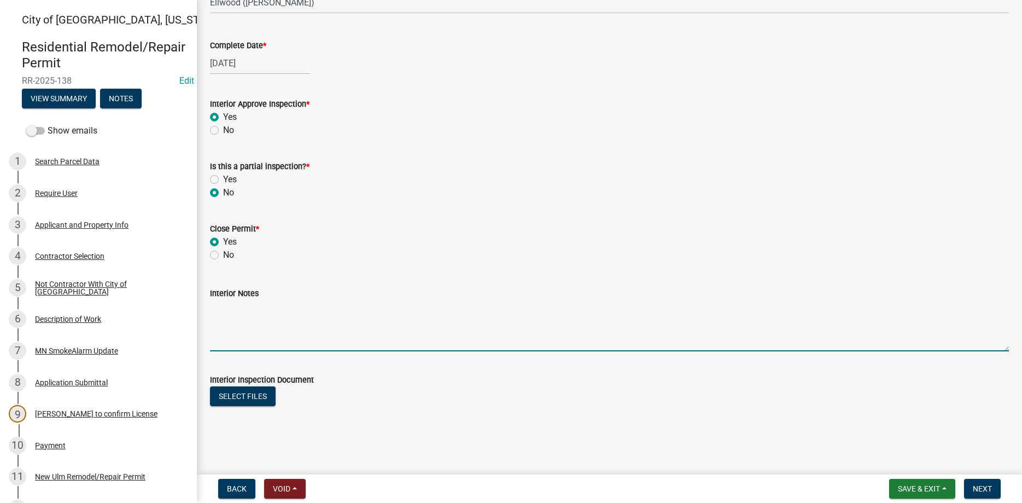
click at [248, 337] on textarea "Interior Notes" at bounding box center [609, 325] width 799 height 51
click at [375, 308] on textarea "Framing and final of enclosure for basemant steps." at bounding box center [609, 325] width 799 height 51
click at [423, 301] on textarea "Framing and final of enclosure for basement steps." at bounding box center [609, 325] width 799 height 51
type textarea "Framing and final of enclosure for basement steps."
click at [977, 485] on span "Next" at bounding box center [982, 488] width 19 height 9
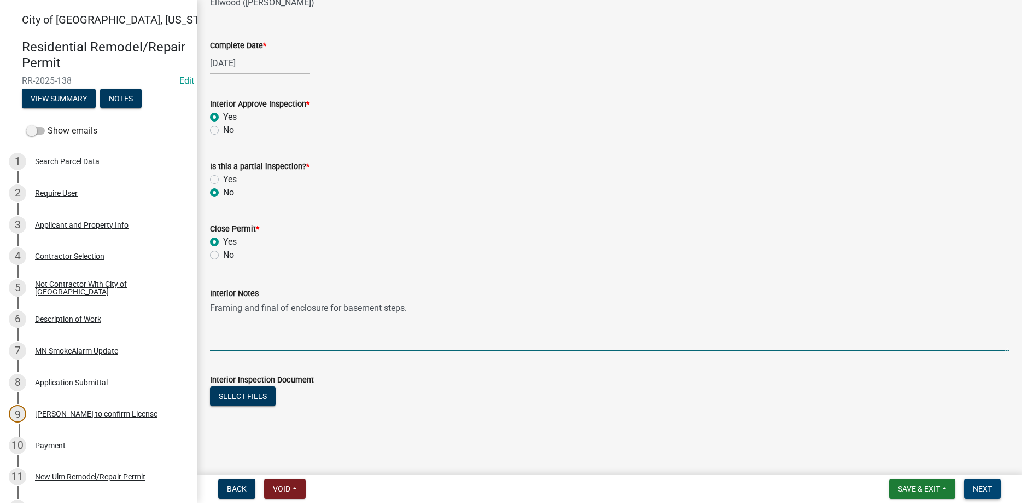
scroll to position [0, 0]
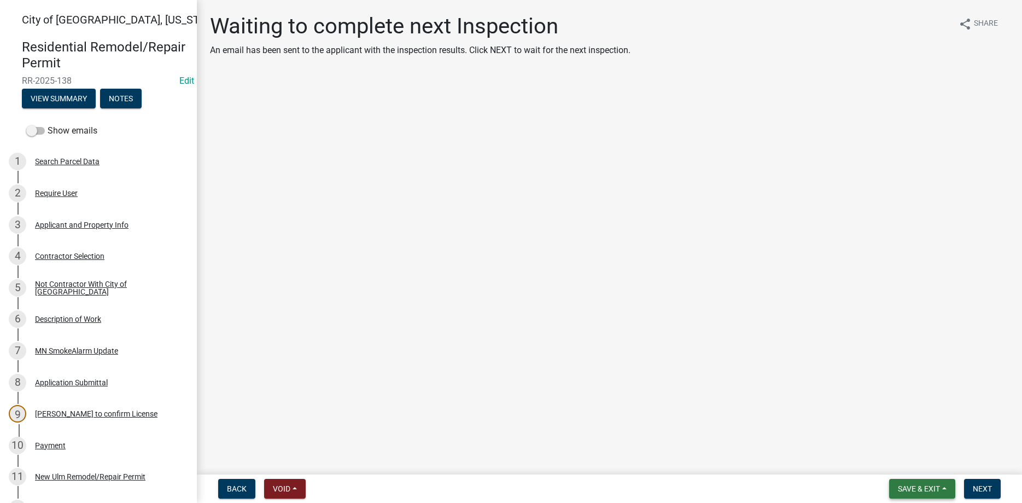
click at [914, 488] on span "Save & Exit" at bounding box center [919, 488] width 42 height 9
click at [905, 462] on button "Save & Exit" at bounding box center [912, 460] width 88 height 26
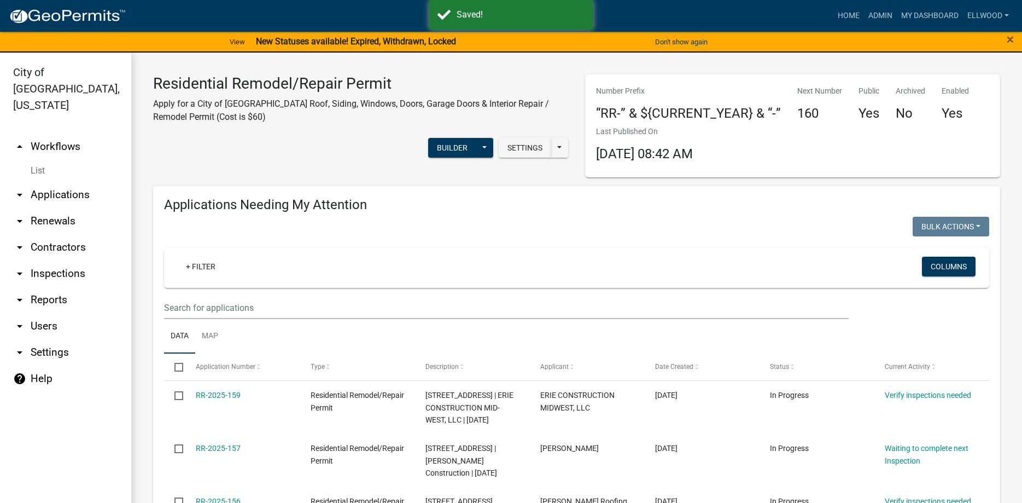
scroll to position [125, 0]
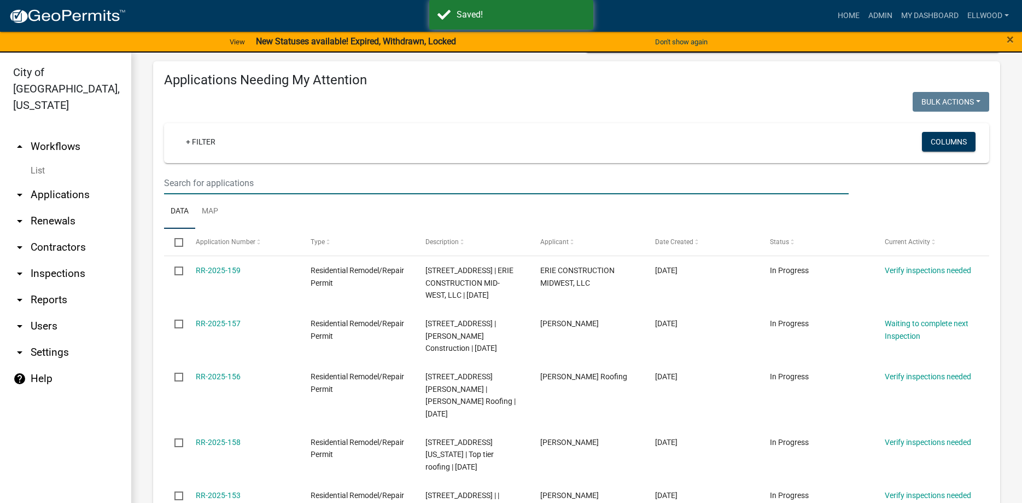
click at [194, 182] on input "text" at bounding box center [506, 183] width 685 height 22
type input "1200"
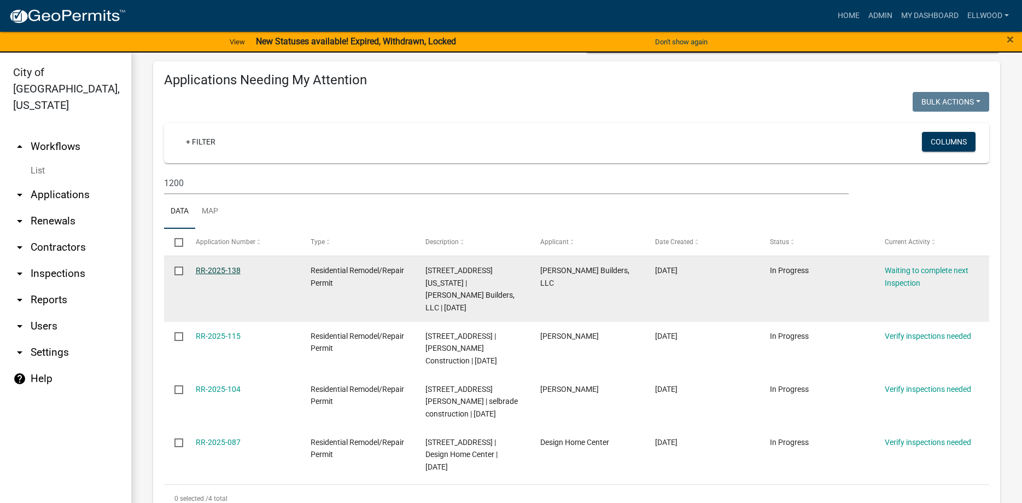
click at [232, 272] on link "RR-2025-138" at bounding box center [218, 270] width 45 height 9
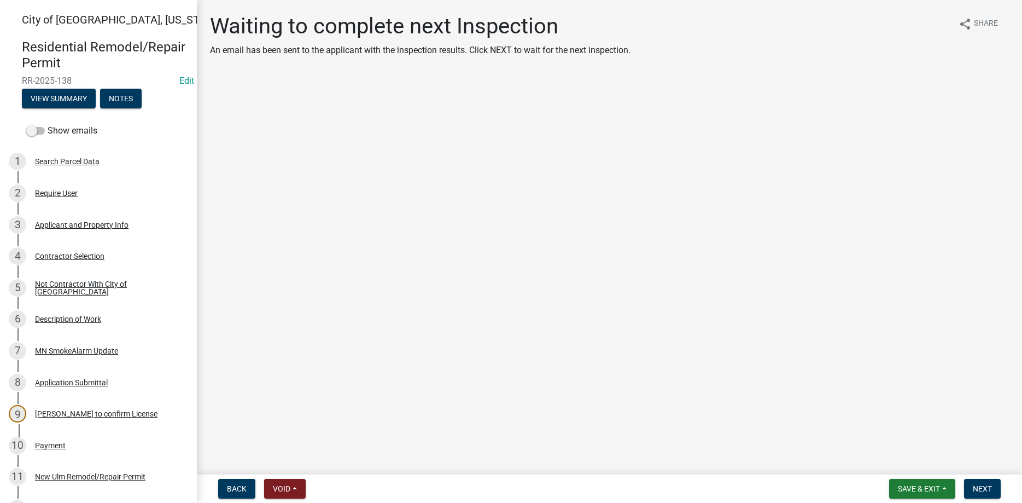
click at [975, 478] on nav "Back Void Withdraw Lock Expire Void Save & Exit Save Save & Exit Next" at bounding box center [609, 488] width 825 height 28
click at [977, 482] on button "Next" at bounding box center [982, 489] width 37 height 20
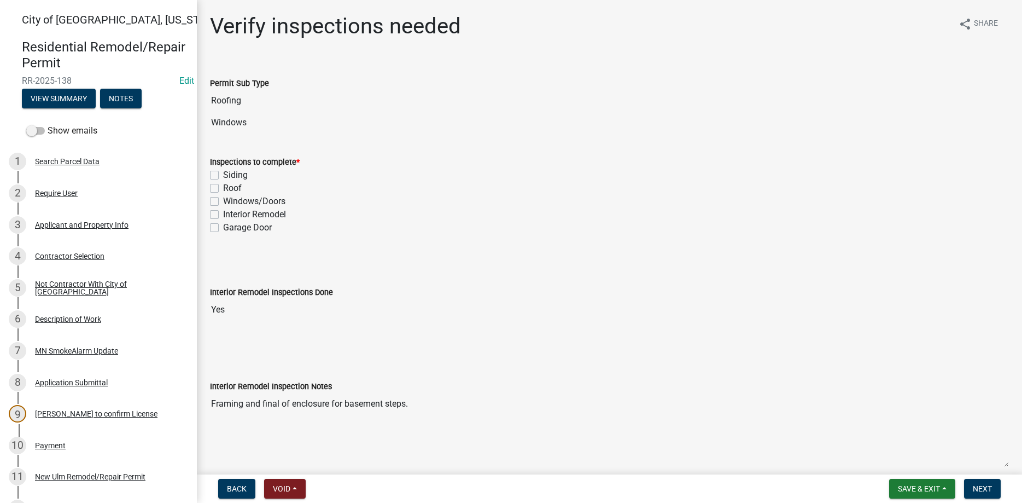
click at [223, 214] on label "Interior Remodel" at bounding box center [254, 214] width 63 height 13
click at [223, 214] on input "Interior Remodel" at bounding box center [226, 211] width 7 height 7
checkbox input "true"
checkbox input "false"
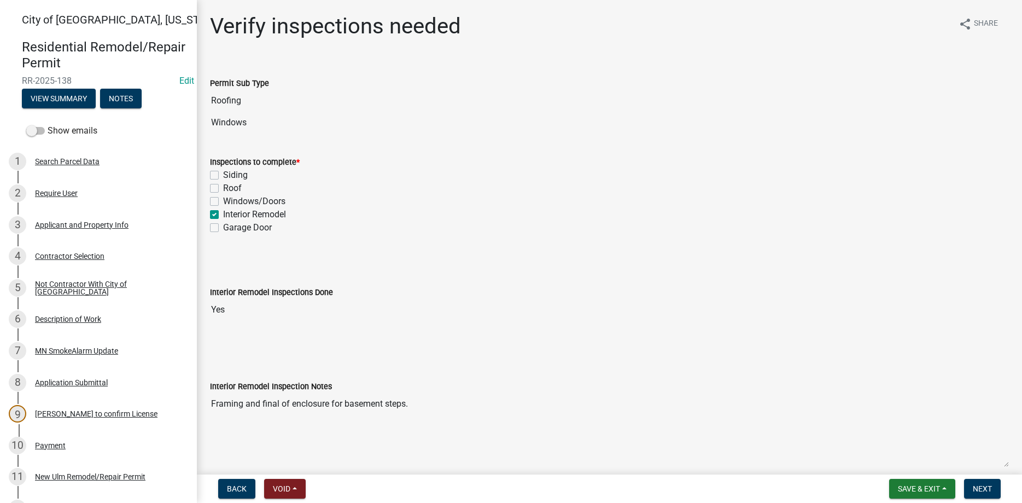
checkbox input "false"
checkbox input "true"
checkbox input "false"
click at [982, 487] on span "Next" at bounding box center [982, 488] width 19 height 9
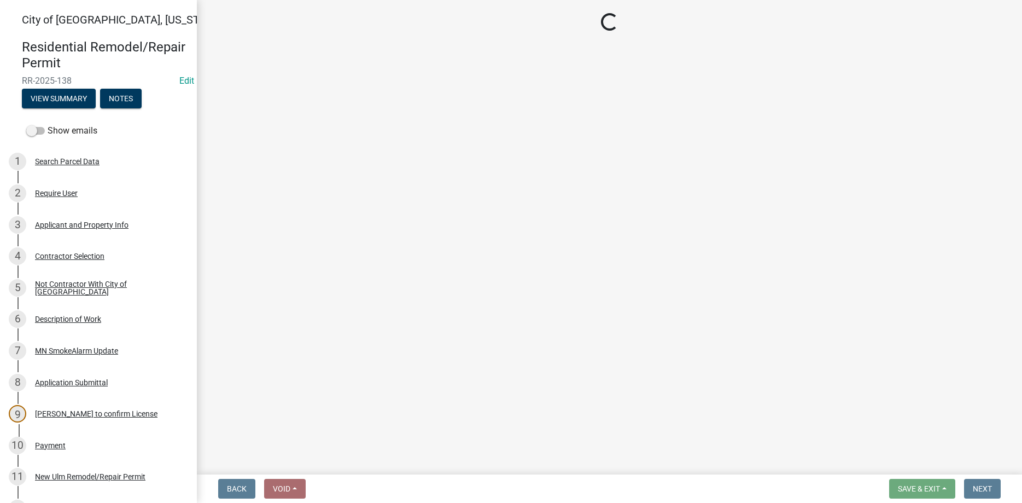
select select "805d55ac-e238-4e04-8f8e-acc067f36c3e"
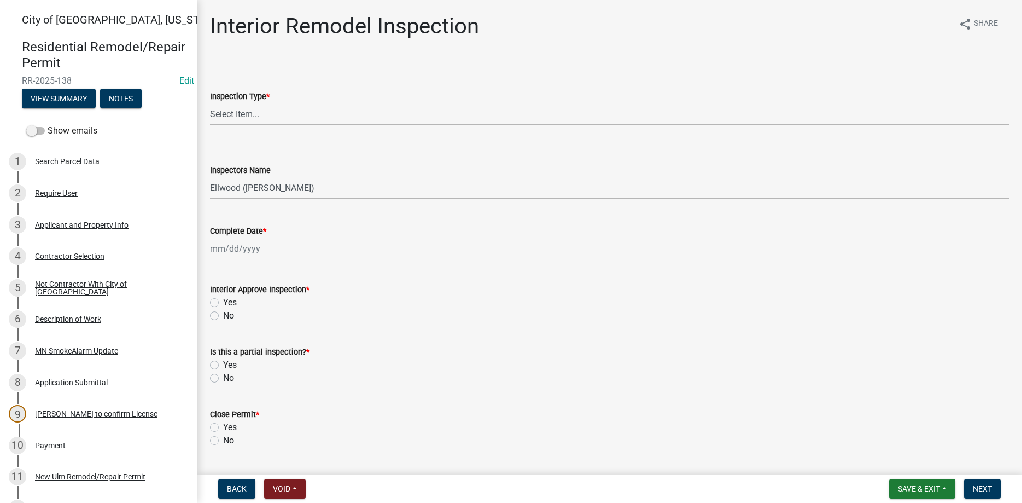
click at [210, 103] on select "Select Item... Plumbing Rough-In Electrical RI Inspection Framing Insulation/Po…" at bounding box center [609, 114] width 799 height 22
click option "Final" at bounding box center [0, 0] width 0 height 0
select select "9e14d630-cffd-4c60-b372-308c1d683d89"
click at [243, 251] on input "Complete Date *" at bounding box center [260, 248] width 100 height 22
select select "8"
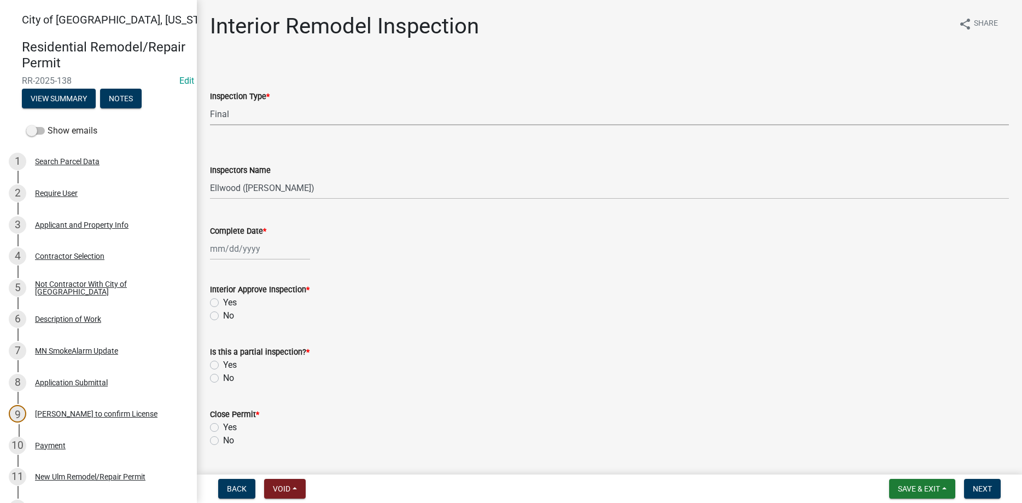
select select "2025"
click at [257, 364] on div "20" at bounding box center [256, 360] width 18 height 18
type input "[DATE]"
click at [223, 302] on label "Yes" at bounding box center [230, 302] width 14 height 13
click at [223, 302] on input "Yes" at bounding box center [226, 299] width 7 height 7
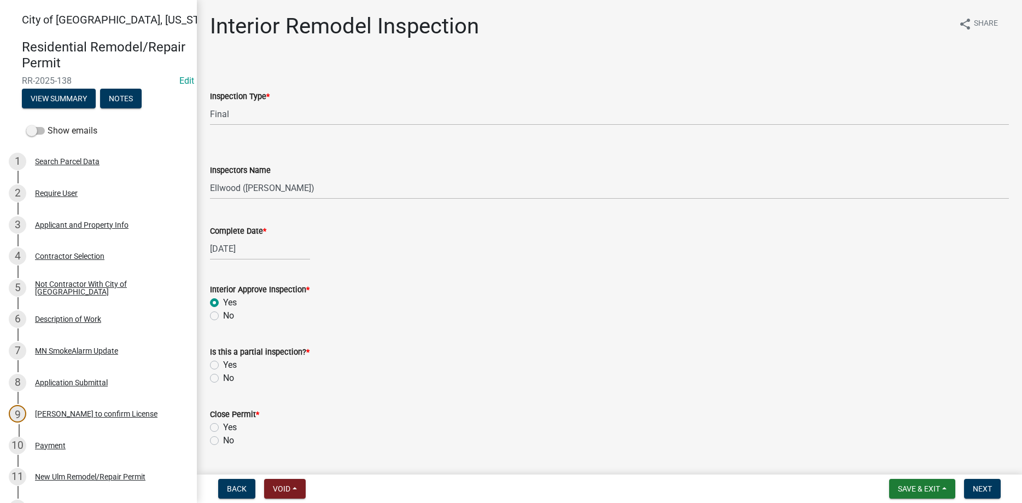
radio input "true"
click at [223, 378] on label "No" at bounding box center [228, 377] width 11 height 13
click at [223, 378] on input "No" at bounding box center [226, 374] width 7 height 7
radio input "true"
click at [223, 429] on label "Yes" at bounding box center [230, 427] width 14 height 13
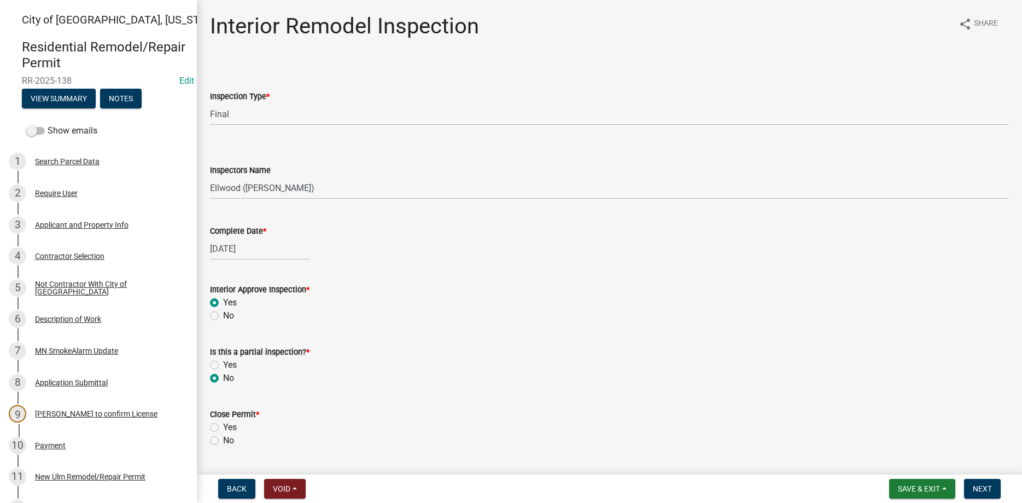
click at [223, 428] on input "Yes" at bounding box center [226, 424] width 7 height 7
radio input "true"
click at [981, 489] on span "Next" at bounding box center [982, 488] width 19 height 9
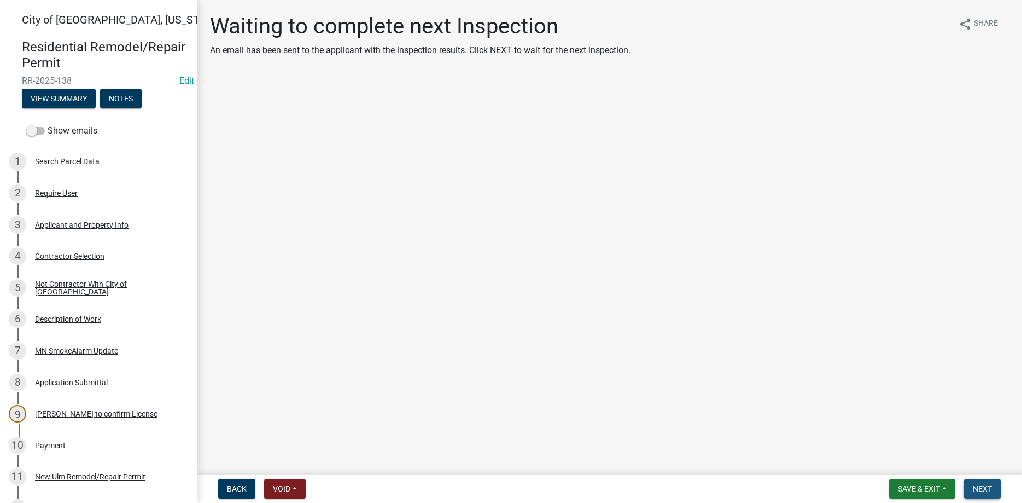
click at [980, 491] on span "Next" at bounding box center [982, 488] width 19 height 9
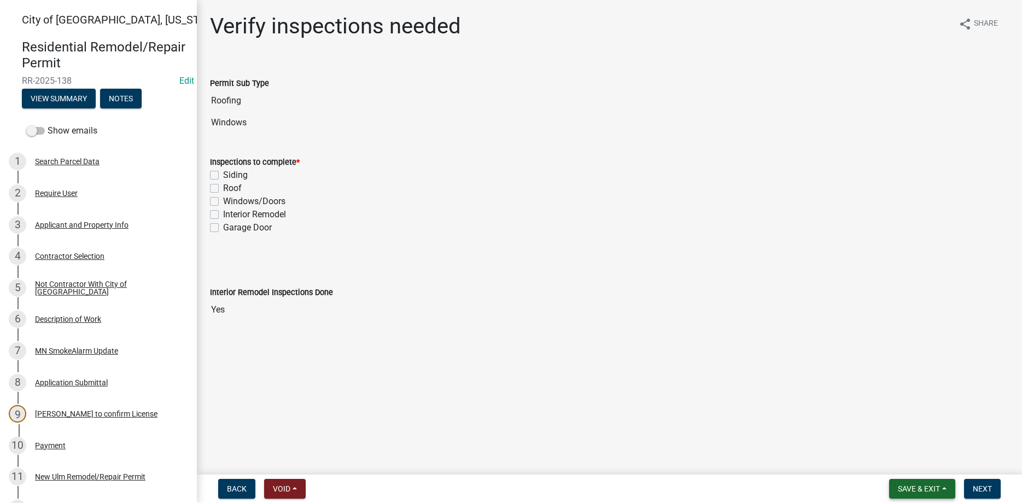
click at [920, 486] on span "Save & Exit" at bounding box center [919, 488] width 42 height 9
click at [901, 457] on button "Save & Exit" at bounding box center [912, 460] width 88 height 26
